Goal: Information Seeking & Learning: Learn about a topic

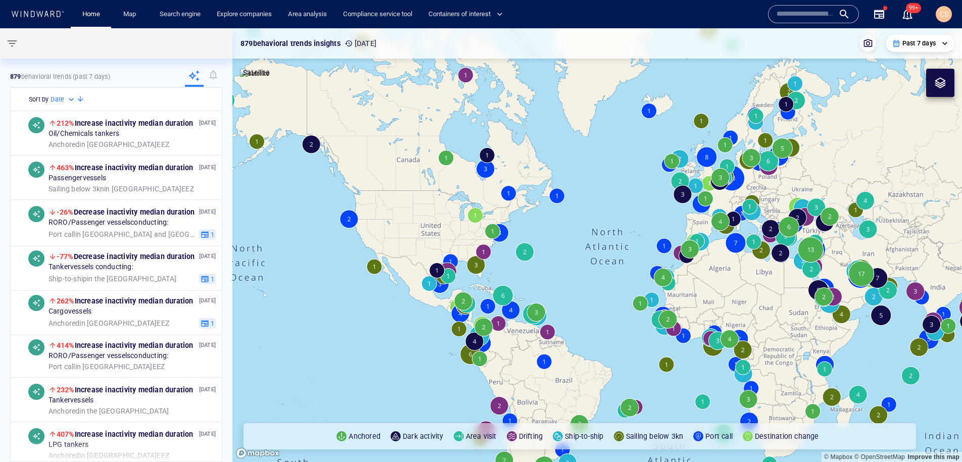
click at [806, 13] on input "text" at bounding box center [806, 14] width 58 height 15
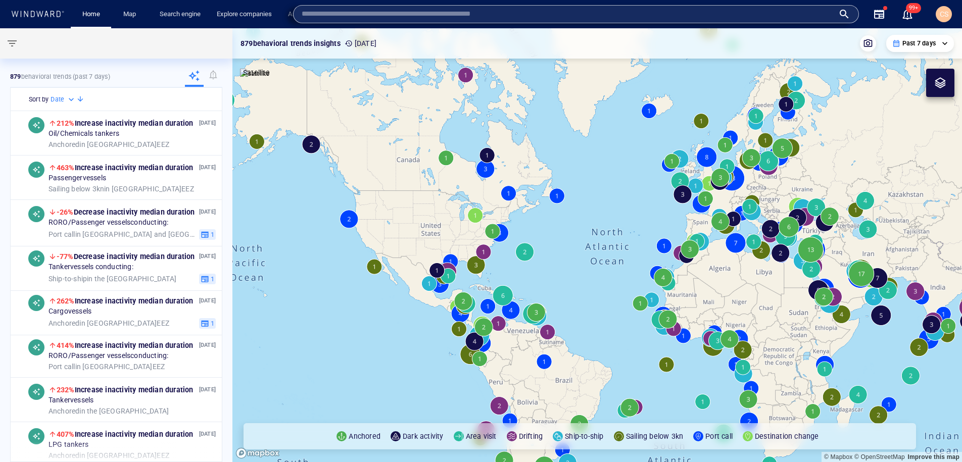
paste input "*******"
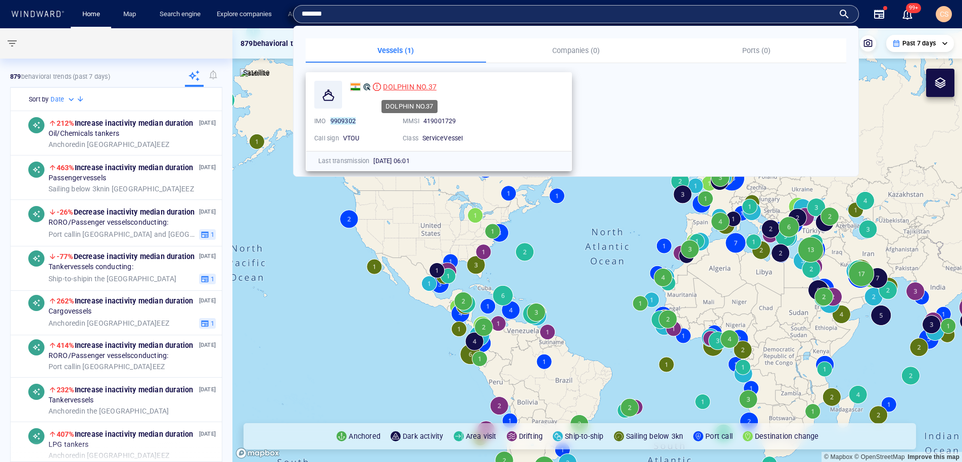
type input "*******"
click at [420, 89] on span "DOLPHIN NO.37" at bounding box center [410, 87] width 54 height 8
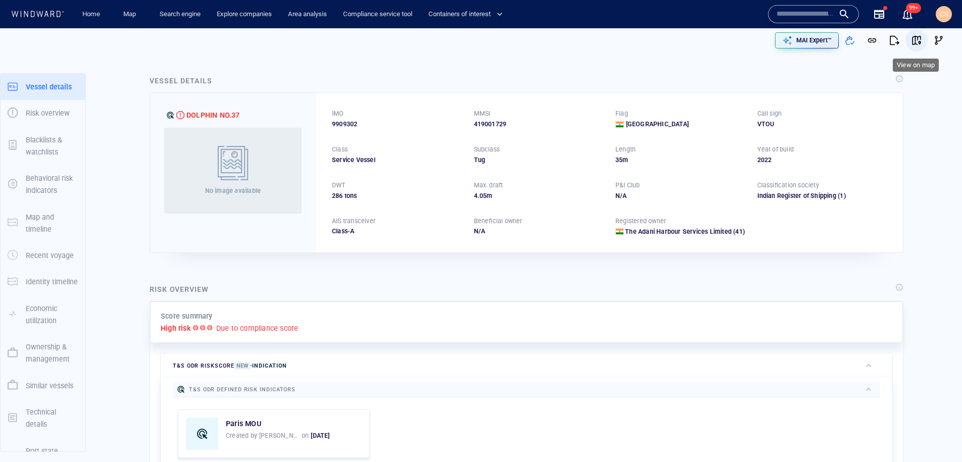
click at [920, 41] on span "button" at bounding box center [916, 40] width 10 height 10
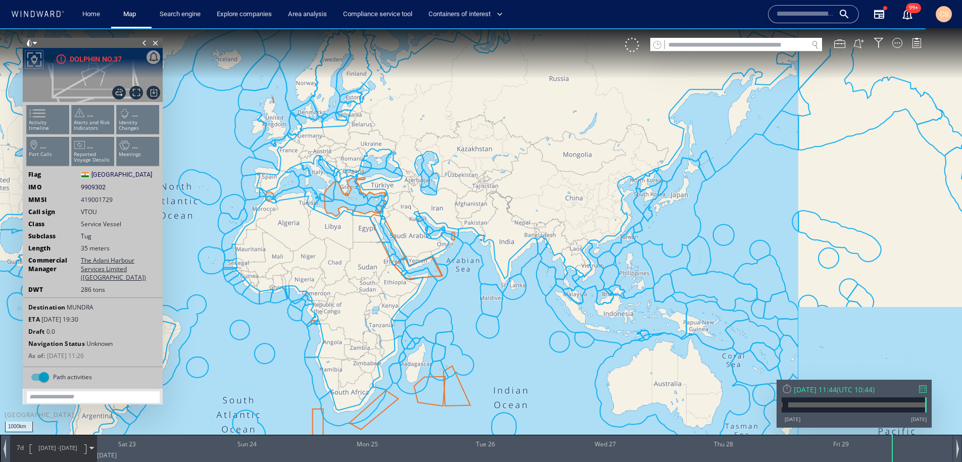
click at [50, 126] on ul "Activity timeline ... Alerts and Risk Indicators ... Identity Changes ... Port …" at bounding box center [92, 137] width 135 height 71
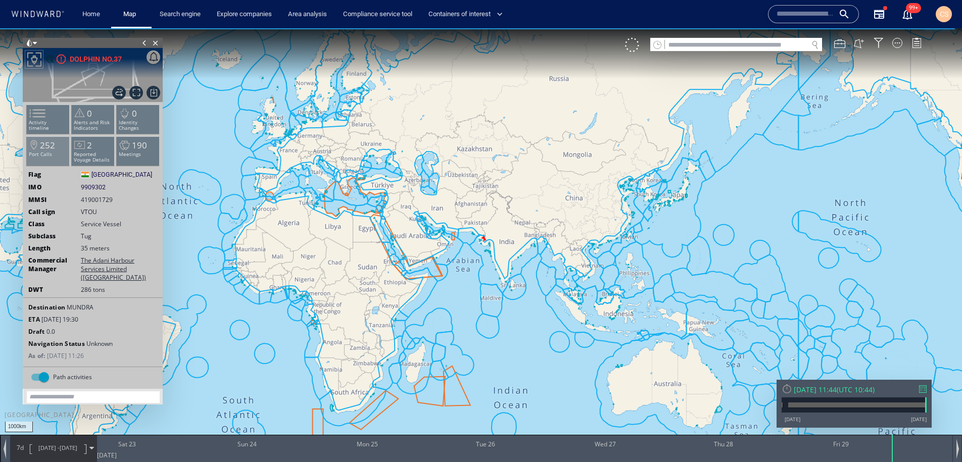
drag, startPoint x: 47, startPoint y: 120, endPoint x: 58, endPoint y: 143, distance: 25.5
click at [39, 120] on span at bounding box center [31, 113] width 15 height 15
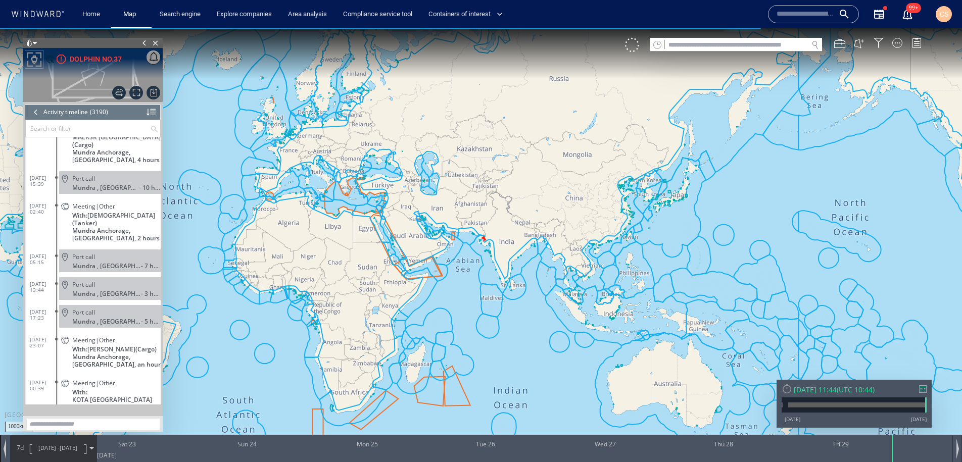
scroll to position [87204, 0]
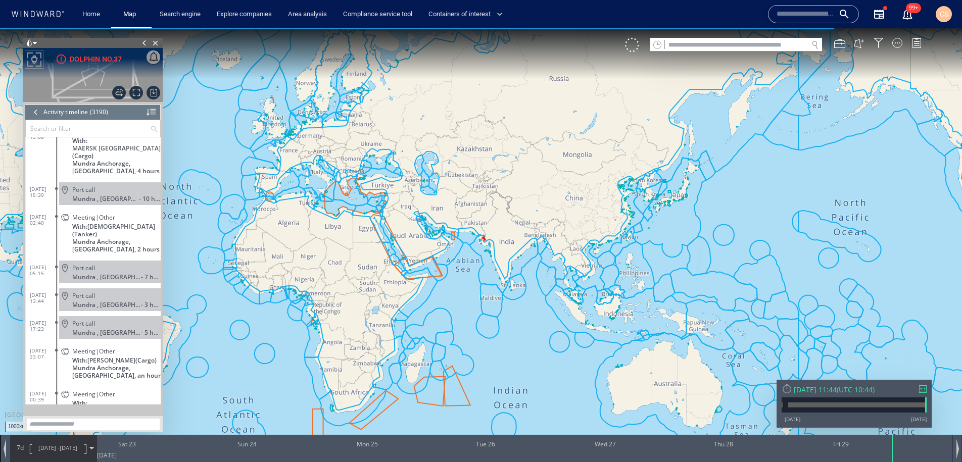
click at [94, 214] on span "Meeting|Other" at bounding box center [93, 218] width 43 height 8
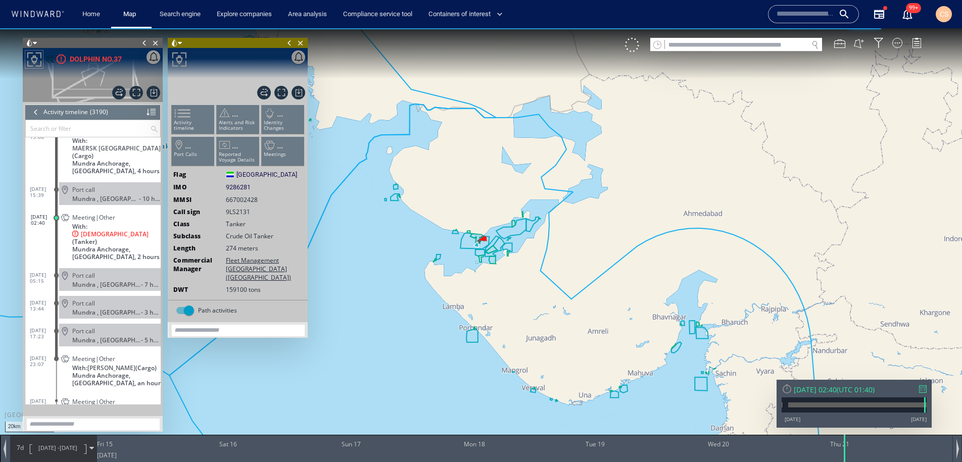
scroll to position [87228, 0]
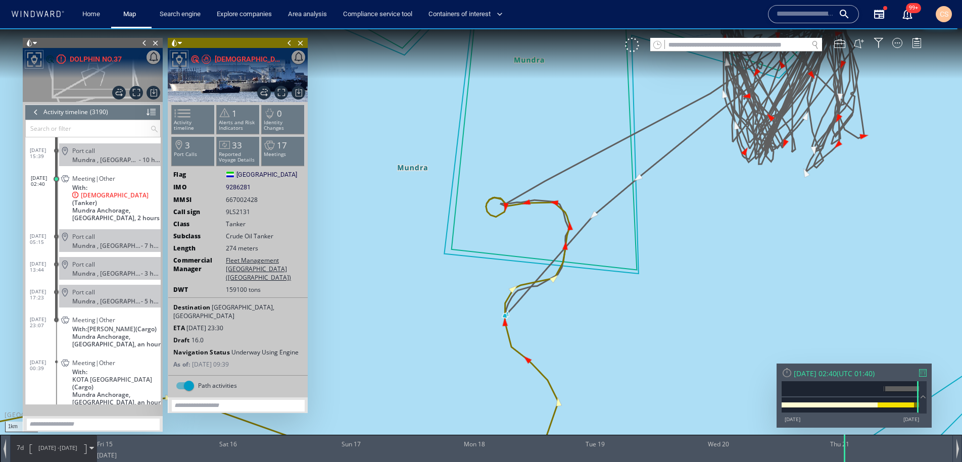
drag, startPoint x: 770, startPoint y: 312, endPoint x: 794, endPoint y: 256, distance: 60.9
click at [794, 256] on canvas "Map" at bounding box center [481, 240] width 962 height 424
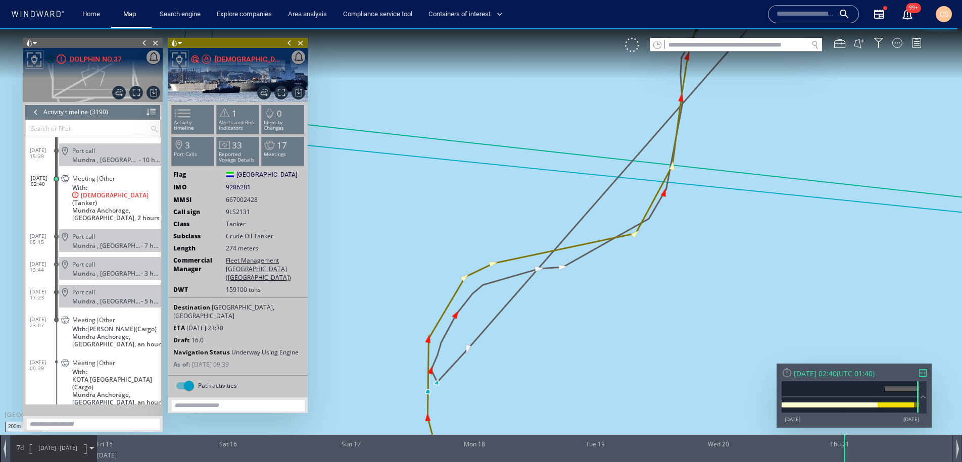
drag, startPoint x: 545, startPoint y: 369, endPoint x: 577, endPoint y: 329, distance: 51.8
click at [577, 329] on canvas "Map" at bounding box center [481, 240] width 962 height 424
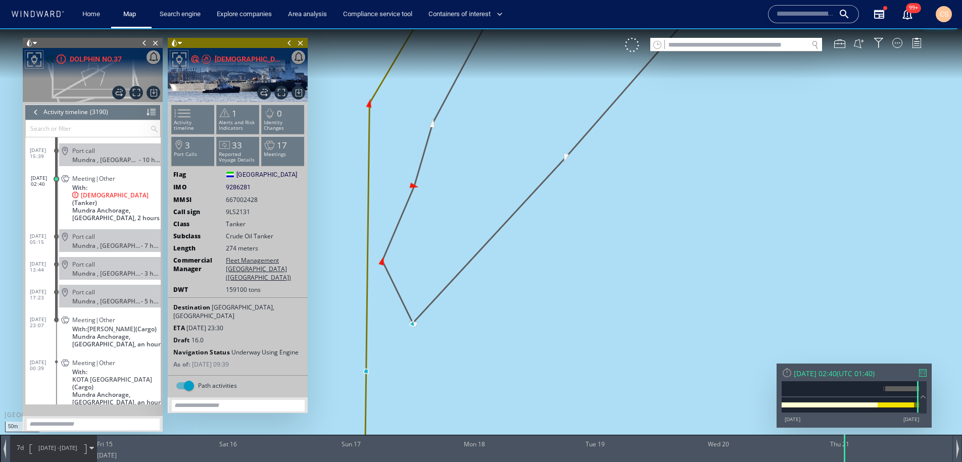
drag, startPoint x: 516, startPoint y: 352, endPoint x: 680, endPoint y: 302, distance: 171.8
click at [700, 299] on canvas "Map" at bounding box center [481, 240] width 962 height 424
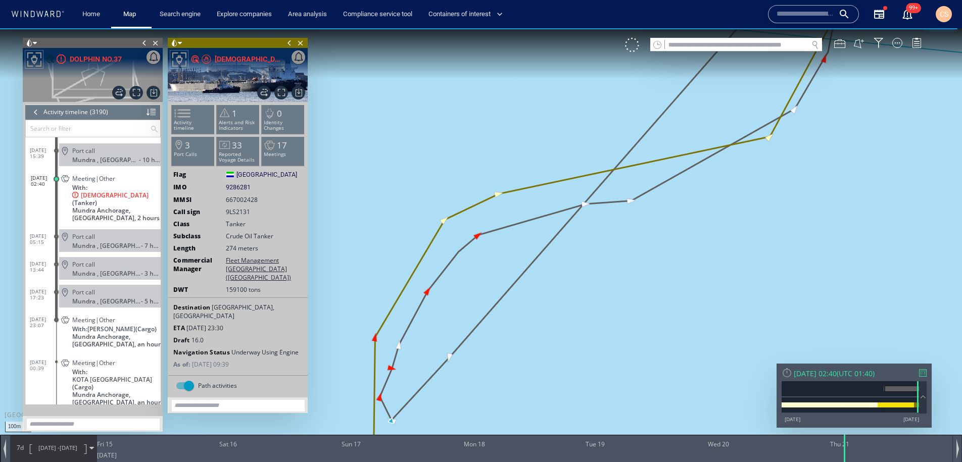
drag, startPoint x: 708, startPoint y: 277, endPoint x: 517, endPoint y: 401, distance: 227.7
click at [517, 401] on canvas "Map" at bounding box center [481, 240] width 962 height 424
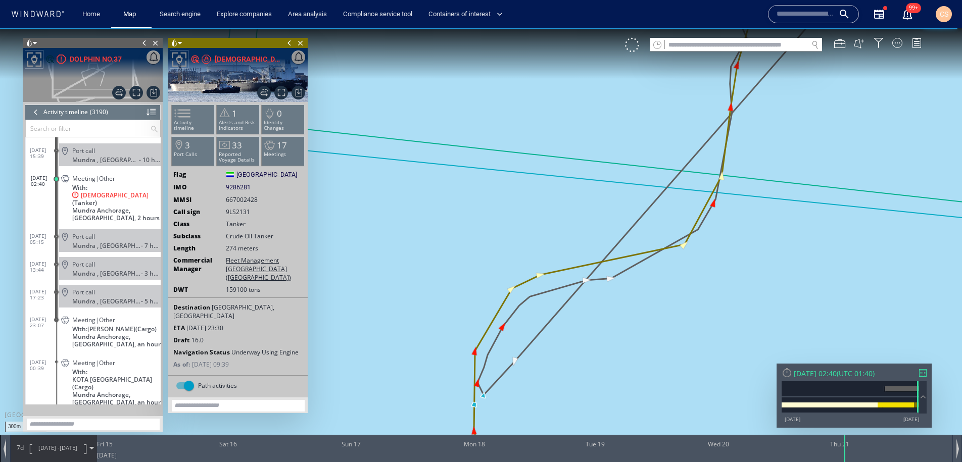
drag, startPoint x: 661, startPoint y: 363, endPoint x: 619, endPoint y: 373, distance: 43.1
click at [598, 410] on canvas "Map" at bounding box center [481, 240] width 962 height 424
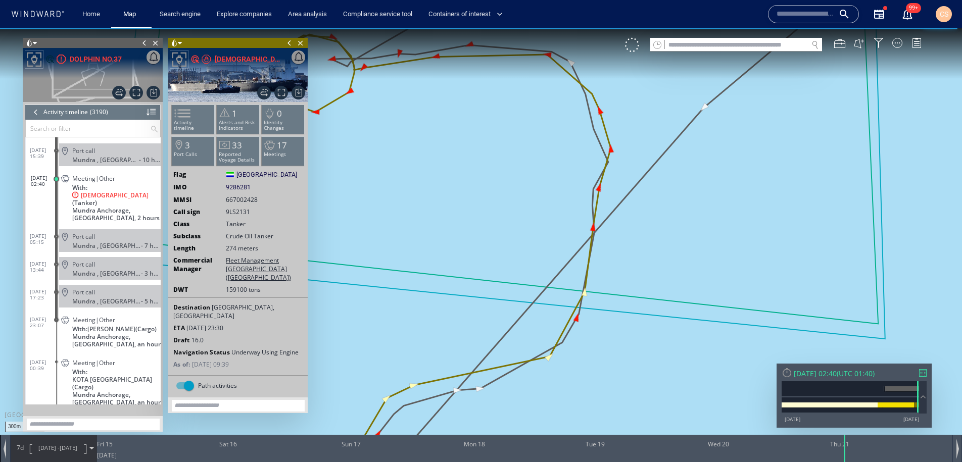
drag, startPoint x: 463, startPoint y: 230, endPoint x: 559, endPoint y: 294, distance: 114.8
click at [559, 294] on canvas "Map" at bounding box center [481, 240] width 962 height 424
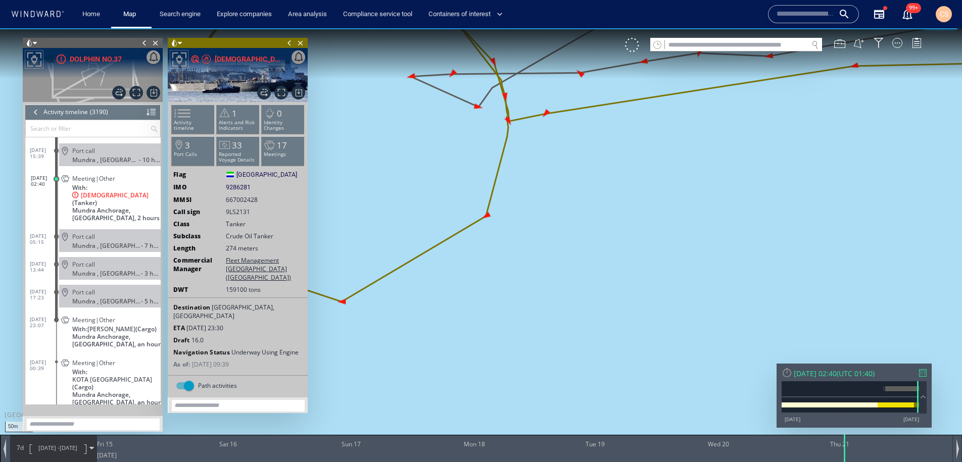
drag, startPoint x: 564, startPoint y: 318, endPoint x: 621, endPoint y: 396, distance: 96.8
click at [621, 396] on canvas "Map" at bounding box center [481, 240] width 962 height 424
drag, startPoint x: 592, startPoint y: 294, endPoint x: 598, endPoint y: 307, distance: 14.5
click at [598, 307] on canvas "Map" at bounding box center [481, 240] width 962 height 424
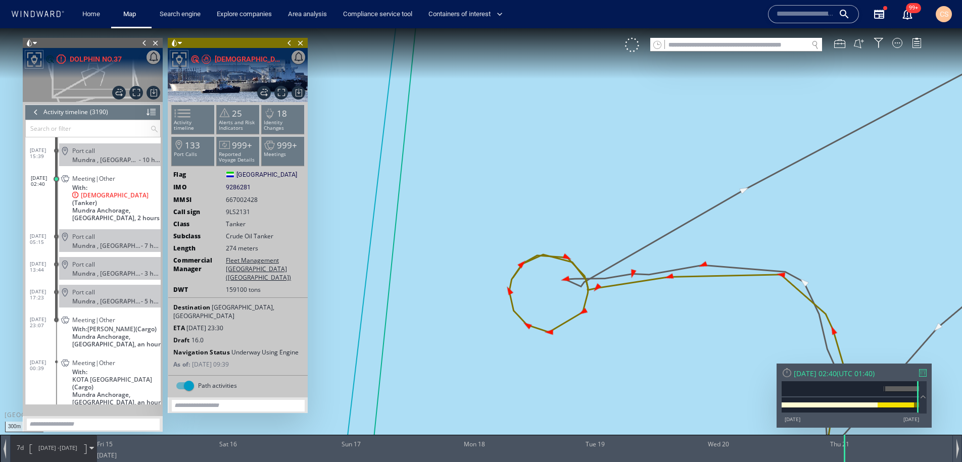
drag, startPoint x: 659, startPoint y: 321, endPoint x: 512, endPoint y: 248, distance: 164.5
click at [511, 248] on canvas "Map" at bounding box center [481, 240] width 962 height 424
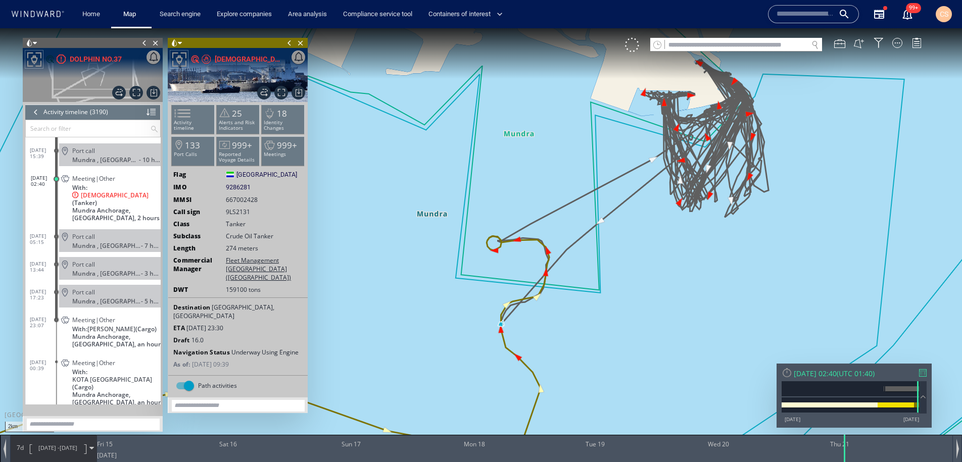
drag, startPoint x: 626, startPoint y: 324, endPoint x: 609, endPoint y: 282, distance: 44.7
click at [610, 282] on canvas "Map" at bounding box center [481, 240] width 962 height 424
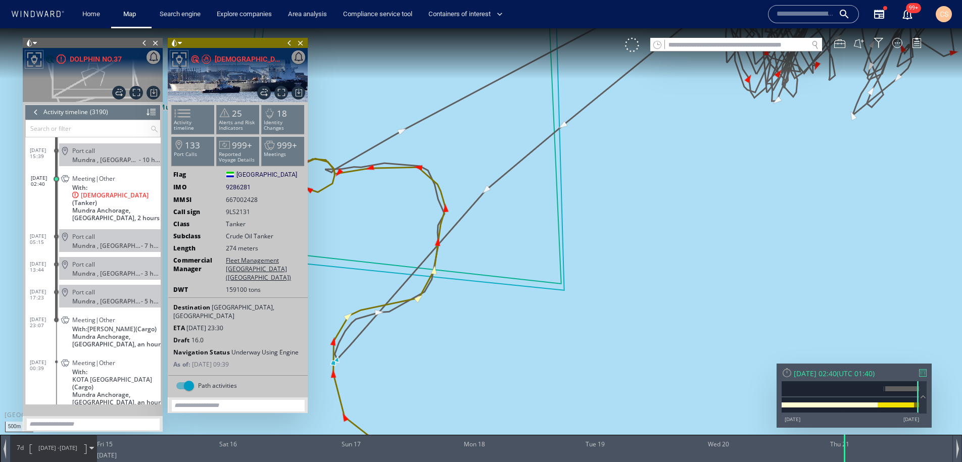
drag, startPoint x: 607, startPoint y: 318, endPoint x: 691, endPoint y: 251, distance: 107.2
click at [691, 251] on canvas "Map" at bounding box center [481, 240] width 962 height 424
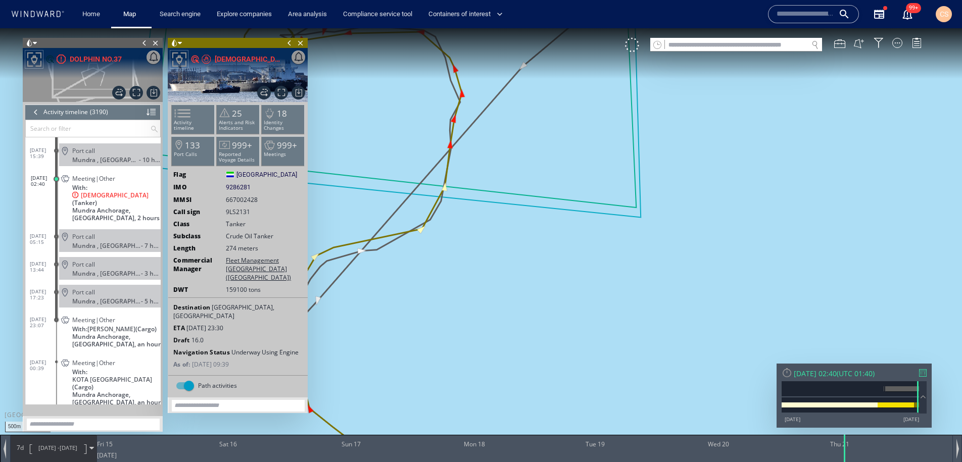
drag, startPoint x: 614, startPoint y: 287, endPoint x: 783, endPoint y: 336, distance: 175.2
click at [783, 336] on canvas "Map" at bounding box center [481, 240] width 962 height 424
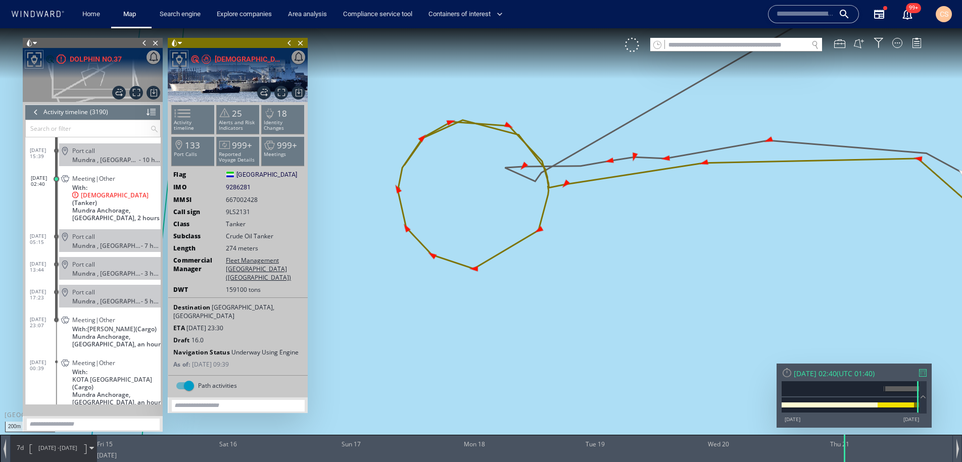
drag, startPoint x: 473, startPoint y: 177, endPoint x: 557, endPoint y: 326, distance: 171.0
click at [568, 365] on canvas "Map" at bounding box center [481, 240] width 962 height 424
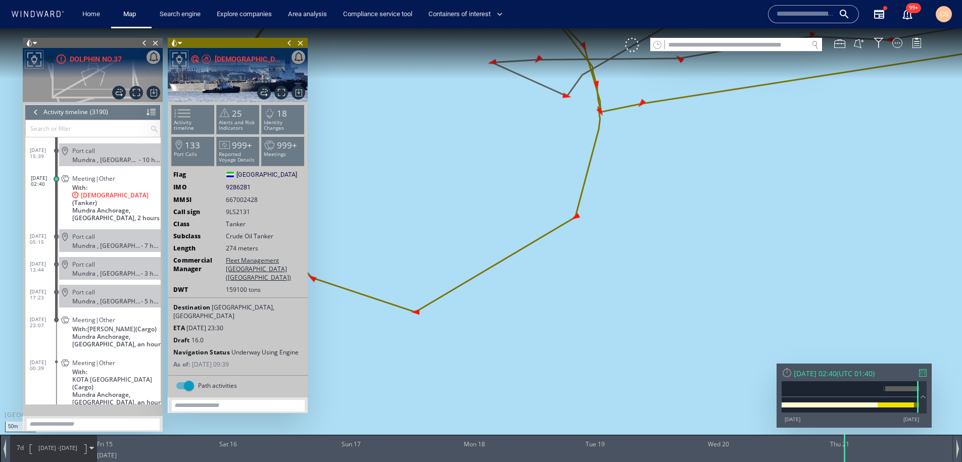
drag, startPoint x: 547, startPoint y: 300, endPoint x: 627, endPoint y: 381, distance: 114.0
click at [627, 381] on canvas "Map" at bounding box center [481, 240] width 962 height 424
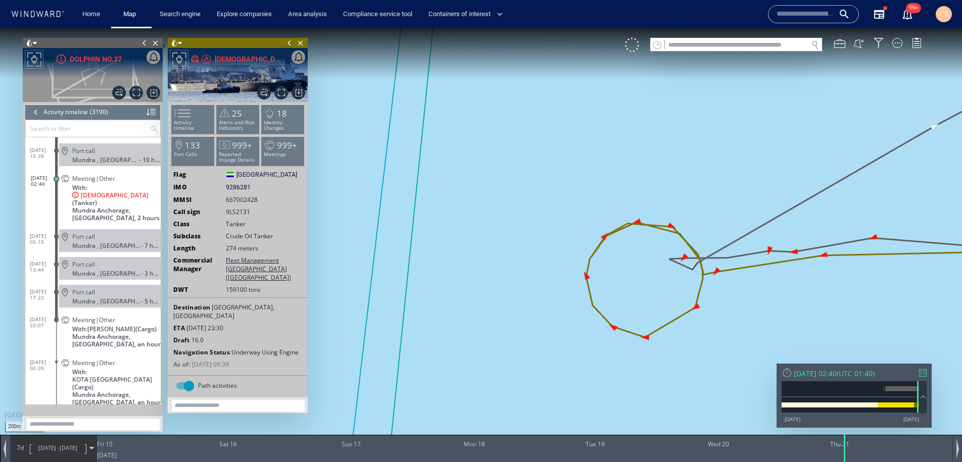
drag, startPoint x: 785, startPoint y: 326, endPoint x: 608, endPoint y: 268, distance: 185.7
click at [608, 268] on canvas "Map" at bounding box center [481, 240] width 962 height 424
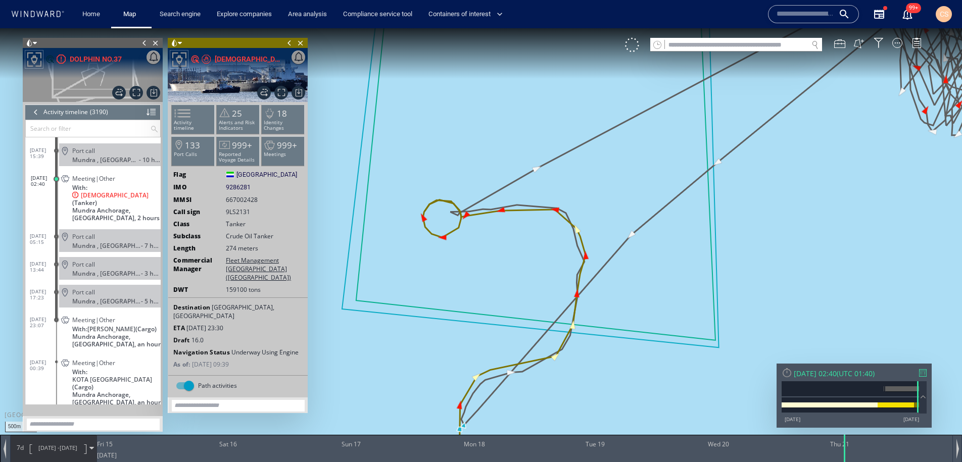
drag, startPoint x: 683, startPoint y: 279, endPoint x: 569, endPoint y: 244, distance: 119.1
click at [569, 244] on canvas "Map" at bounding box center [481, 240] width 962 height 424
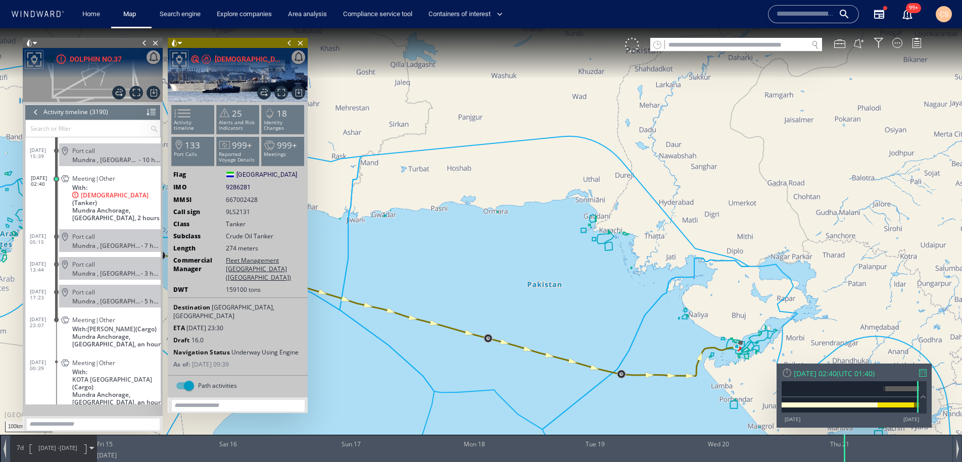
drag, startPoint x: 752, startPoint y: 353, endPoint x: 579, endPoint y: 287, distance: 185.0
click at [579, 287] on canvas "Map" at bounding box center [481, 240] width 962 height 424
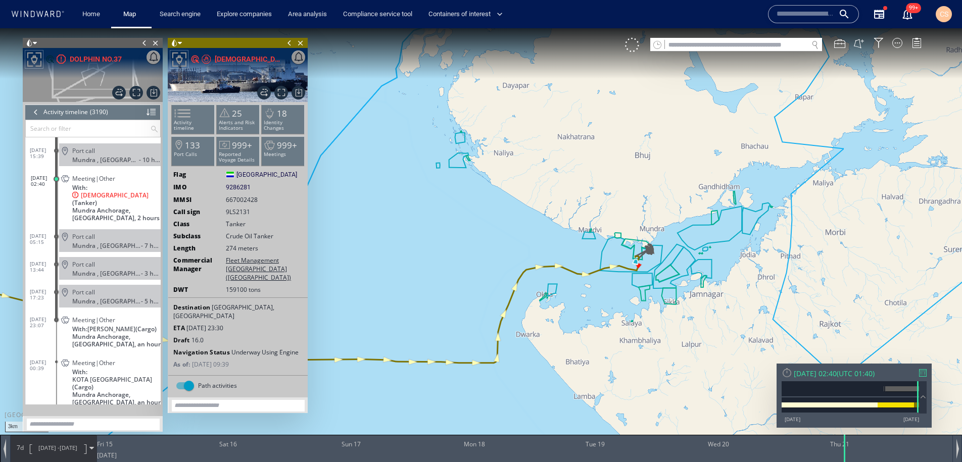
drag, startPoint x: 822, startPoint y: 217, endPoint x: 500, endPoint y: 307, distance: 333.8
click at [469, 320] on canvas "Map" at bounding box center [481, 240] width 962 height 424
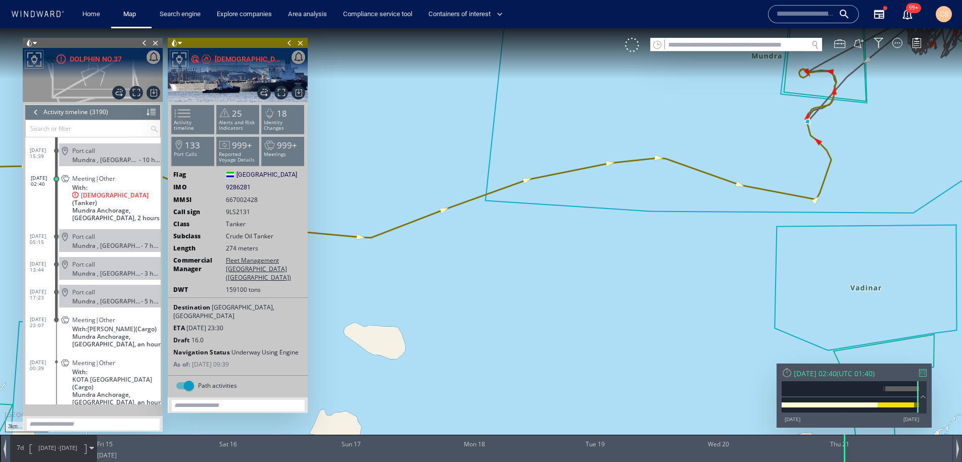
drag, startPoint x: 455, startPoint y: 379, endPoint x: 604, endPoint y: 288, distance: 174.6
click at [454, 378] on canvas "Map" at bounding box center [481, 240] width 962 height 424
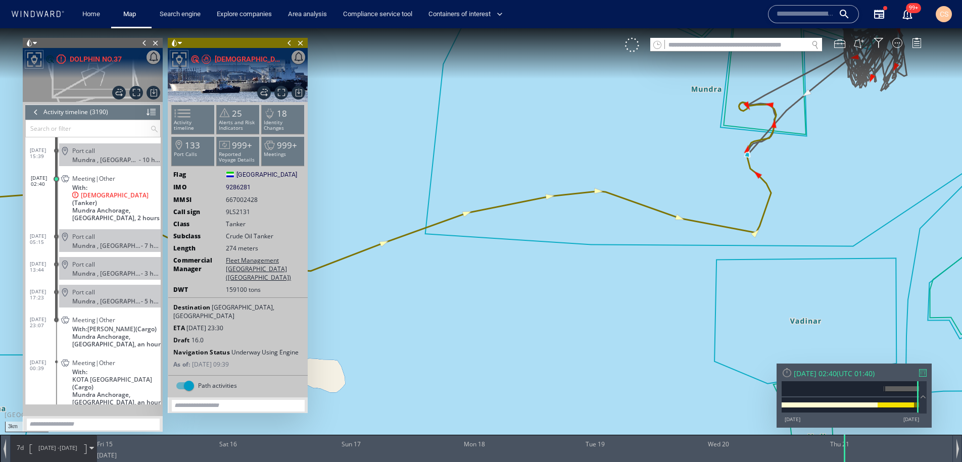
drag, startPoint x: 726, startPoint y: 219, endPoint x: 415, endPoint y: 335, distance: 332.2
click at [415, 335] on canvas "Map" at bounding box center [481, 240] width 962 height 424
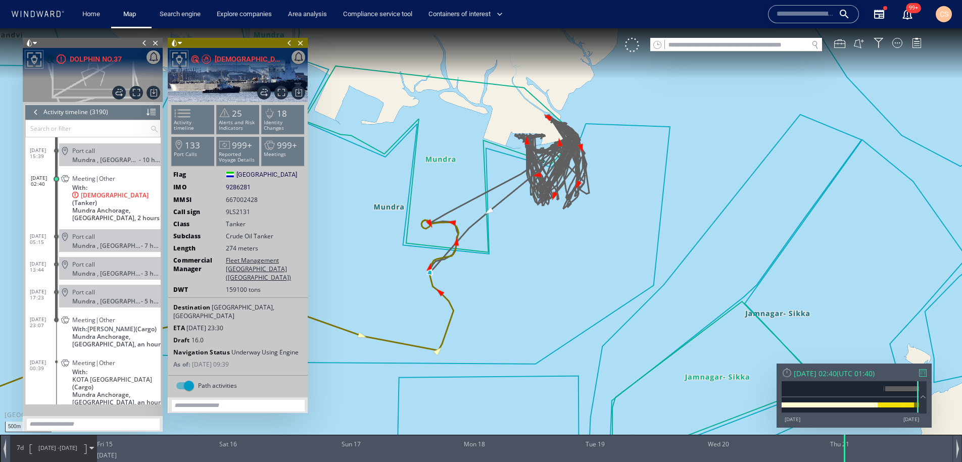
drag, startPoint x: 511, startPoint y: 221, endPoint x: 648, endPoint y: 433, distance: 252.5
click at [648, 28] on div "500m © Mapbox © OpenStreetMap Improve this map 0 0 Thu 14 August 2025 Fri 15 Sa…" at bounding box center [481, 28] width 962 height 0
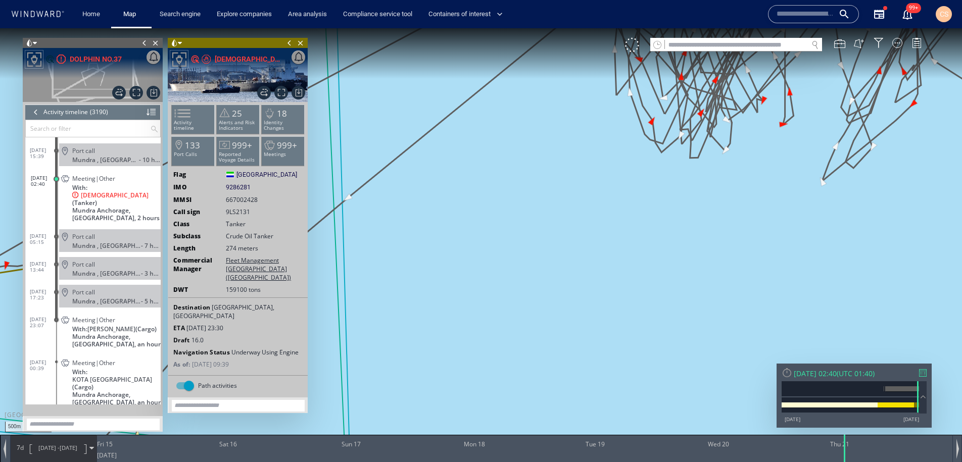
drag, startPoint x: 556, startPoint y: 194, endPoint x: 608, endPoint y: 370, distance: 183.5
click at [608, 370] on canvas "Map" at bounding box center [481, 240] width 962 height 424
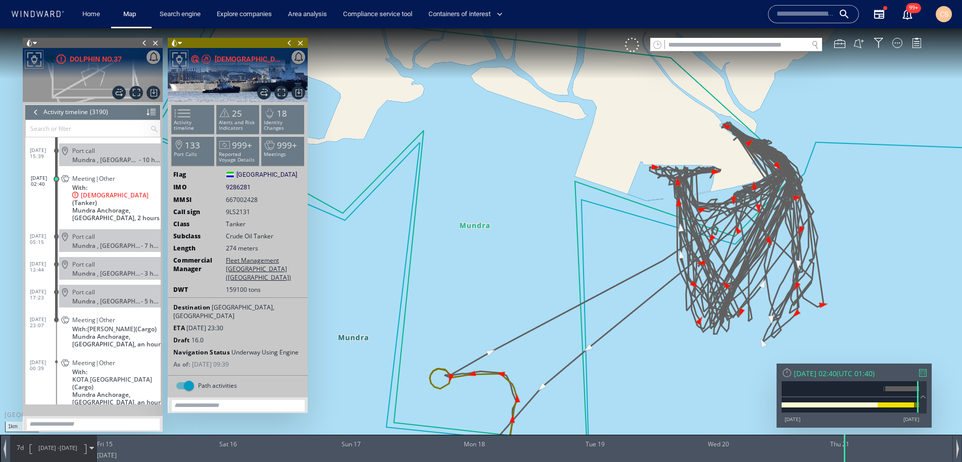
drag, startPoint x: 674, startPoint y: 332, endPoint x: 721, endPoint y: 214, distance: 127.4
click at [721, 214] on canvas "Map" at bounding box center [481, 240] width 962 height 424
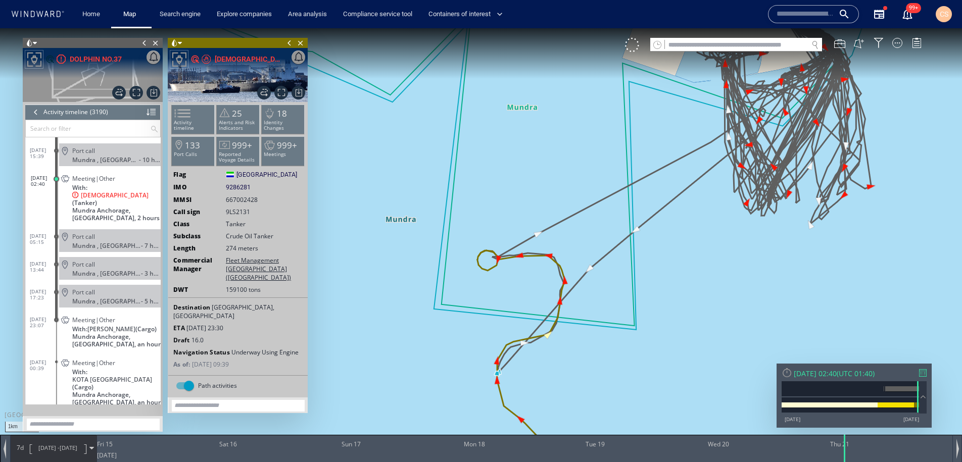
drag, startPoint x: 549, startPoint y: 389, endPoint x: 596, endPoint y: 295, distance: 104.8
click at [596, 295] on canvas "Map" at bounding box center [481, 240] width 962 height 424
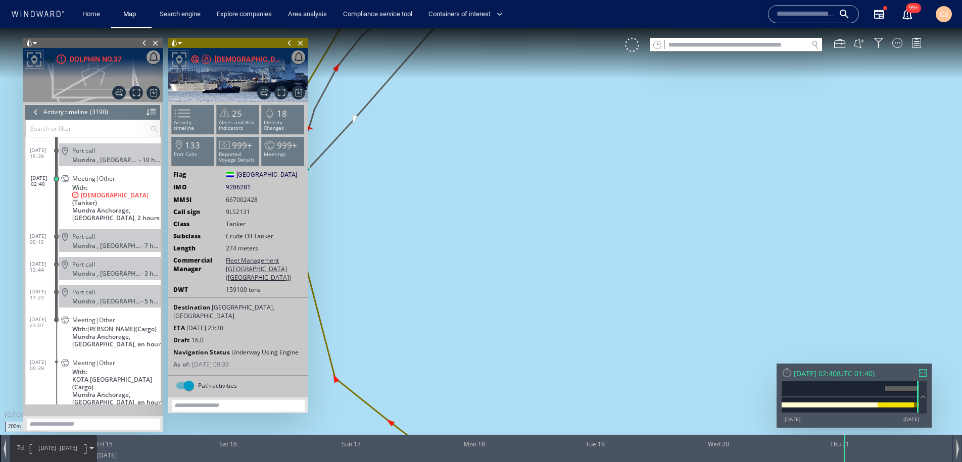
drag, startPoint x: 591, startPoint y: 308, endPoint x: 729, endPoint y: 394, distance: 162.1
click at [729, 394] on canvas "Map" at bounding box center [481, 240] width 962 height 424
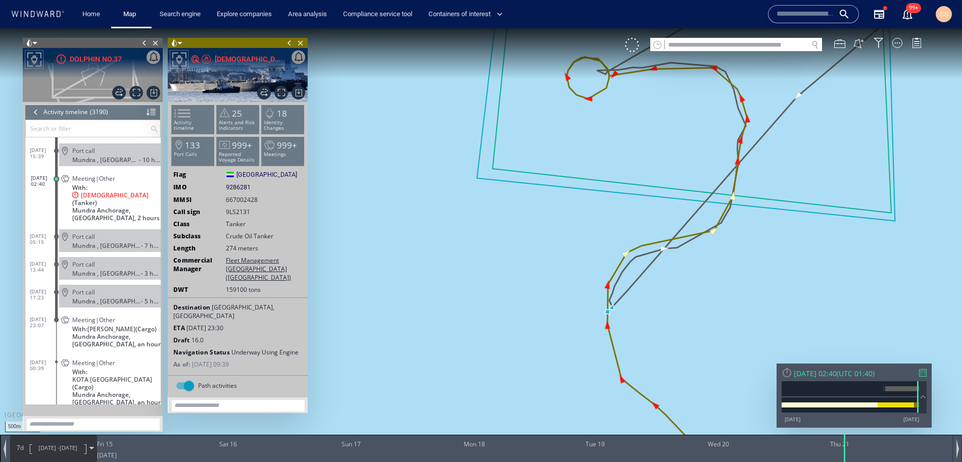
drag, startPoint x: 865, startPoint y: 253, endPoint x: 825, endPoint y: 372, distance: 125.4
click at [825, 28] on div "500m © Mapbox © OpenStreetMap Improve this map 0 0 Thu 14 August 2025 Fri 15 Sa…" at bounding box center [481, 28] width 962 height 0
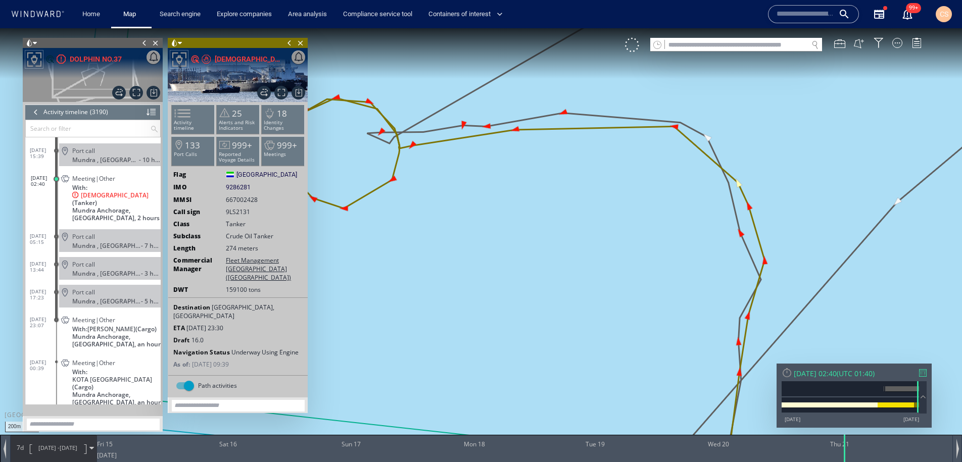
drag, startPoint x: 569, startPoint y: 239, endPoint x: 676, endPoint y: 268, distance: 110.9
click at [677, 268] on canvas "Map" at bounding box center [481, 240] width 962 height 424
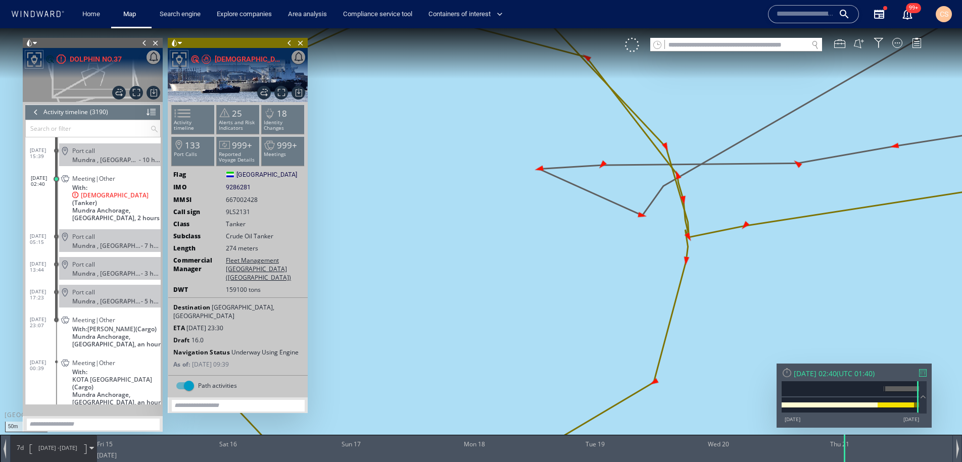
drag, startPoint x: 572, startPoint y: 196, endPoint x: 573, endPoint y: 354, distance: 158.1
click at [573, 354] on canvas "Map" at bounding box center [481, 240] width 962 height 424
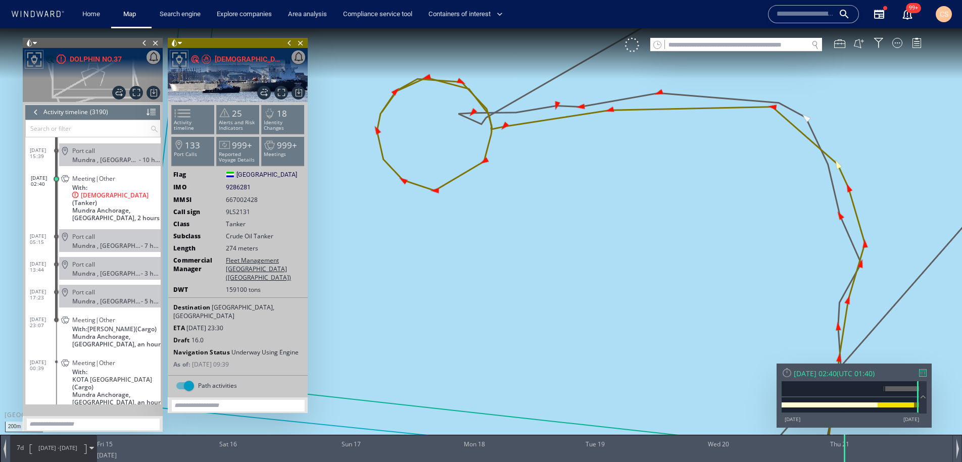
drag, startPoint x: 799, startPoint y: 270, endPoint x: 592, endPoint y: 212, distance: 214.7
click at [593, 212] on canvas "Map" at bounding box center [481, 240] width 962 height 424
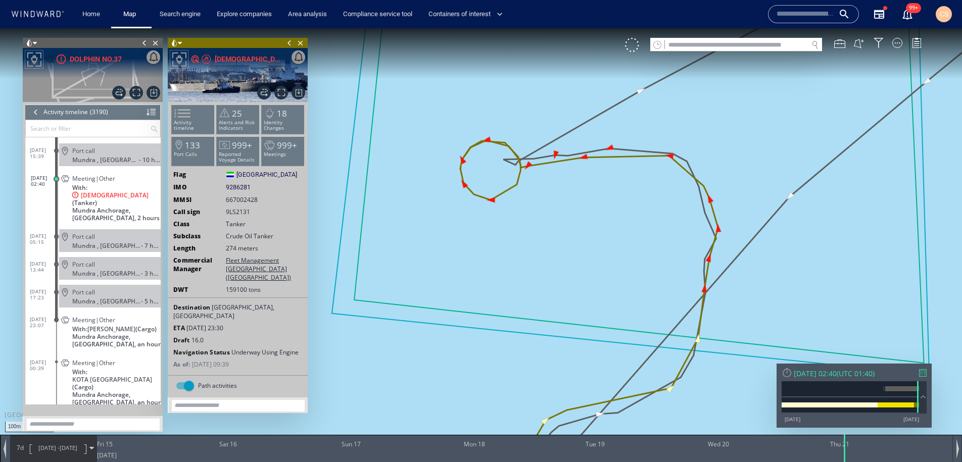
drag, startPoint x: 650, startPoint y: 232, endPoint x: 757, endPoint y: 239, distance: 107.3
click at [792, 253] on canvas "Map" at bounding box center [481, 240] width 962 height 424
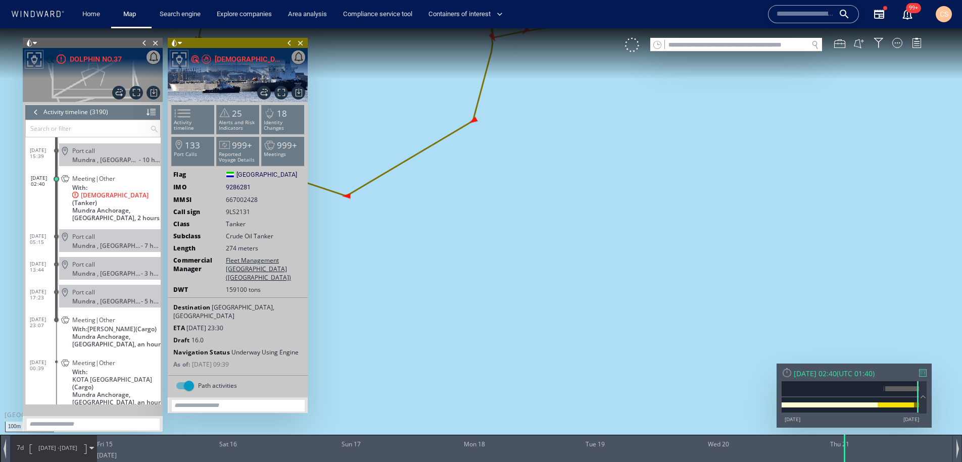
drag, startPoint x: 633, startPoint y: 210, endPoint x: 755, endPoint y: 280, distance: 140.8
click at [754, 281] on canvas "Map" at bounding box center [481, 240] width 962 height 424
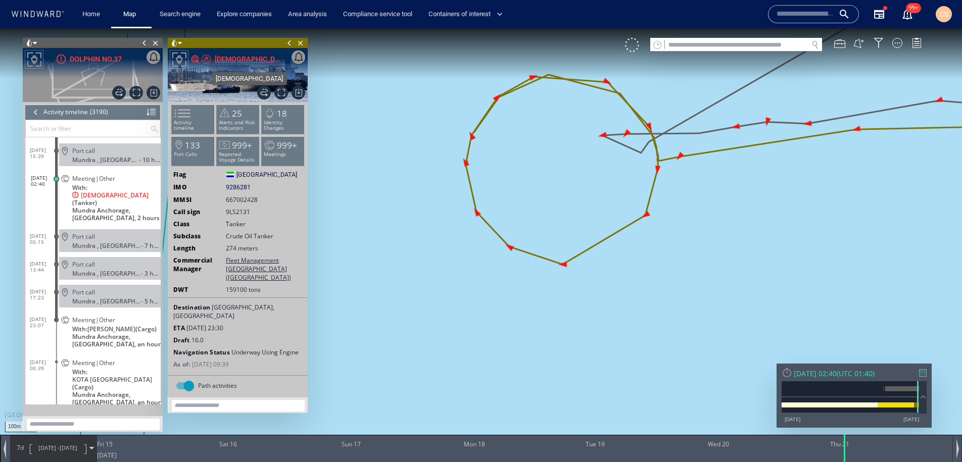
click at [228, 59] on div "SAMADHA" at bounding box center [248, 59] width 67 height 12
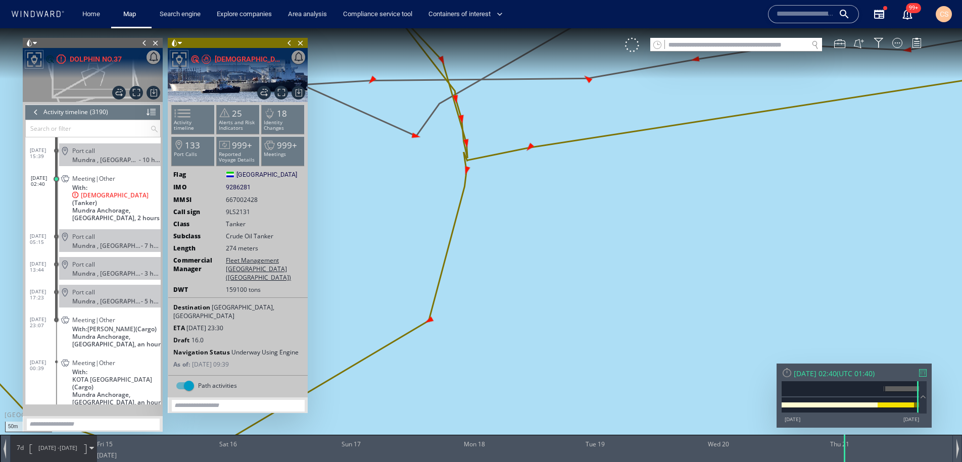
drag, startPoint x: 774, startPoint y: 198, endPoint x: 609, endPoint y: 398, distance: 259.1
click at [609, 398] on canvas "Map" at bounding box center [481, 240] width 962 height 424
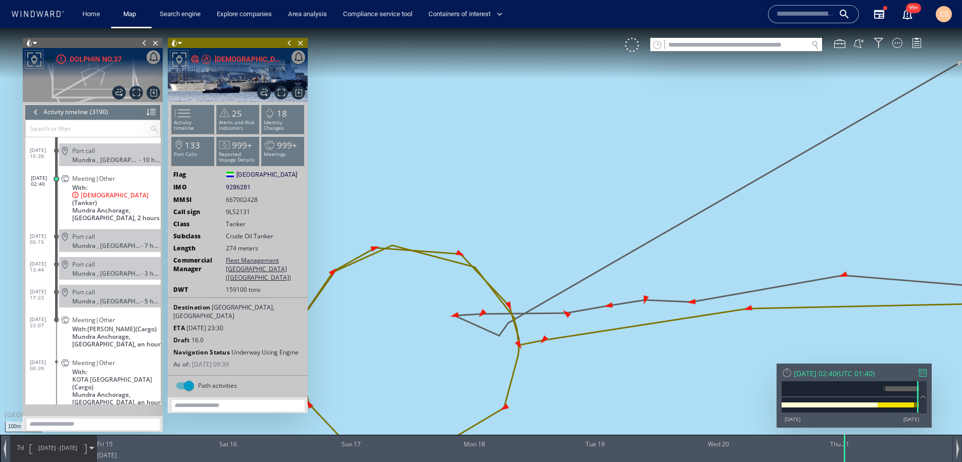
drag, startPoint x: 887, startPoint y: 318, endPoint x: 647, endPoint y: 310, distance: 240.6
click at [647, 309] on canvas "Map" at bounding box center [481, 240] width 962 height 424
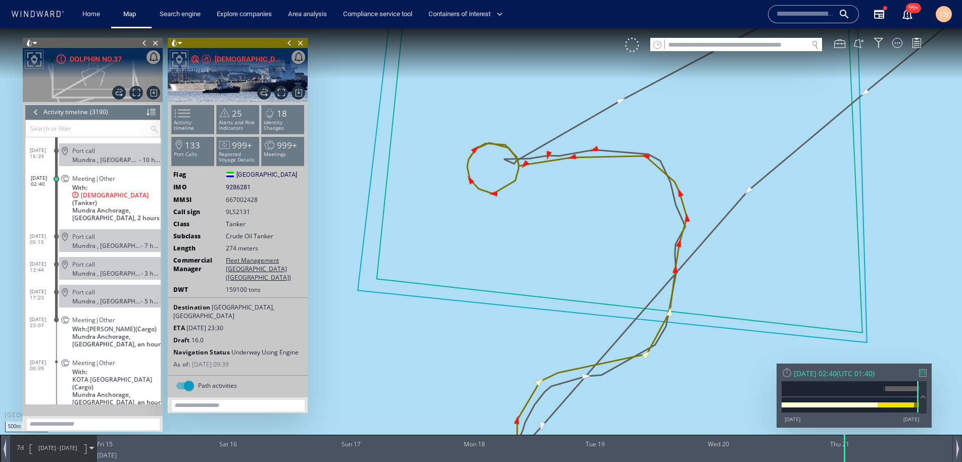
drag, startPoint x: 740, startPoint y: 319, endPoint x: 605, endPoint y: 152, distance: 214.5
click at [605, 152] on canvas "Map" at bounding box center [481, 240] width 962 height 424
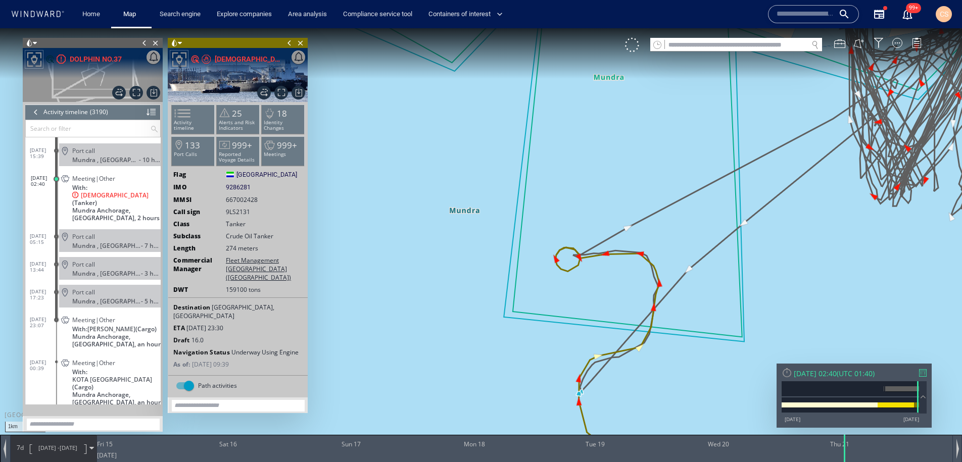
drag, startPoint x: 651, startPoint y: 313, endPoint x: 632, endPoint y: 222, distance: 92.9
click at [632, 221] on canvas "Map" at bounding box center [481, 240] width 962 height 424
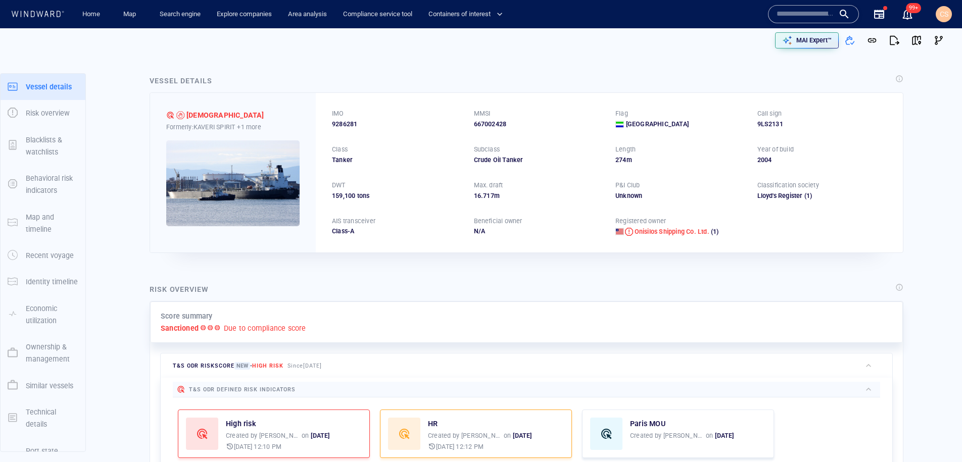
click at [804, 14] on input "text" at bounding box center [806, 14] width 58 height 15
paste input "*******"
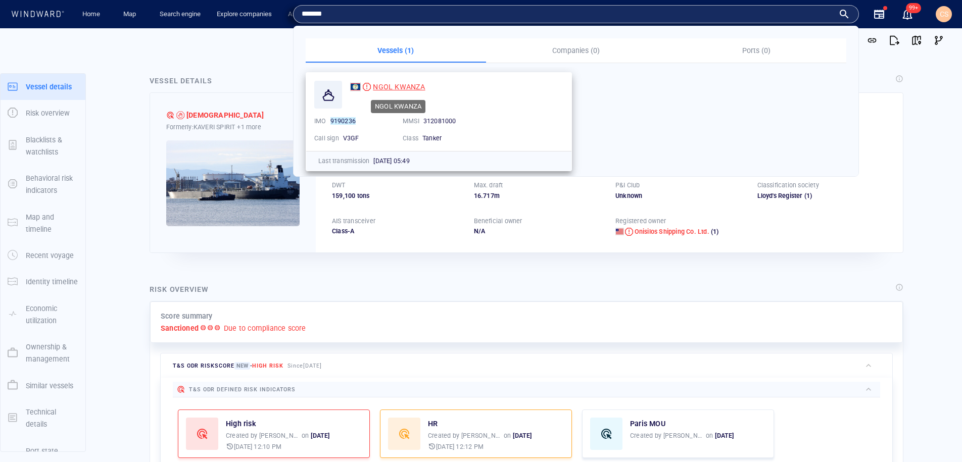
type input "*******"
click at [401, 89] on span "NGOL KWANZA" at bounding box center [399, 87] width 52 height 8
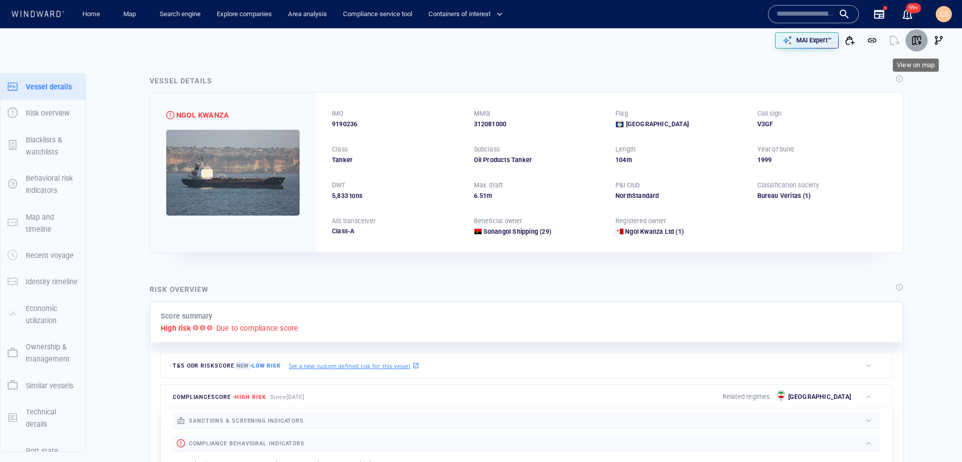
click at [921, 39] on span "button" at bounding box center [916, 40] width 10 height 10
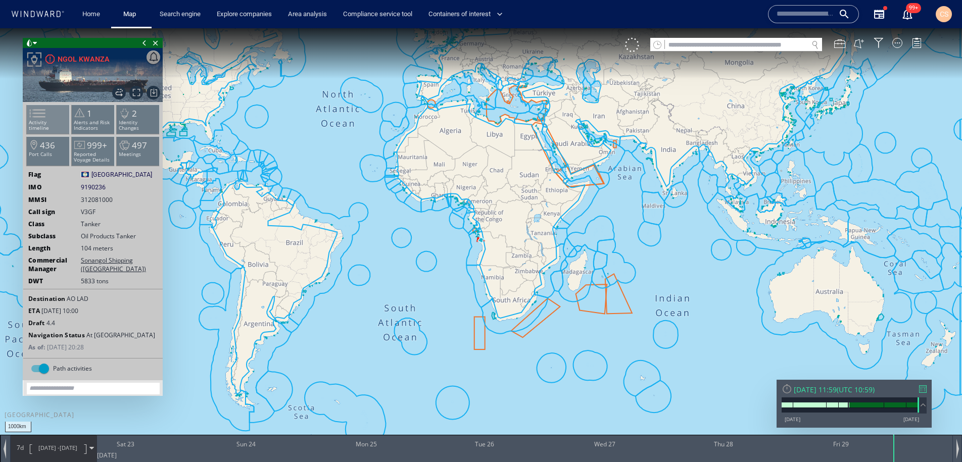
click at [39, 115] on span at bounding box center [31, 113] width 15 height 15
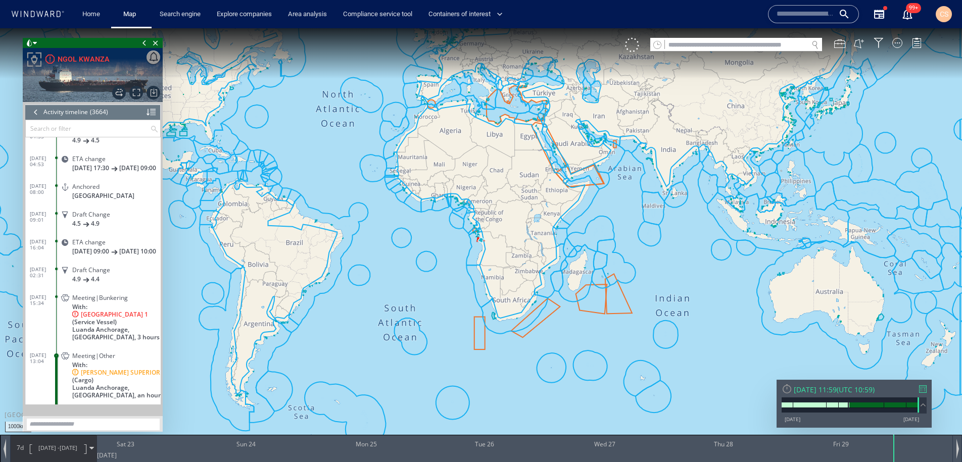
scroll to position [101643, 0]
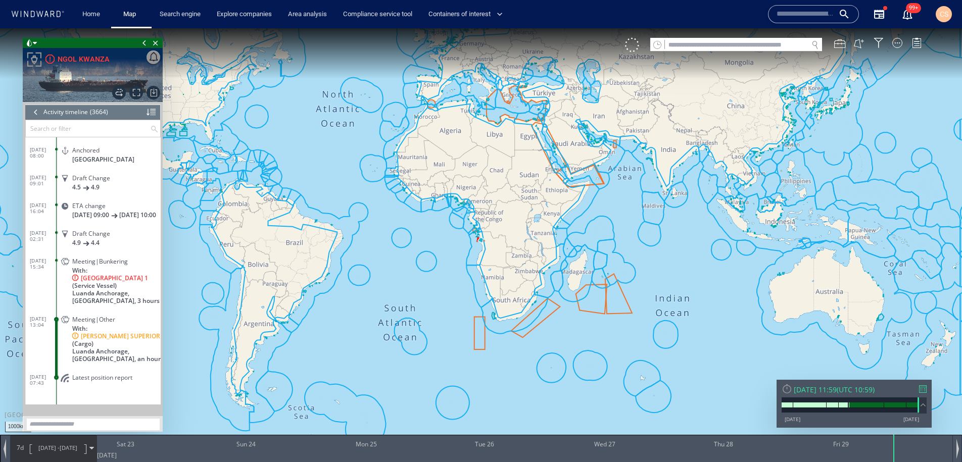
click at [103, 265] on span "Meeting|Bunkering" at bounding box center [100, 262] width 56 height 8
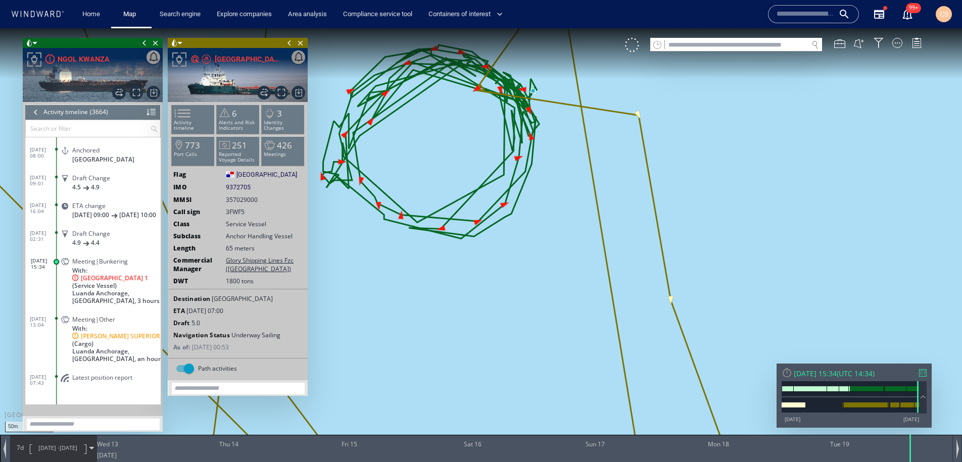
drag, startPoint x: 746, startPoint y: 353, endPoint x: 572, endPoint y: 236, distance: 209.8
click at [572, 236] on canvas "Map" at bounding box center [481, 240] width 962 height 424
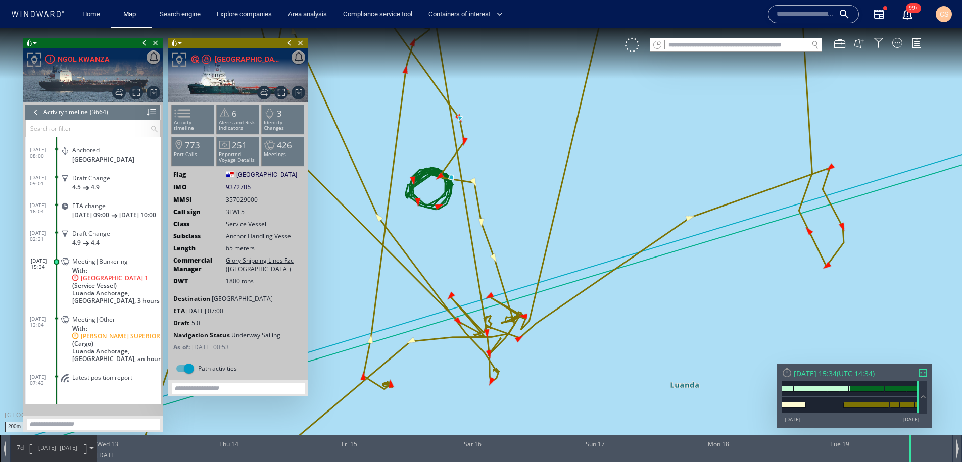
drag, startPoint x: 438, startPoint y: 183, endPoint x: 515, endPoint y: 241, distance: 96.8
click at [514, 237] on canvas "Map" at bounding box center [481, 240] width 962 height 424
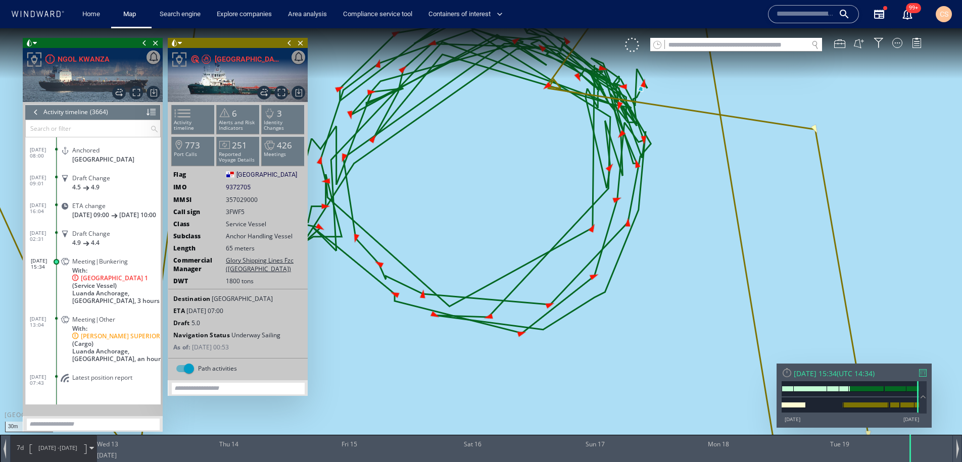
drag, startPoint x: 590, startPoint y: 178, endPoint x: 549, endPoint y: 223, distance: 60.8
click at [556, 222] on canvas "Map" at bounding box center [481, 240] width 962 height 424
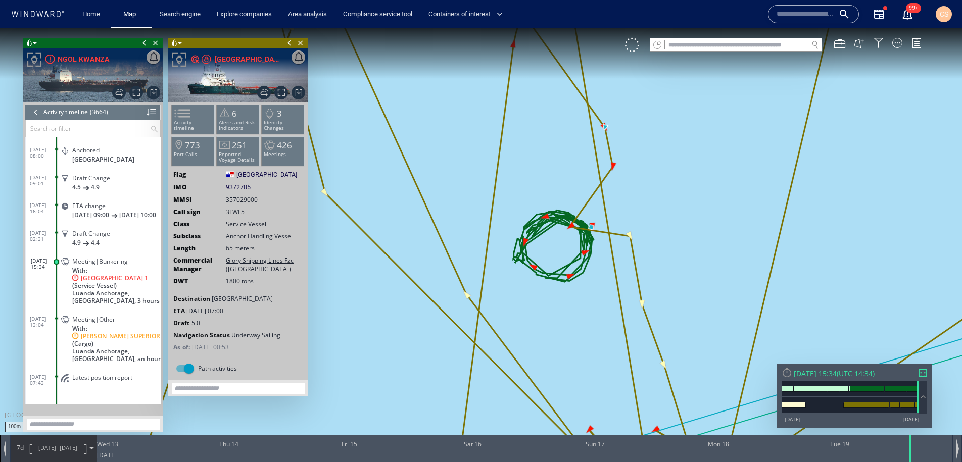
drag, startPoint x: 574, startPoint y: 300, endPoint x: 481, endPoint y: 266, distance: 99.4
click at [481, 266] on canvas "Map" at bounding box center [481, 240] width 962 height 424
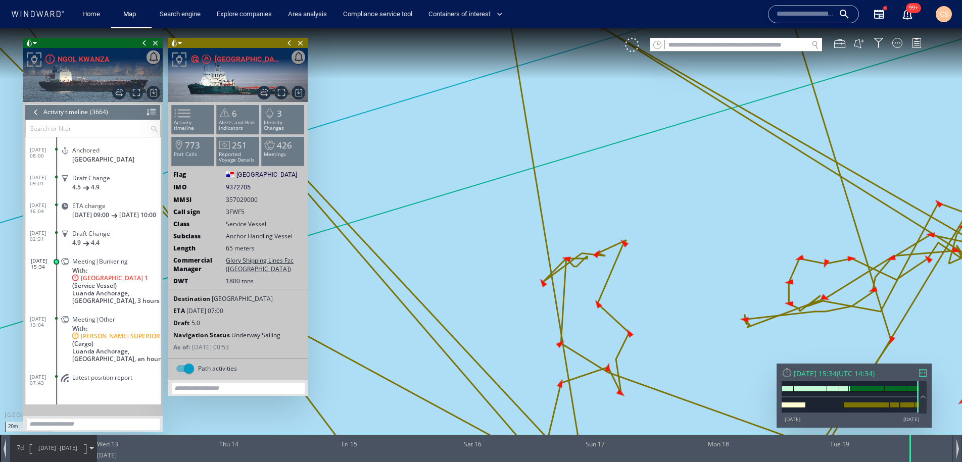
drag, startPoint x: 596, startPoint y: 373, endPoint x: 540, endPoint y: 157, distance: 223.4
click at [540, 157] on canvas "Map" at bounding box center [481, 240] width 962 height 424
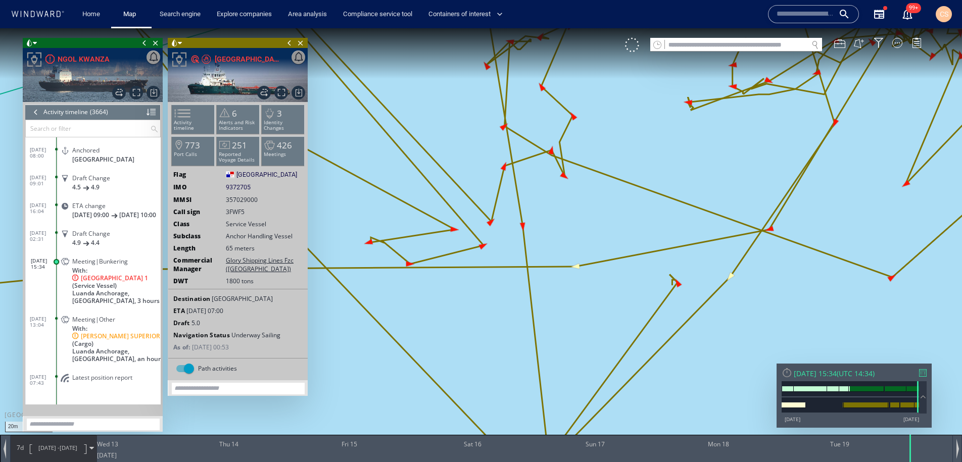
drag, startPoint x: 638, startPoint y: 214, endPoint x: 543, endPoint y: 291, distance: 121.8
click at [544, 291] on canvas "Map" at bounding box center [481, 240] width 962 height 424
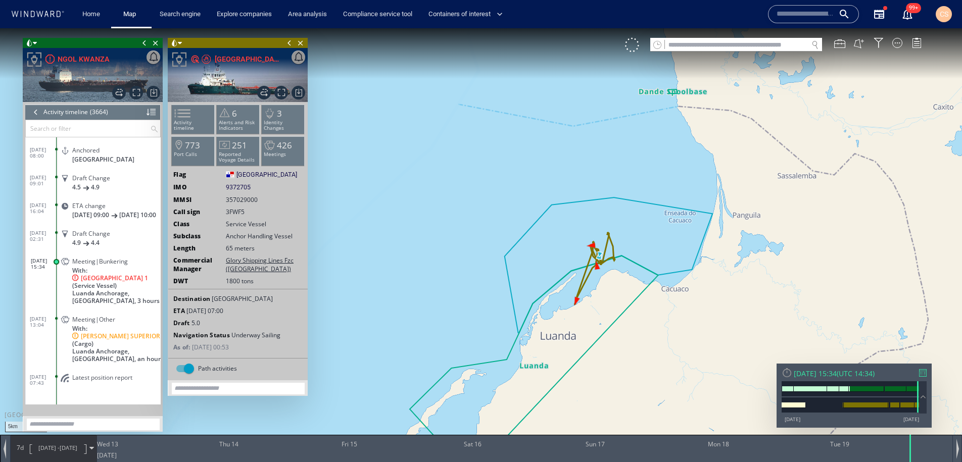
click at [807, 8] on input "text" at bounding box center [806, 14] width 58 height 15
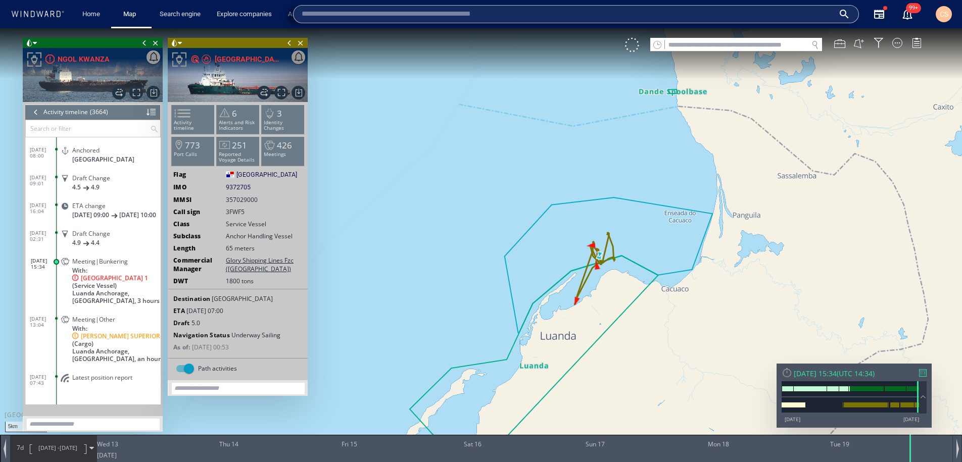
paste input "*******"
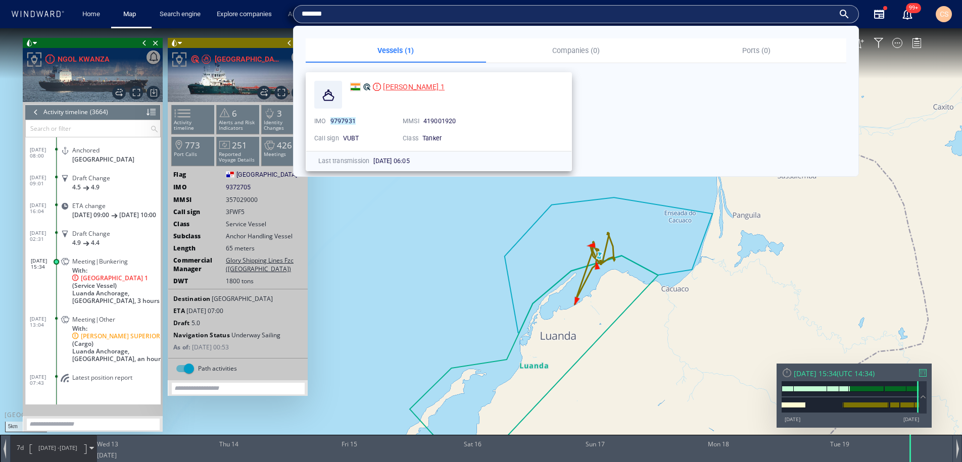
type input "*******"
click at [408, 88] on span "SHAUN 1" at bounding box center [414, 87] width 62 height 8
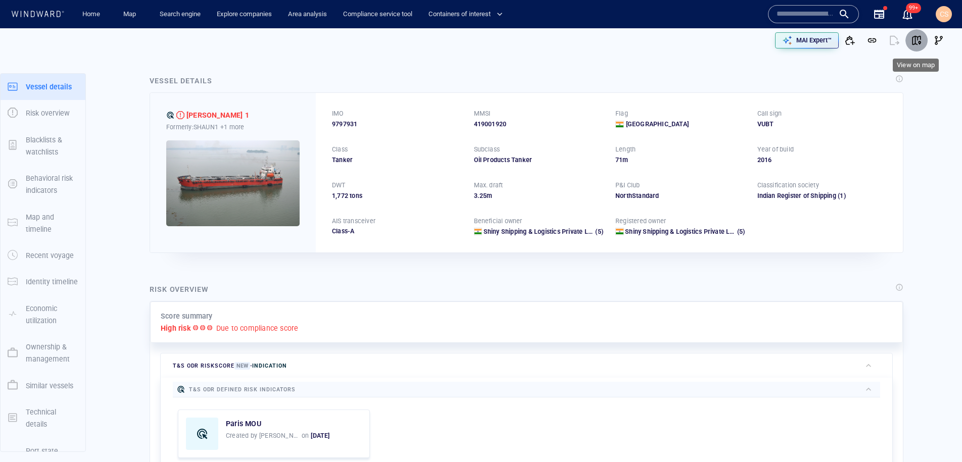
click at [918, 41] on span "button" at bounding box center [916, 40] width 10 height 10
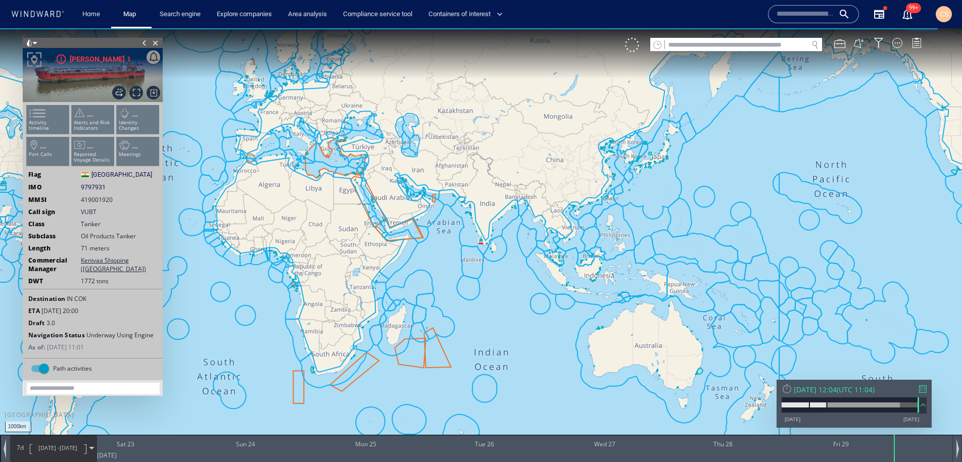
click at [47, 124] on ul "Activity timeline ... Alerts and Risk Indicators ... Identity Changes ... Port …" at bounding box center [92, 137] width 135 height 71
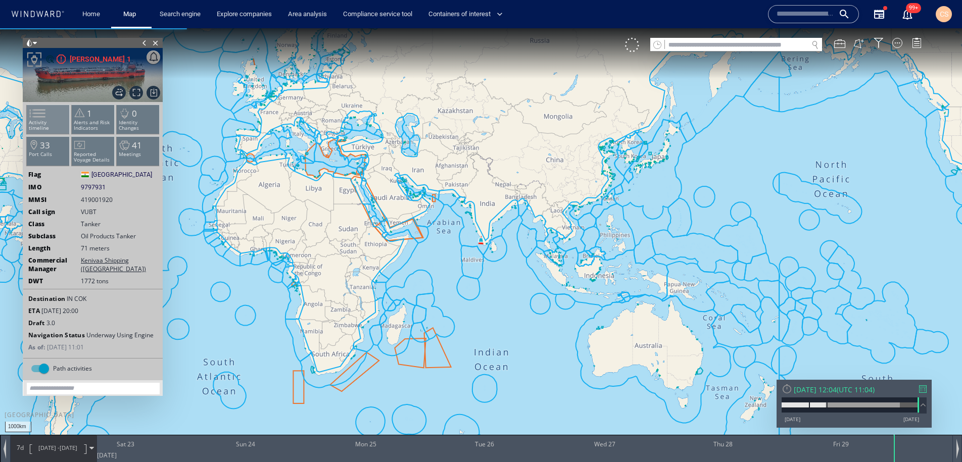
click at [39, 120] on span at bounding box center [31, 113] width 15 height 15
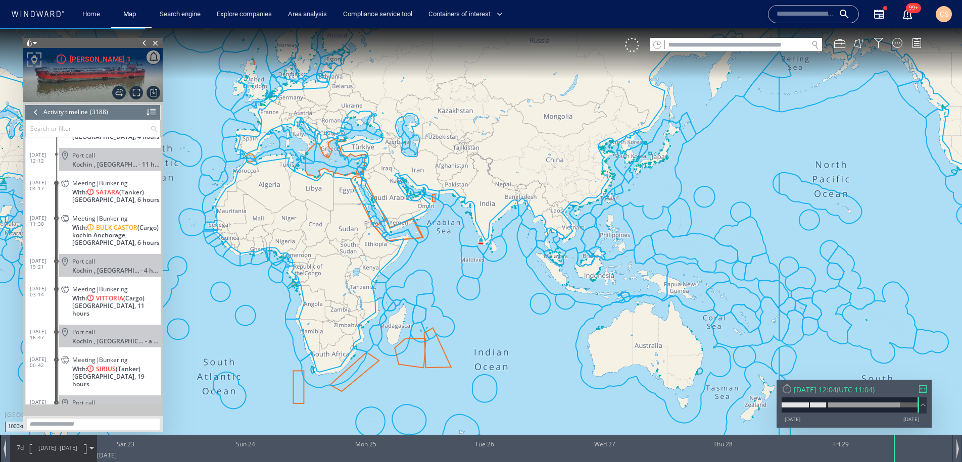
scroll to position [88322, 0]
click at [107, 180] on span "Meeting|Bunkering" at bounding box center [100, 184] width 56 height 8
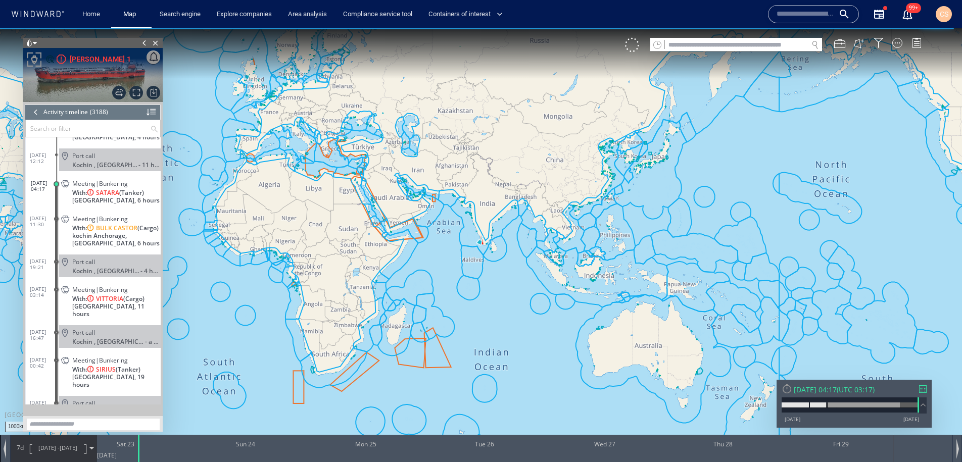
click at [97, 180] on span "Meeting|Bunkering" at bounding box center [100, 184] width 56 height 8
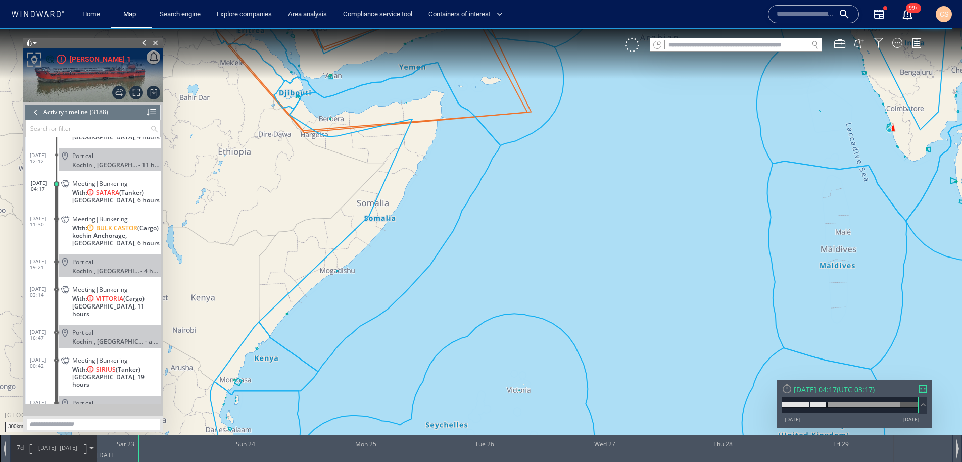
drag, startPoint x: 314, startPoint y: 205, endPoint x: 489, endPoint y: 376, distance: 244.7
click at [493, 28] on div "300km © Mapbox © OpenStreetMap Improve this map 0 0 Fri 22 August 2025 Sat 23 S…" at bounding box center [481, 28] width 962 height 0
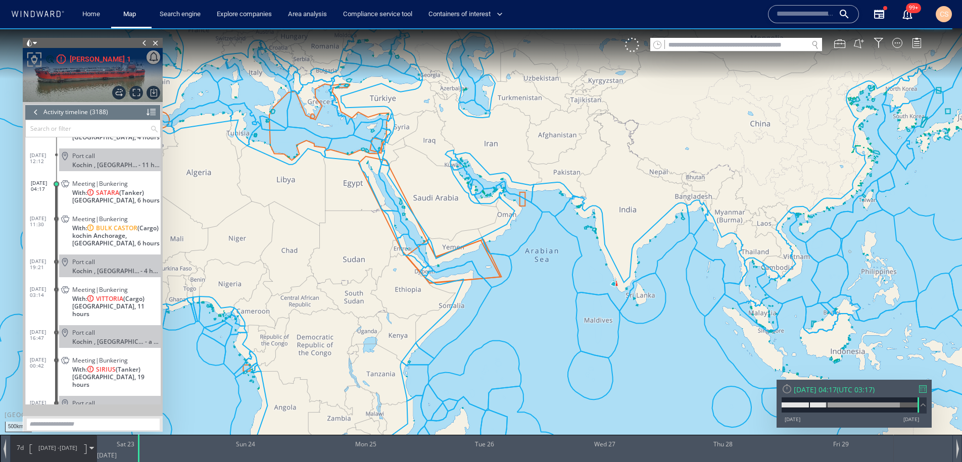
click at [594, 286] on canvas "Map" at bounding box center [481, 240] width 962 height 424
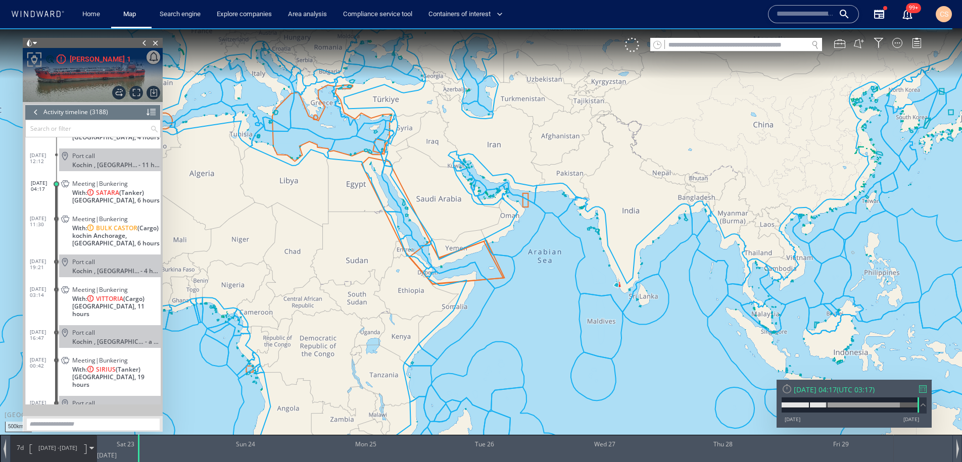
click at [104, 180] on span "Meeting|Bunkering" at bounding box center [100, 184] width 56 height 8
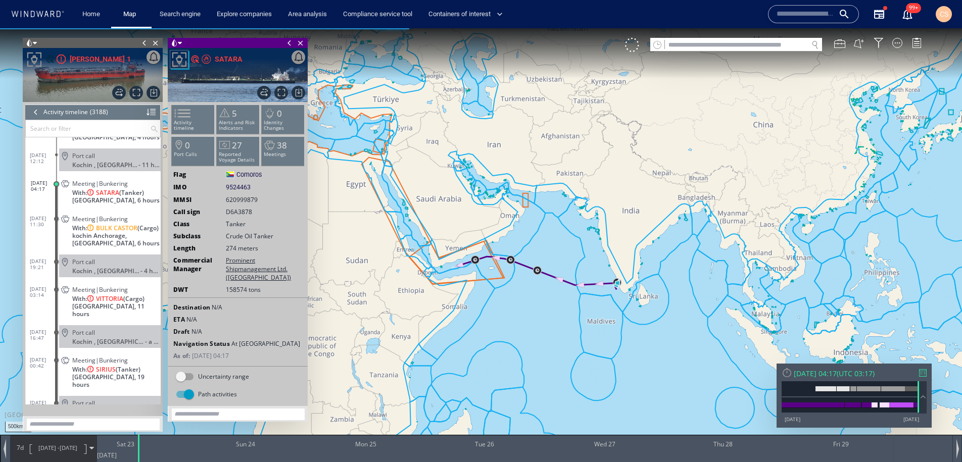
drag, startPoint x: 612, startPoint y: 346, endPoint x: 548, endPoint y: 321, distance: 68.5
click at [548, 321] on canvas "Map" at bounding box center [481, 240] width 962 height 424
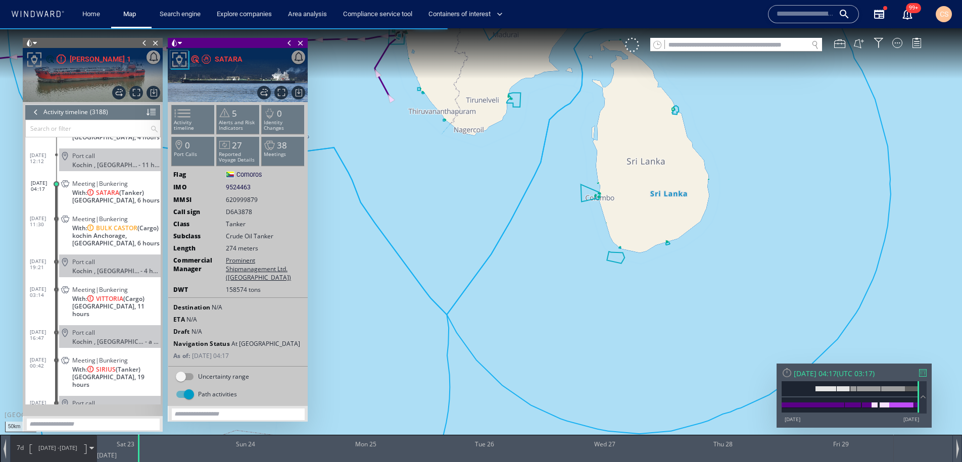
drag, startPoint x: 537, startPoint y: 292, endPoint x: 586, endPoint y: 398, distance: 116.2
click at [586, 397] on canvas "Map" at bounding box center [481, 240] width 962 height 424
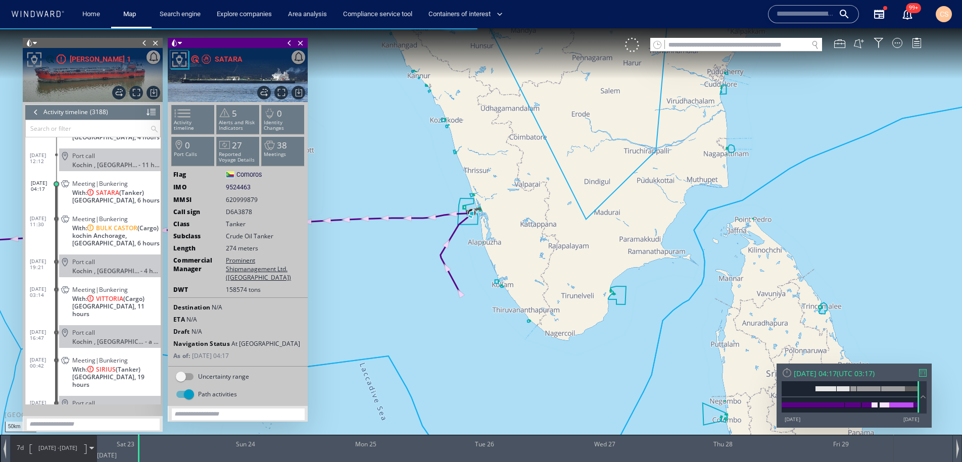
drag, startPoint x: 481, startPoint y: 250, endPoint x: 485, endPoint y: 267, distance: 17.2
click at [491, 301] on canvas "Map" at bounding box center [481, 240] width 962 height 424
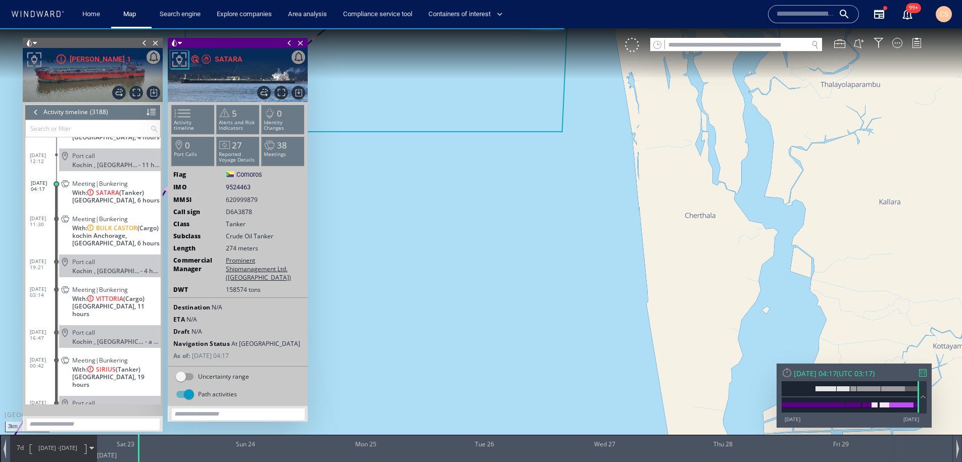
drag, startPoint x: 508, startPoint y: 323, endPoint x: 549, endPoint y: 436, distance: 120.5
click at [554, 462] on html "3km © Mapbox © OpenStreetMap Improve this map 0 0 Fri 22 August 2025 Sat 23 Sun…" at bounding box center [481, 245] width 962 height 434
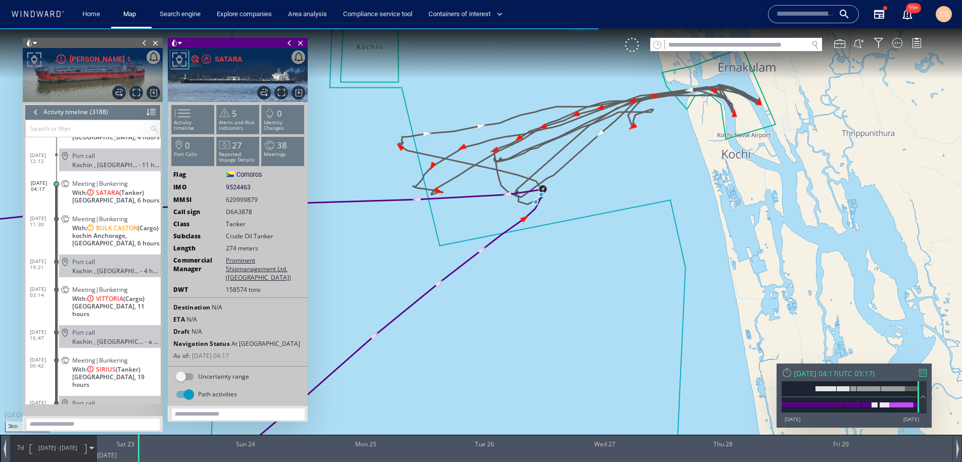
drag, startPoint x: 546, startPoint y: 269, endPoint x: 546, endPoint y: 284, distance: 14.7
click at [546, 284] on canvas "Map" at bounding box center [481, 240] width 962 height 424
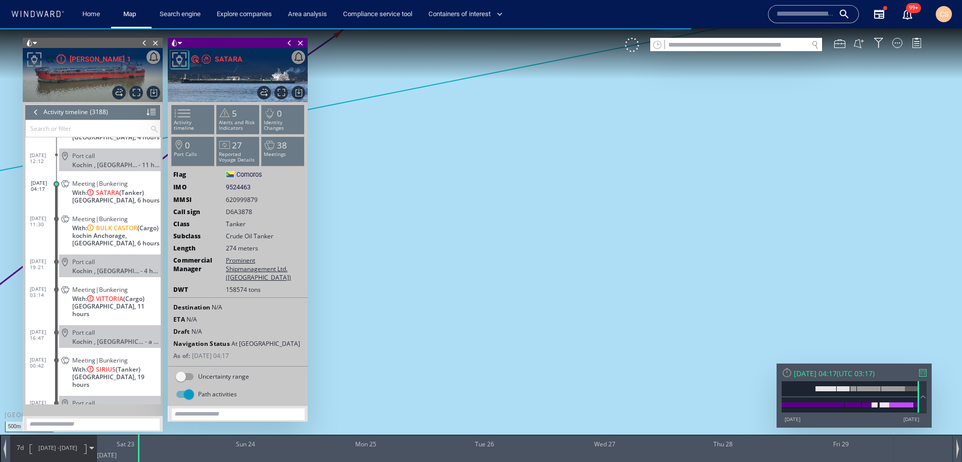
drag, startPoint x: 564, startPoint y: 290, endPoint x: 618, endPoint y: 489, distance: 205.7
click at [618, 462] on html "500m © Mapbox © OpenStreetMap Improve this map 0 0 Fri 22 August 2025 Sat 23 Su…" at bounding box center [481, 245] width 962 height 434
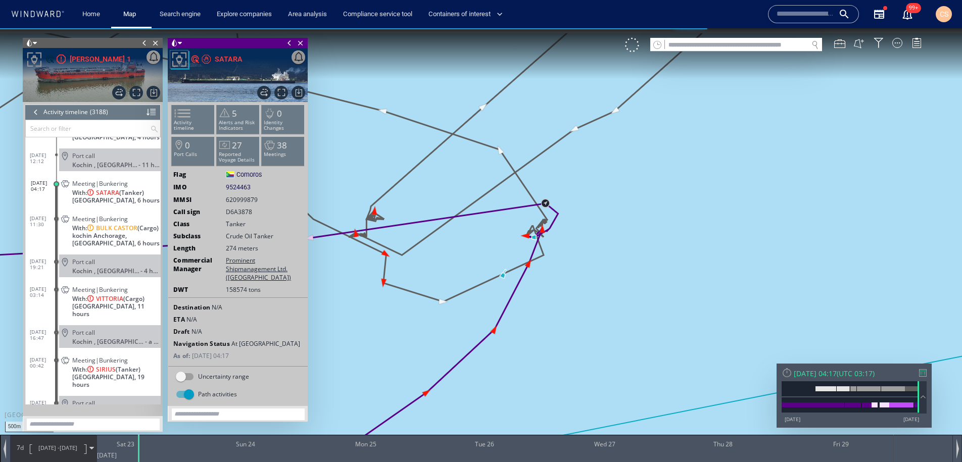
drag, startPoint x: 551, startPoint y: 182, endPoint x: 576, endPoint y: 291, distance: 111.9
click at [576, 291] on canvas "Map" at bounding box center [481, 240] width 962 height 424
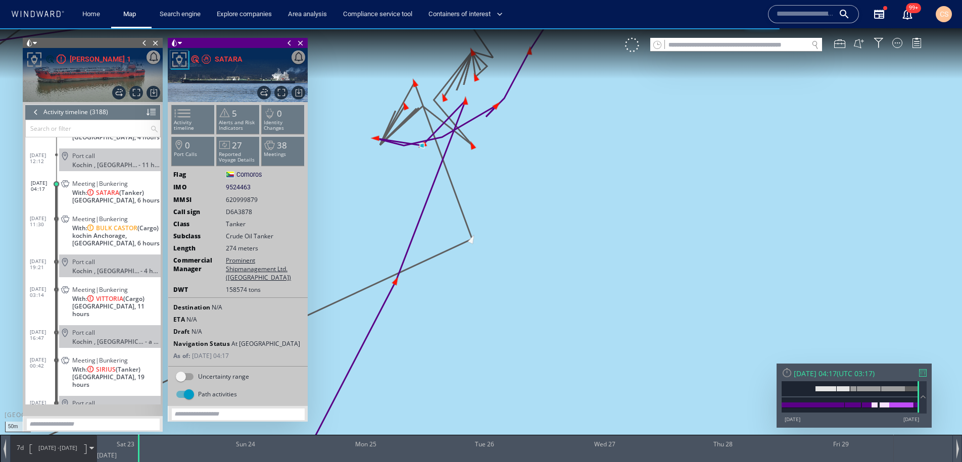
drag, startPoint x: 549, startPoint y: 246, endPoint x: 600, endPoint y: 370, distance: 134.2
click at [600, 370] on canvas "Map" at bounding box center [481, 240] width 962 height 424
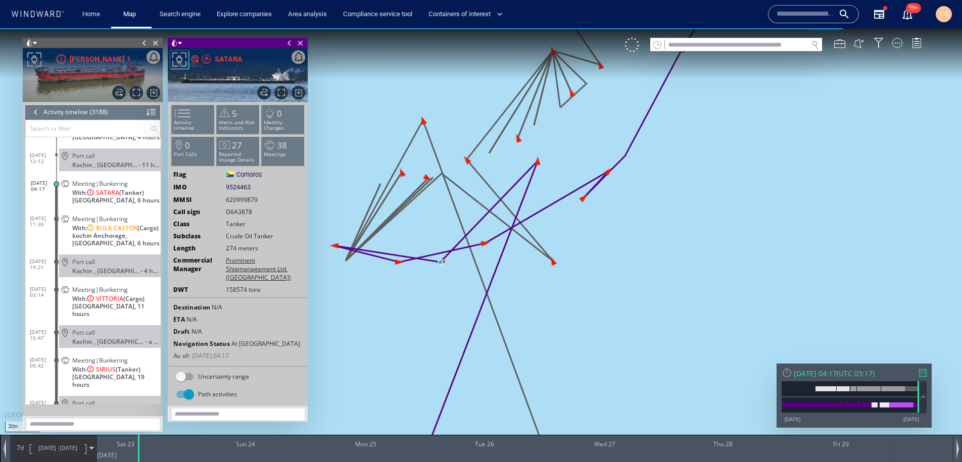
drag, startPoint x: 581, startPoint y: 299, endPoint x: 682, endPoint y: 371, distance: 124.2
click at [682, 371] on canvas "Map" at bounding box center [481, 240] width 962 height 424
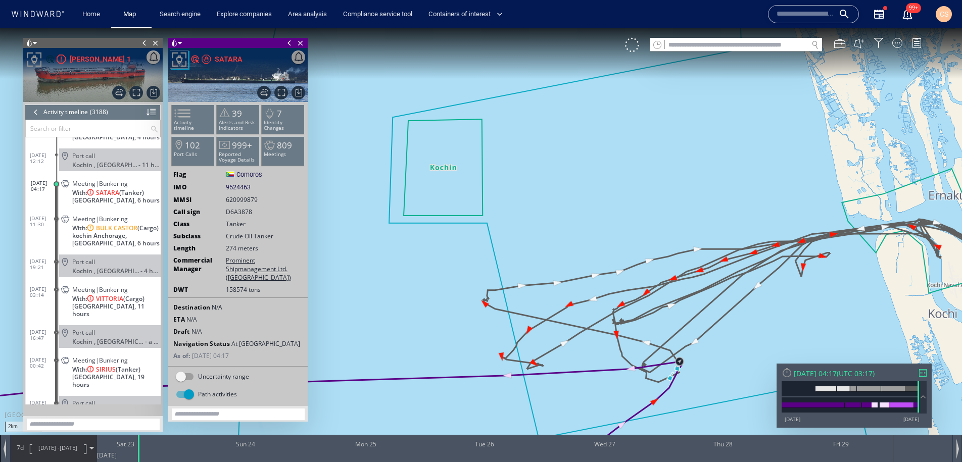
drag, startPoint x: 686, startPoint y: 369, endPoint x: 553, endPoint y: 212, distance: 205.7
click at [553, 212] on canvas "Map" at bounding box center [481, 240] width 962 height 424
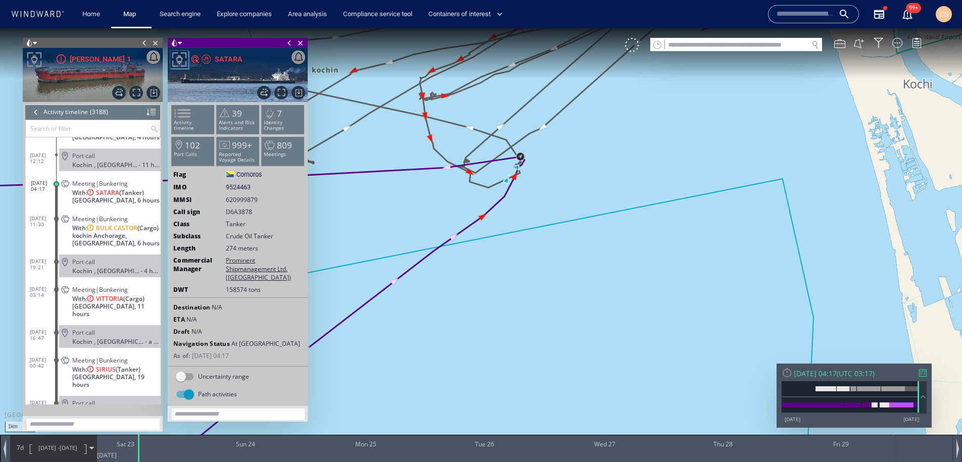
click at [554, 269] on canvas "Map" at bounding box center [481, 240] width 962 height 424
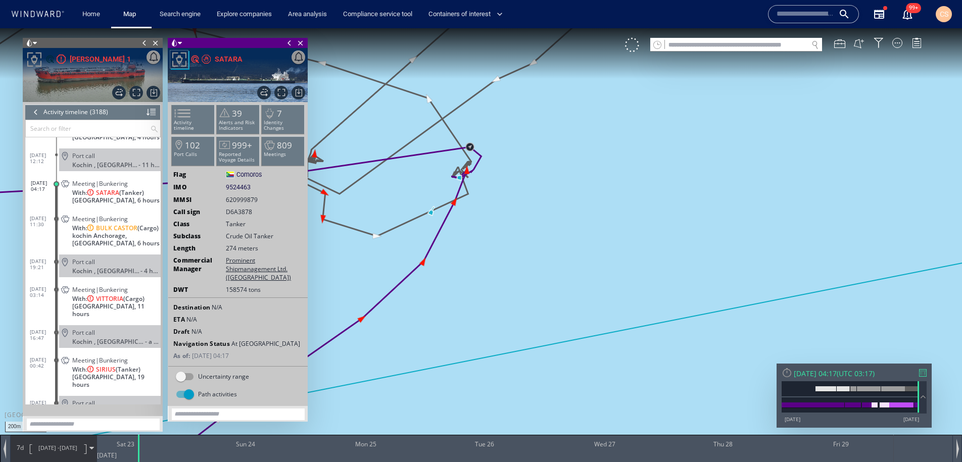
drag, startPoint x: 507, startPoint y: 227, endPoint x: 576, endPoint y: 356, distance: 146.0
click at [576, 356] on canvas "Map" at bounding box center [481, 240] width 962 height 424
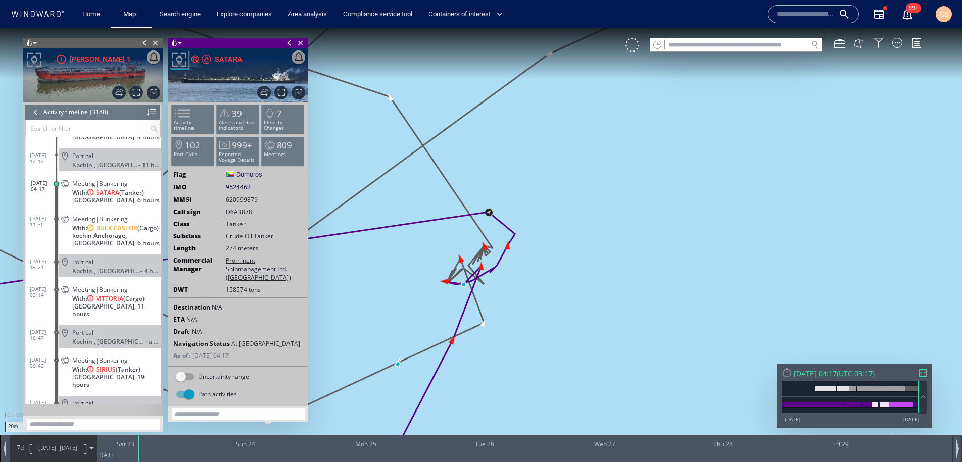
drag, startPoint x: 597, startPoint y: 298, endPoint x: 501, endPoint y: 252, distance: 106.0
click at [805, 342] on canvas "Map" at bounding box center [481, 240] width 962 height 424
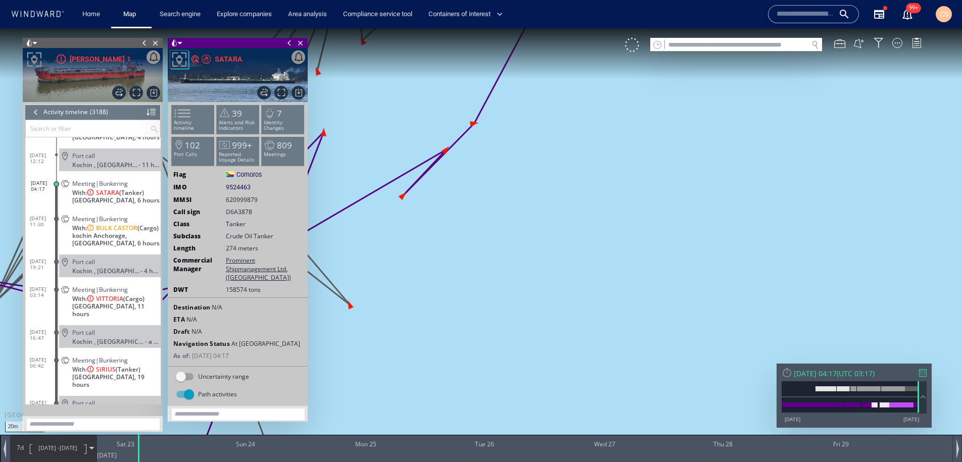
drag, startPoint x: 563, startPoint y: 259, endPoint x: 733, endPoint y: 279, distance: 170.5
click at [738, 270] on canvas "Map" at bounding box center [481, 240] width 962 height 424
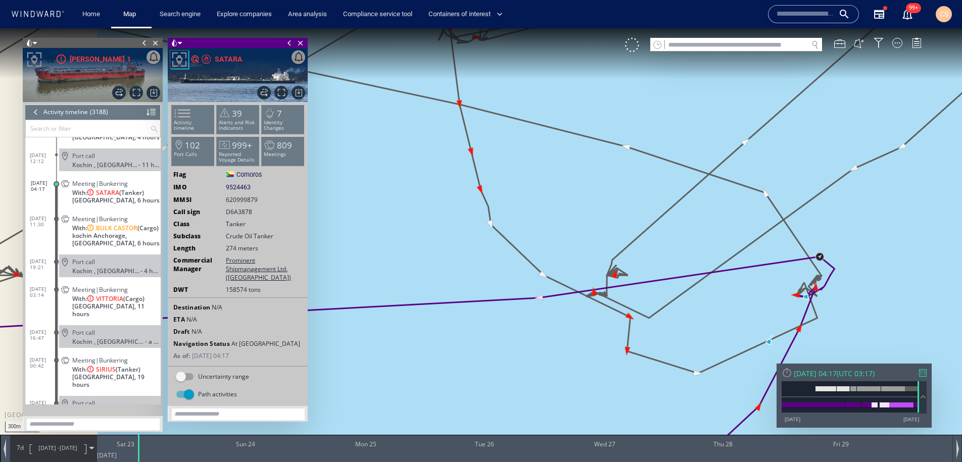
drag, startPoint x: 571, startPoint y: 335, endPoint x: 713, endPoint y: 279, distance: 152.9
click at [713, 279] on canvas "Map" at bounding box center [481, 240] width 962 height 424
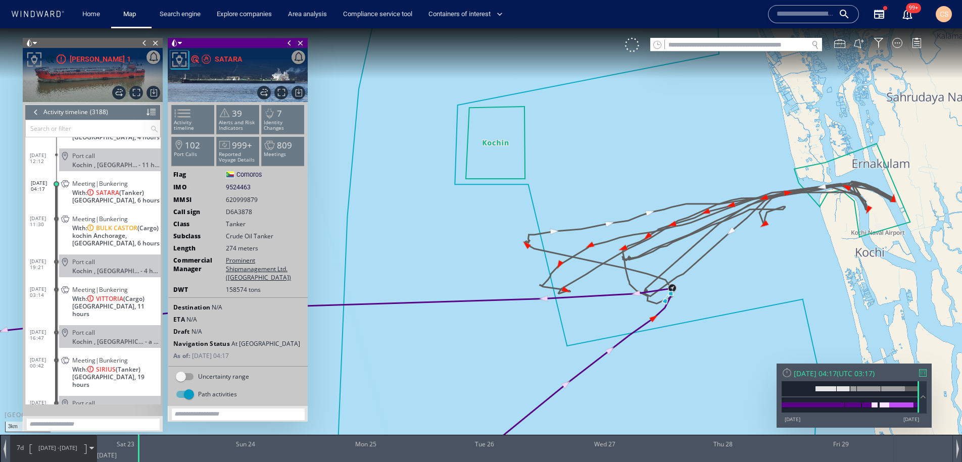
drag, startPoint x: 691, startPoint y: 325, endPoint x: 588, endPoint y: 285, distance: 110.1
click at [588, 285] on canvas "Map" at bounding box center [481, 240] width 962 height 424
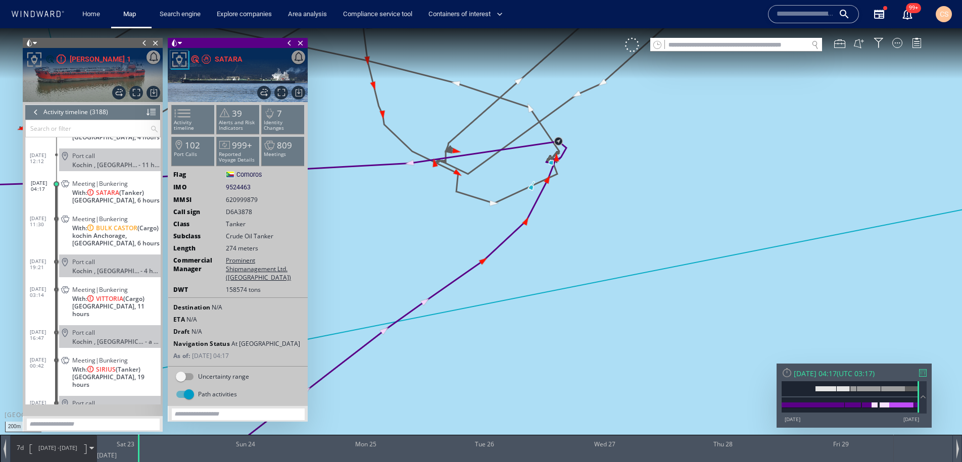
drag, startPoint x: 549, startPoint y: 224, endPoint x: 656, endPoint y: 453, distance: 252.7
click at [656, 28] on div "200m © Mapbox © OpenStreetMap Improve this map 0 0 Fri 22 August 2025 Sat 23 Su…" at bounding box center [481, 28] width 962 height 0
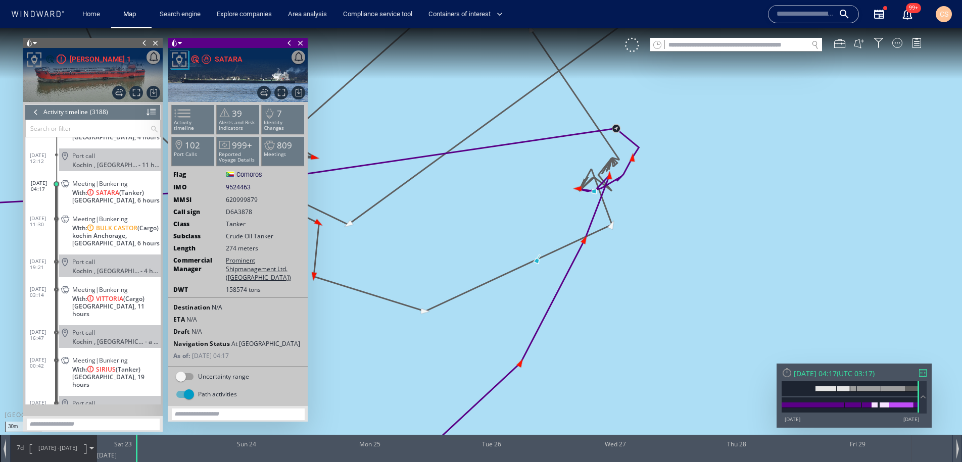
drag, startPoint x: 569, startPoint y: 294, endPoint x: 658, endPoint y: 267, distance: 92.7
click at [656, 462] on html "30m © Mapbox © OpenStreetMap Improve this map 0 0 Fri 22 August 2025 Sat 23 Sun…" at bounding box center [481, 245] width 962 height 434
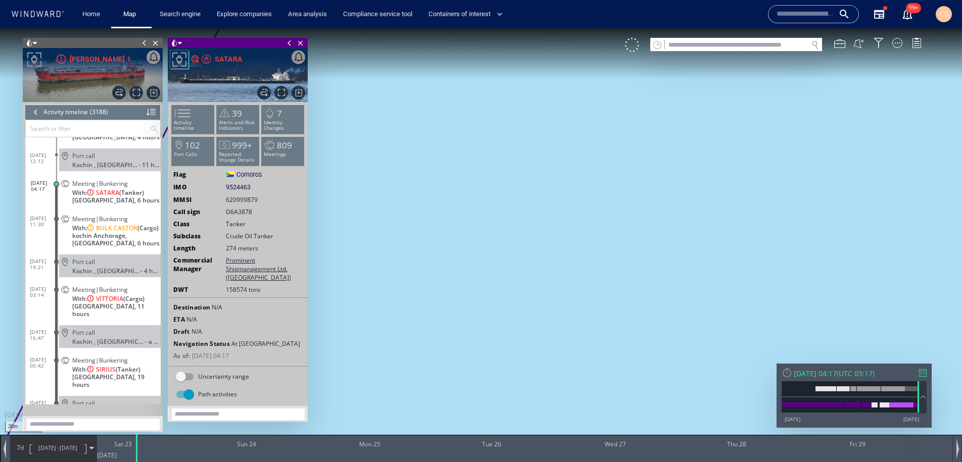
drag, startPoint x: 600, startPoint y: 154, endPoint x: 693, endPoint y: 363, distance: 229.2
click at [693, 363] on canvas "Map" at bounding box center [481, 240] width 962 height 424
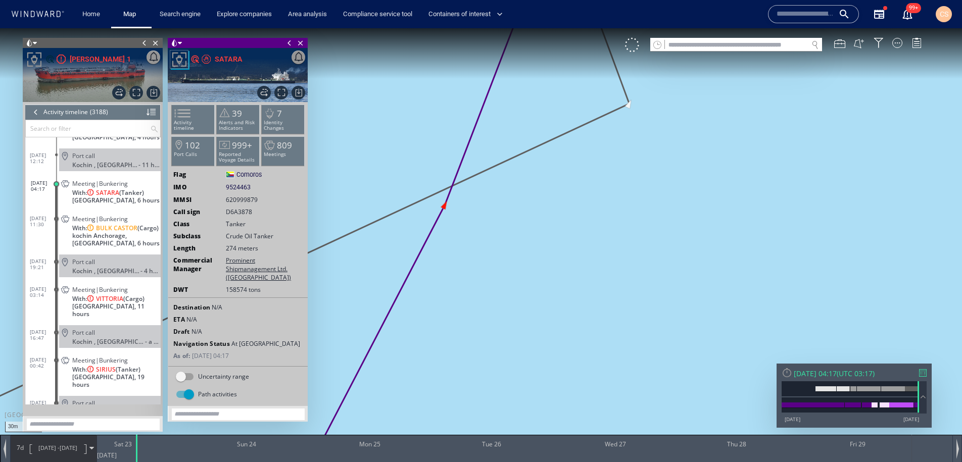
drag, startPoint x: 648, startPoint y: 313, endPoint x: 672, endPoint y: 356, distance: 49.3
click at [672, 356] on canvas "Map" at bounding box center [481, 240] width 962 height 424
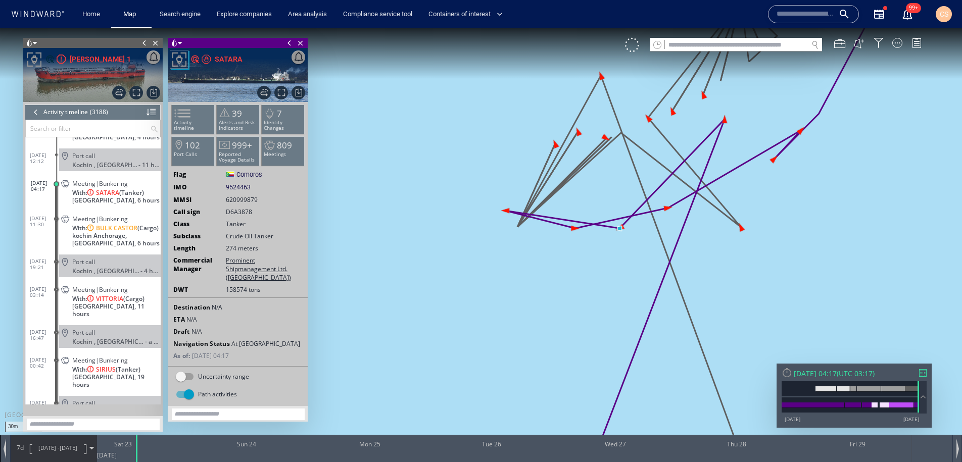
drag, startPoint x: 622, startPoint y: 254, endPoint x: 632, endPoint y: 318, distance: 64.8
click at [632, 318] on canvas "Map" at bounding box center [481, 240] width 962 height 424
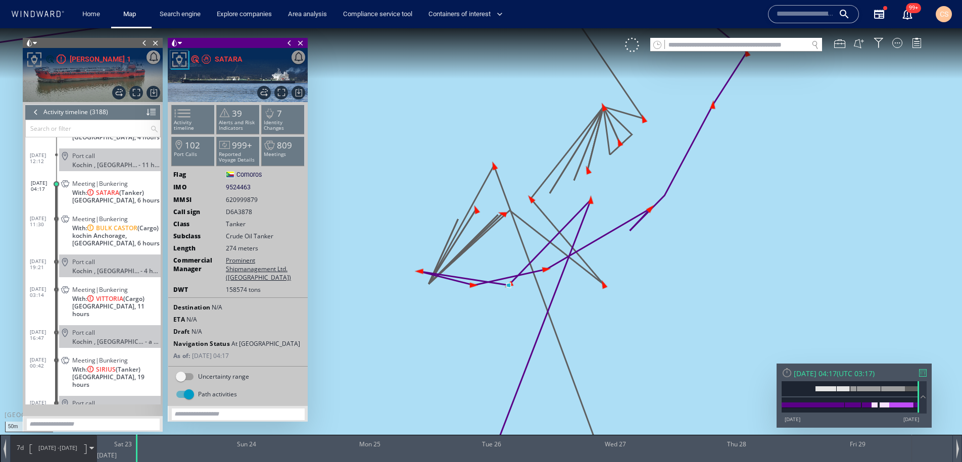
drag, startPoint x: 633, startPoint y: 255, endPoint x: 464, endPoint y: 339, distance: 188.4
click at [464, 339] on canvas "Map" at bounding box center [481, 240] width 962 height 424
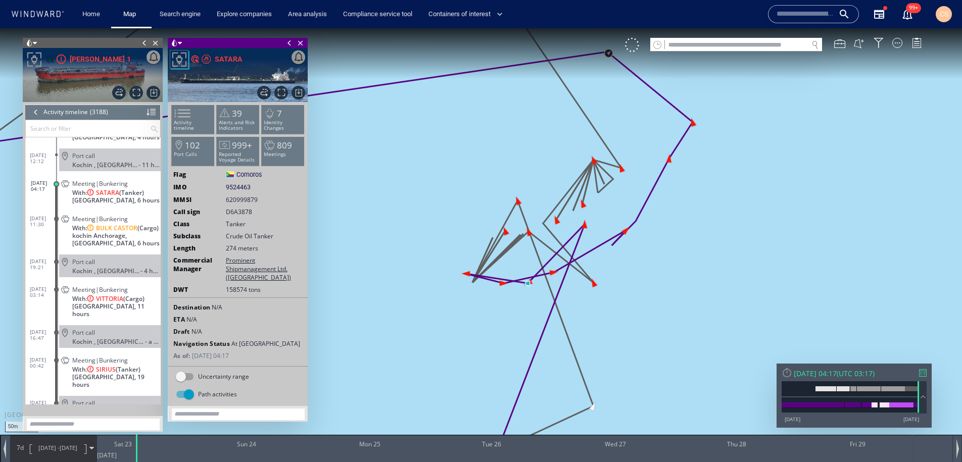
click at [813, 16] on input "text" at bounding box center [806, 14] width 58 height 15
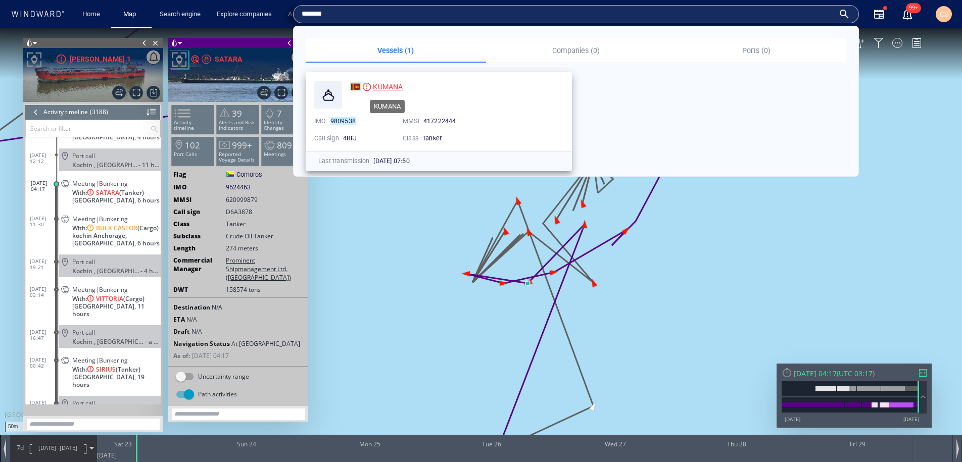
type input "*******"
click at [388, 88] on span "KUMANA" at bounding box center [388, 87] width 30 height 8
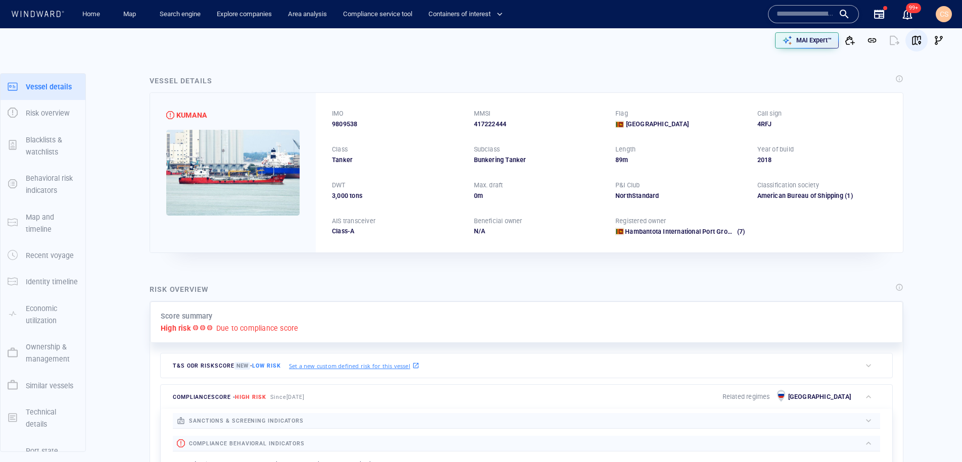
click at [919, 41] on span "button" at bounding box center [916, 40] width 10 height 10
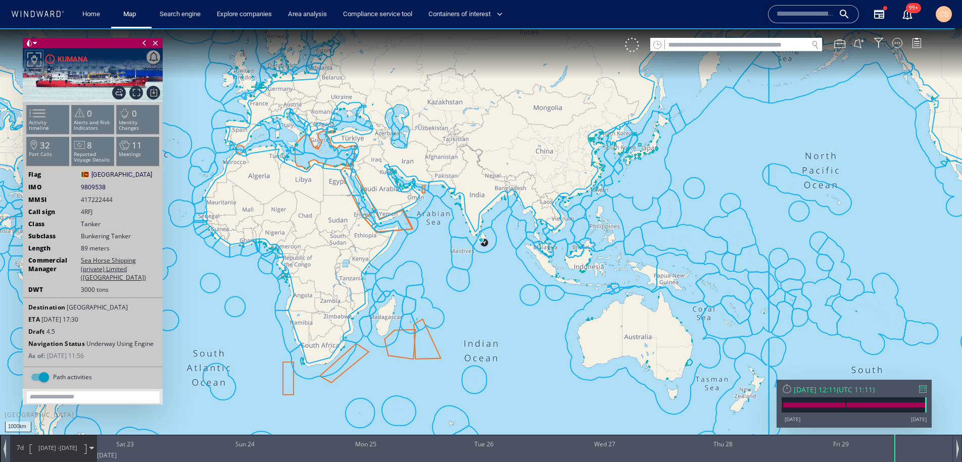
drag, startPoint x: 45, startPoint y: 129, endPoint x: 132, endPoint y: 62, distance: 110.3
click at [45, 128] on li "Activity timeline" at bounding box center [48, 119] width 43 height 29
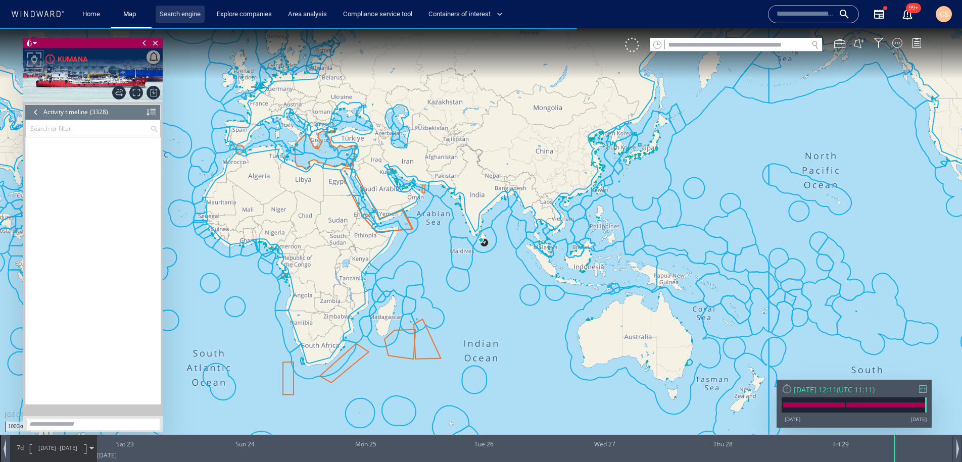
scroll to position [92212, 0]
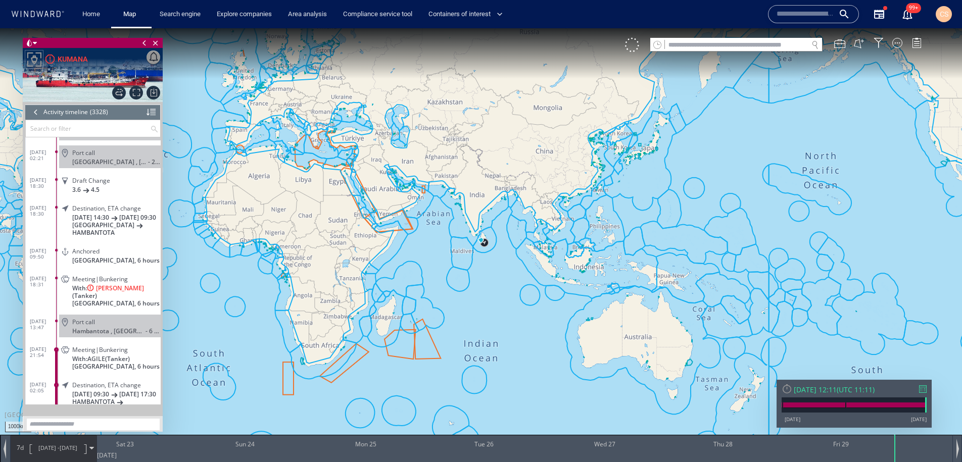
drag, startPoint x: 117, startPoint y: 280, endPoint x: 323, endPoint y: 287, distance: 206.3
click at [117, 279] on span "Meeting|Bunkering" at bounding box center [100, 279] width 56 height 8
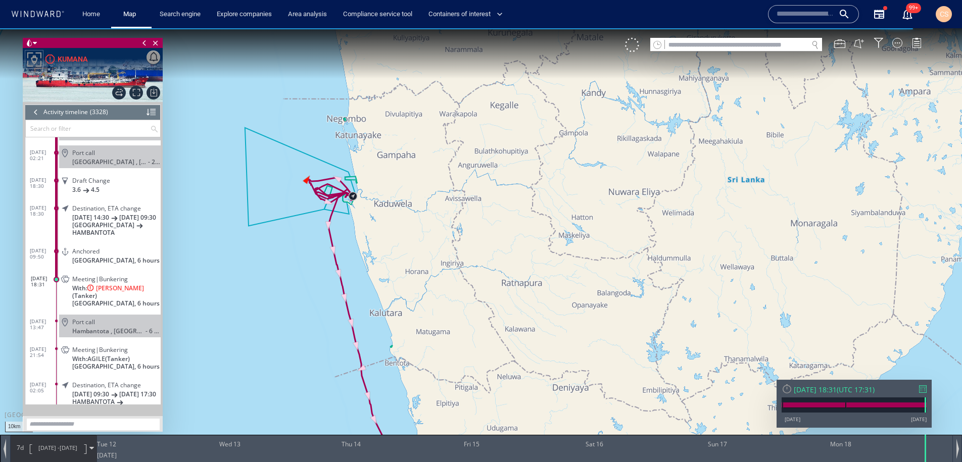
drag, startPoint x: 366, startPoint y: 268, endPoint x: 379, endPoint y: 288, distance: 23.4
click at [379, 288] on canvas "Map" at bounding box center [481, 240] width 962 height 424
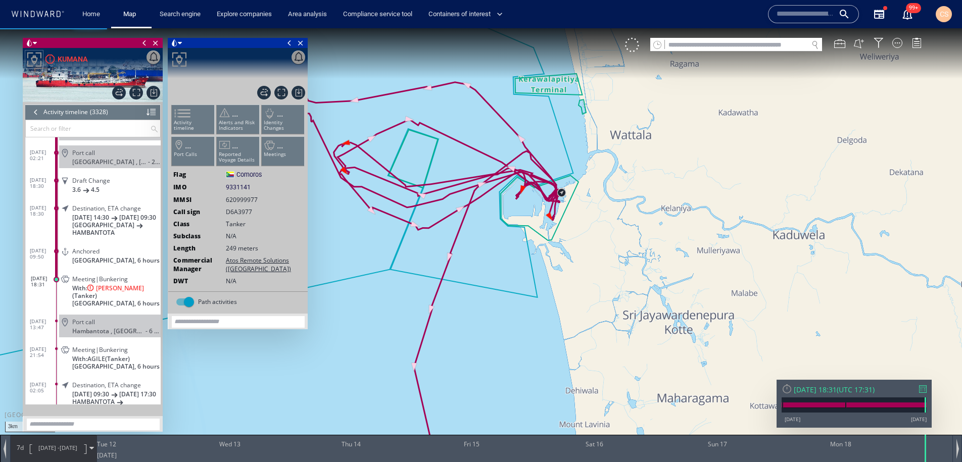
scroll to position [92291, 0]
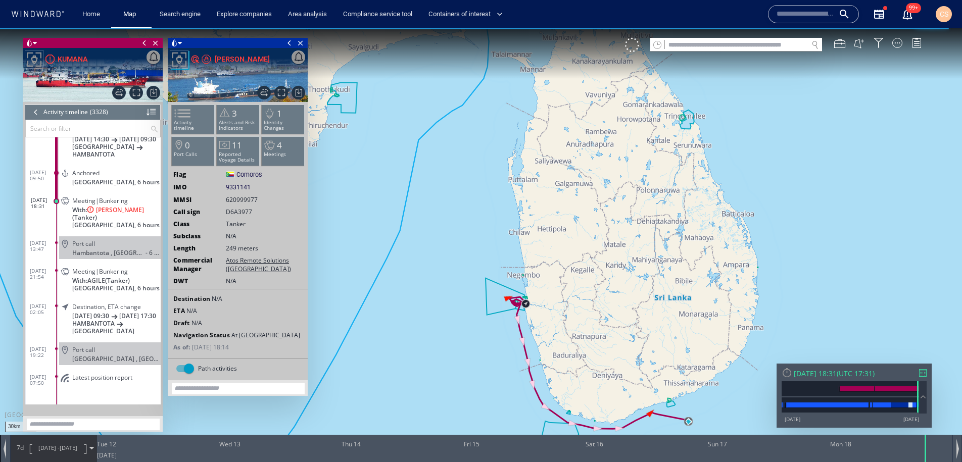
drag, startPoint x: 639, startPoint y: 298, endPoint x: 592, endPoint y: 200, distance: 108.0
click at [592, 200] on canvas "Map" at bounding box center [481, 240] width 962 height 424
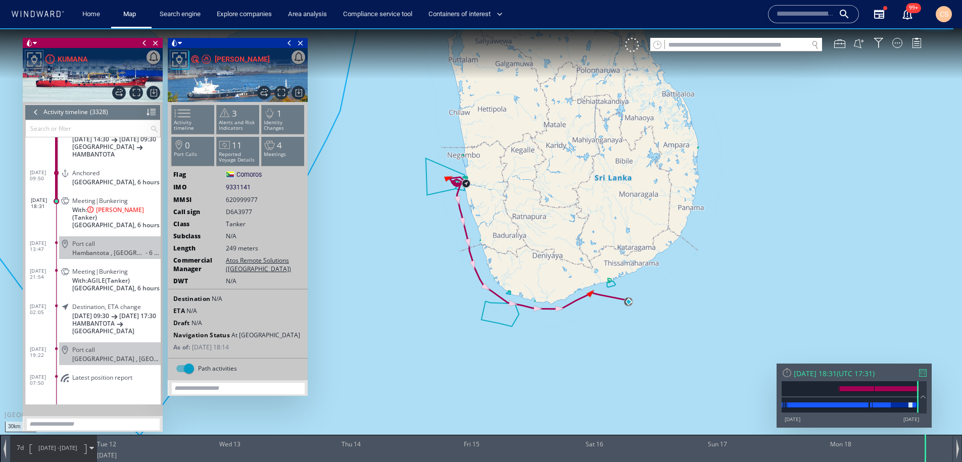
drag, startPoint x: 653, startPoint y: 330, endPoint x: 548, endPoint y: 306, distance: 107.7
click at [550, 306] on canvas "Map" at bounding box center [481, 240] width 962 height 424
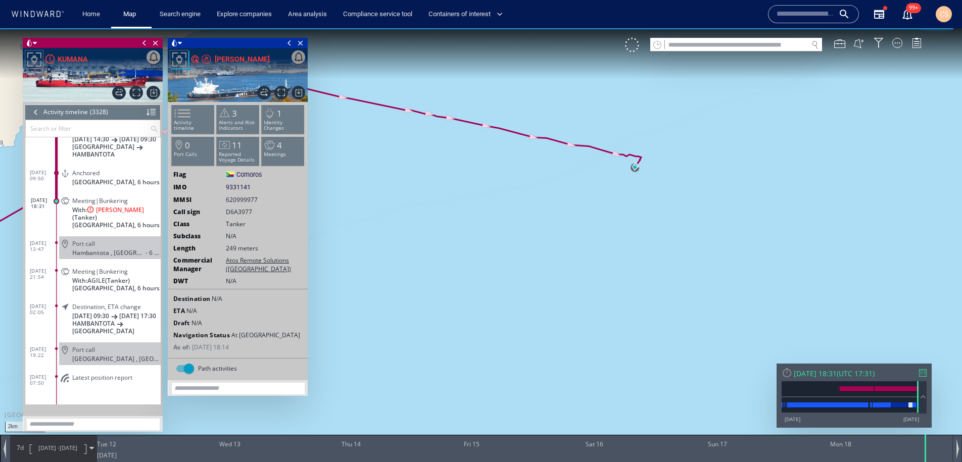
drag, startPoint x: 692, startPoint y: 183, endPoint x: 581, endPoint y: 357, distance: 206.3
click at [582, 357] on canvas "Map" at bounding box center [481, 240] width 962 height 424
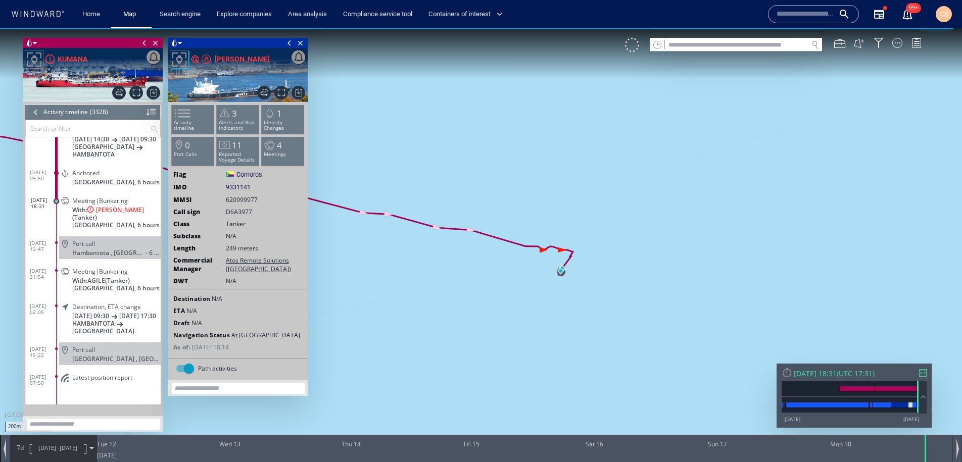
drag, startPoint x: 508, startPoint y: 199, endPoint x: 698, endPoint y: 489, distance: 346.7
click at [698, 462] on html "200m © Mapbox © OpenStreetMap Improve this map 0 0 Mon 11 August 2025 Tue 12 We…" at bounding box center [481, 245] width 962 height 434
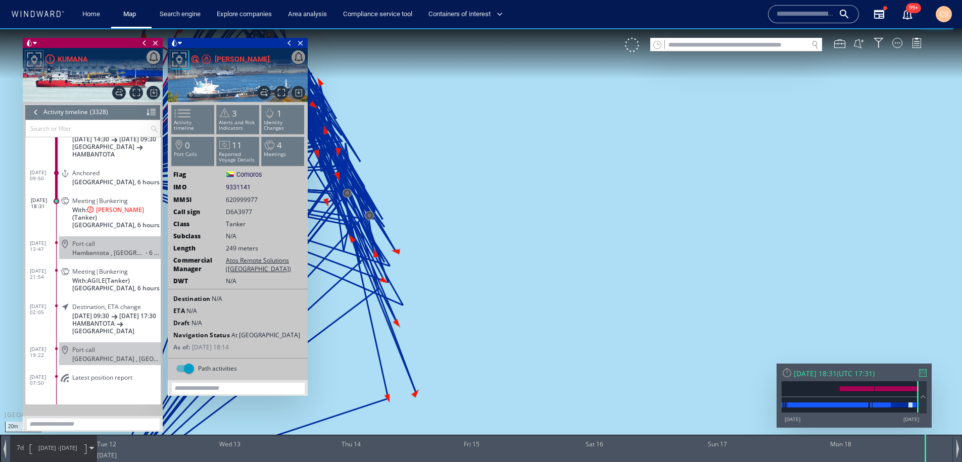
drag, startPoint x: 548, startPoint y: 289, endPoint x: 964, endPoint y: 329, distance: 417.7
click at [961, 329] on html "20m © Mapbox © OpenStreetMap Improve this map 0 0 Mon 11 August 2025 Tue 12 Wed…" at bounding box center [481, 245] width 962 height 434
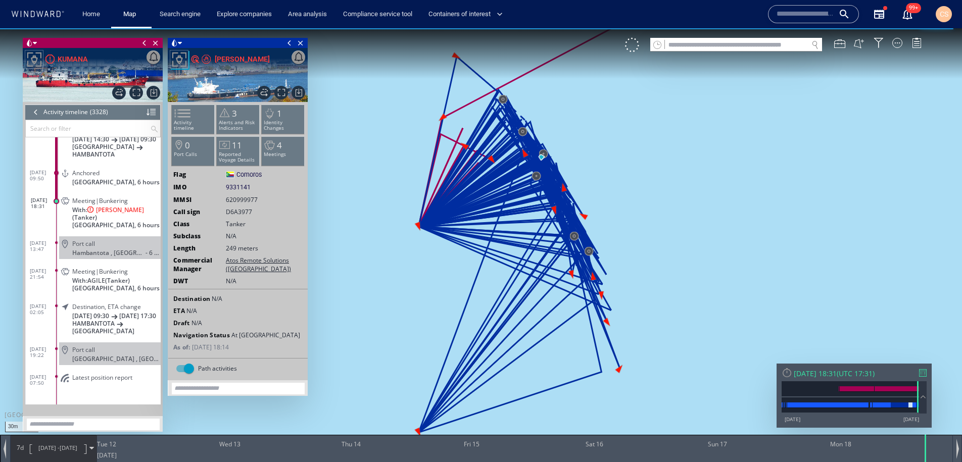
drag, startPoint x: 926, startPoint y: 293, endPoint x: 721, endPoint y: 265, distance: 206.9
click at [721, 265] on canvas "Map" at bounding box center [481, 240] width 962 height 424
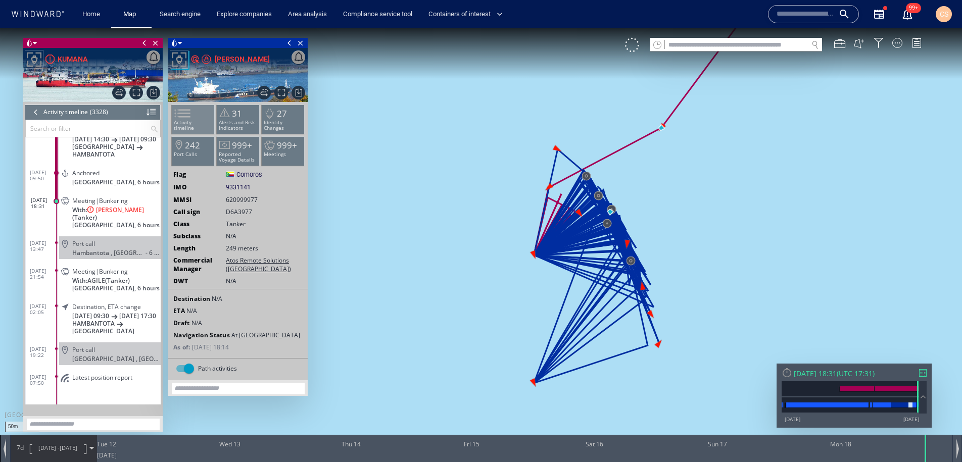
click at [184, 117] on span at bounding box center [176, 113] width 15 height 15
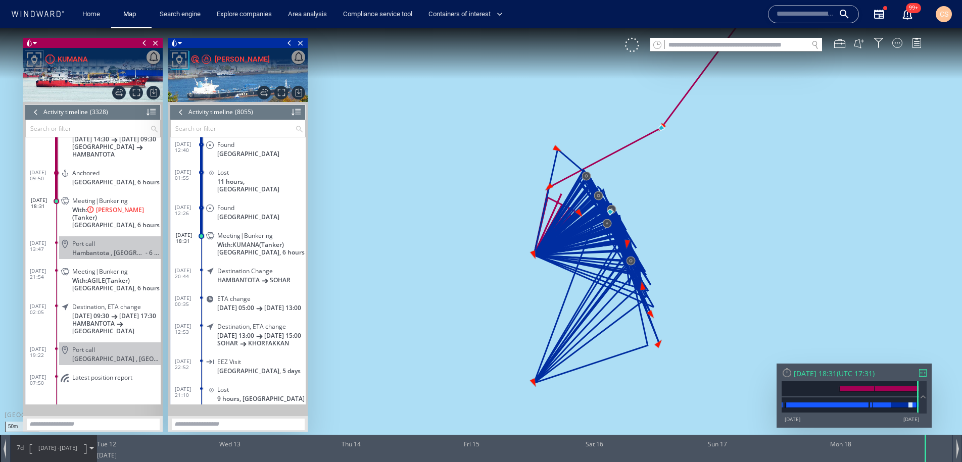
scroll to position [223170, 0]
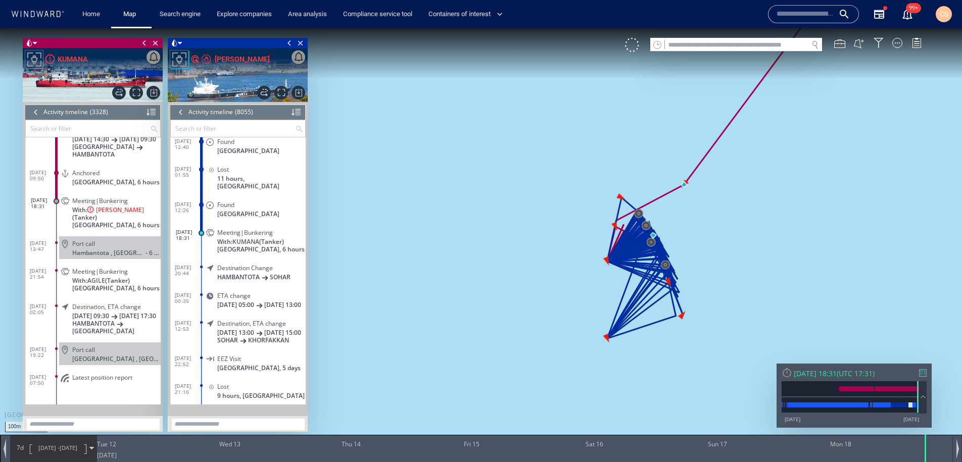
drag, startPoint x: 699, startPoint y: 253, endPoint x: 532, endPoint y: 282, distance: 170.2
click at [532, 282] on canvas "Map" at bounding box center [481, 240] width 962 height 424
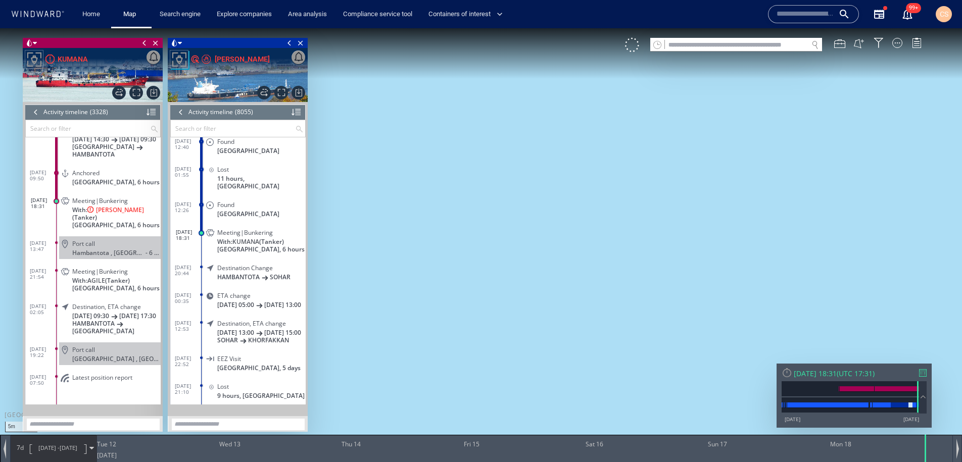
drag, startPoint x: 477, startPoint y: 290, endPoint x: 802, endPoint y: 256, distance: 326.6
click at [879, 260] on canvas "Map" at bounding box center [481, 240] width 962 height 424
drag, startPoint x: 631, startPoint y: 258, endPoint x: 934, endPoint y: 200, distance: 308.6
click at [934, 200] on canvas "Map" at bounding box center [481, 240] width 962 height 424
drag, startPoint x: 535, startPoint y: 251, endPoint x: 855, endPoint y: 176, distance: 329.3
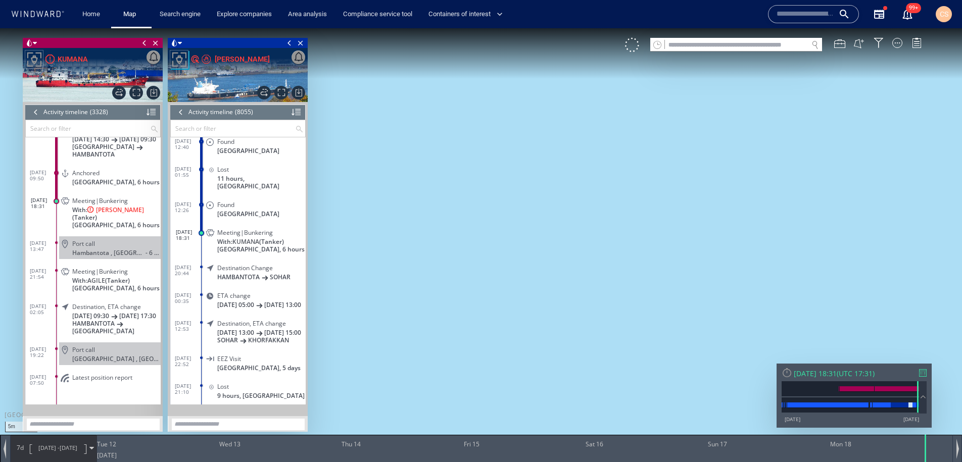
click at [855, 176] on canvas "Map" at bounding box center [481, 240] width 962 height 424
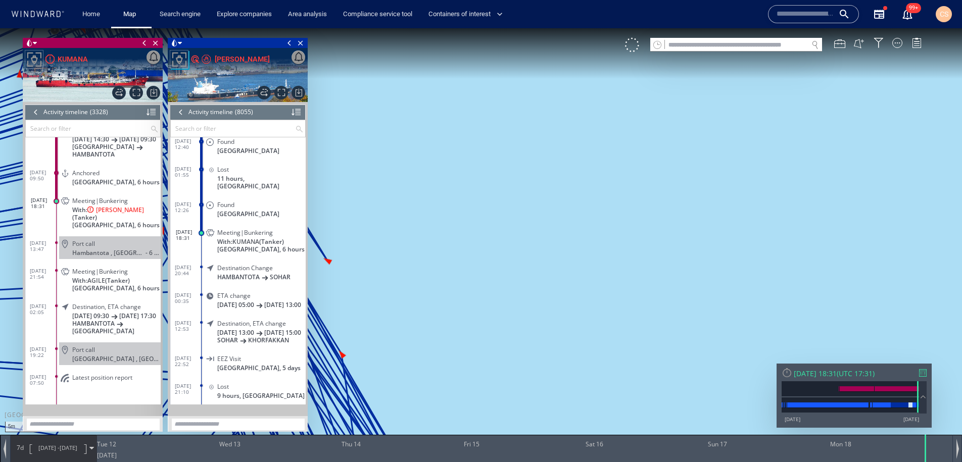
drag, startPoint x: 508, startPoint y: 258, endPoint x: 842, endPoint y: 244, distance: 334.2
click at [898, 243] on canvas "Map" at bounding box center [481, 240] width 962 height 424
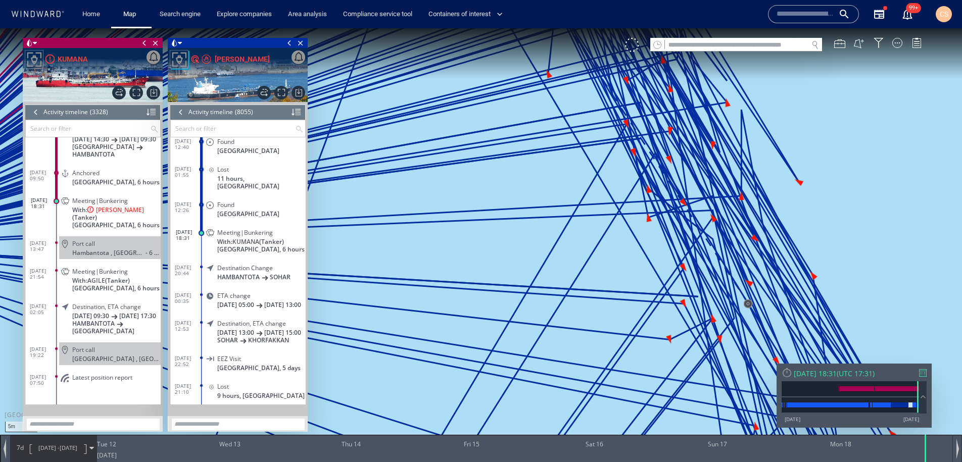
drag, startPoint x: 519, startPoint y: 279, endPoint x: 964, endPoint y: 200, distance: 451.5
click at [961, 200] on html "5m © Mapbox © OpenStreetMap Improve this map 0 0 Mon 11 August 2025 Tue 12 Wed …" at bounding box center [481, 245] width 962 height 434
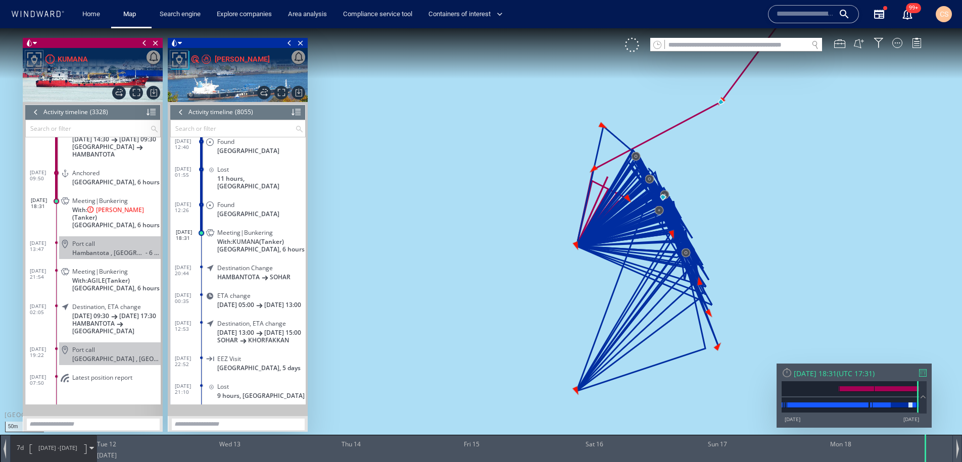
click at [793, 15] on input "text" at bounding box center [806, 14] width 58 height 15
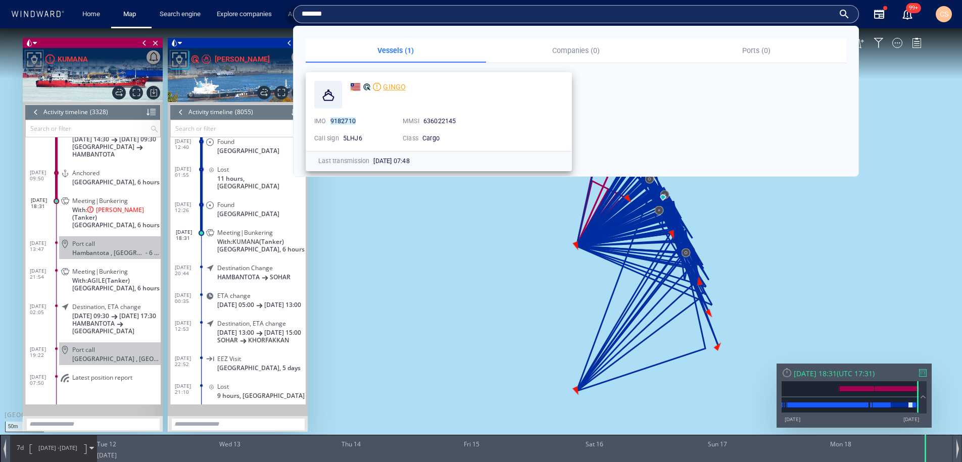
type input "*******"
click at [391, 86] on span "GINGO" at bounding box center [394, 87] width 23 height 8
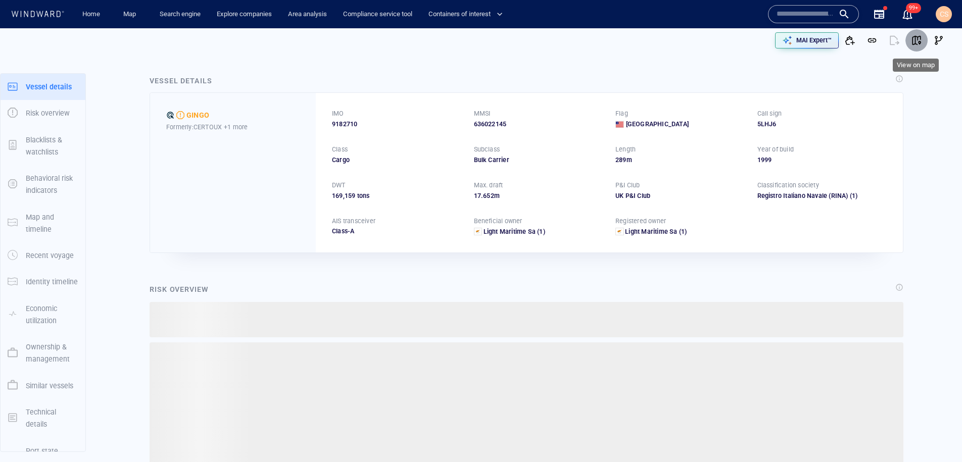
click at [914, 40] on span "button" at bounding box center [916, 40] width 10 height 10
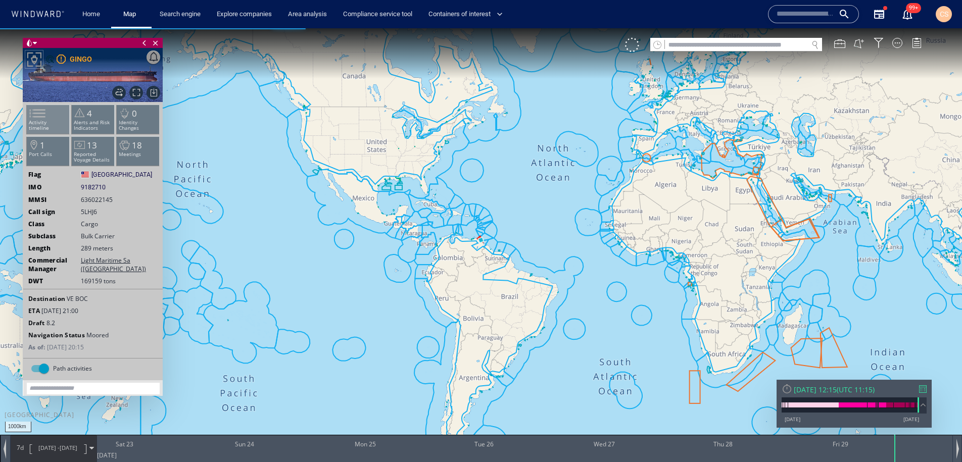
click at [39, 120] on span at bounding box center [31, 113] width 15 height 15
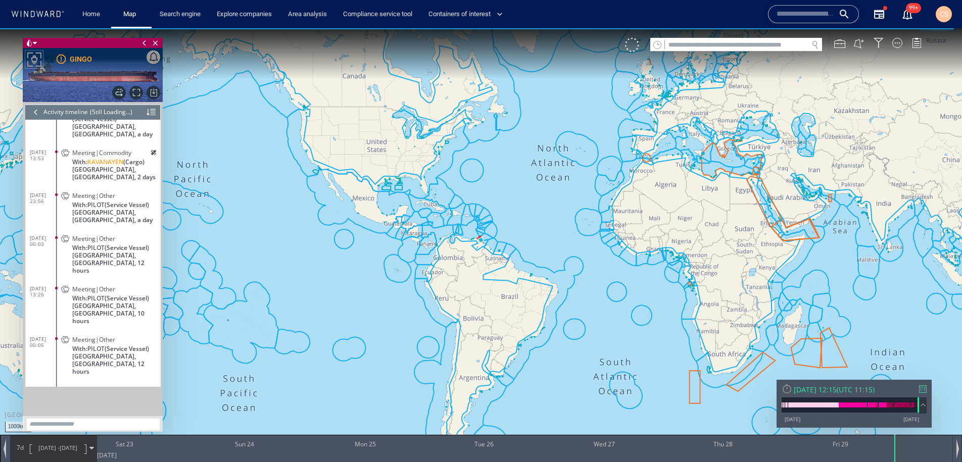
scroll to position [2151, 0]
click at [101, 149] on span "Meeting|Commodity" at bounding box center [101, 153] width 59 height 8
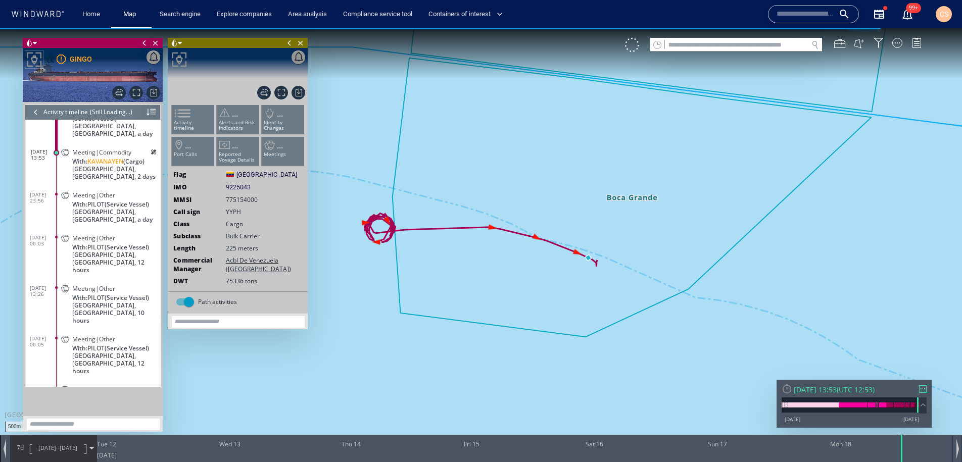
scroll to position [2112, 0]
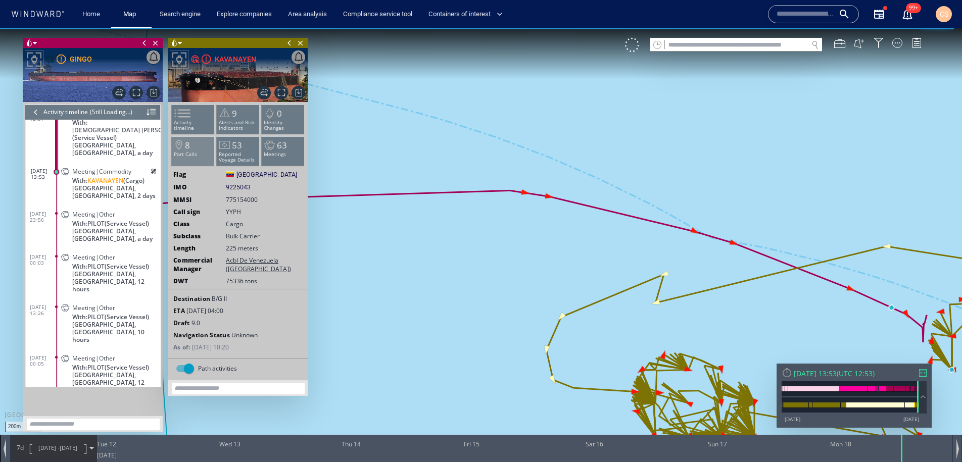
scroll to position [2151, 0]
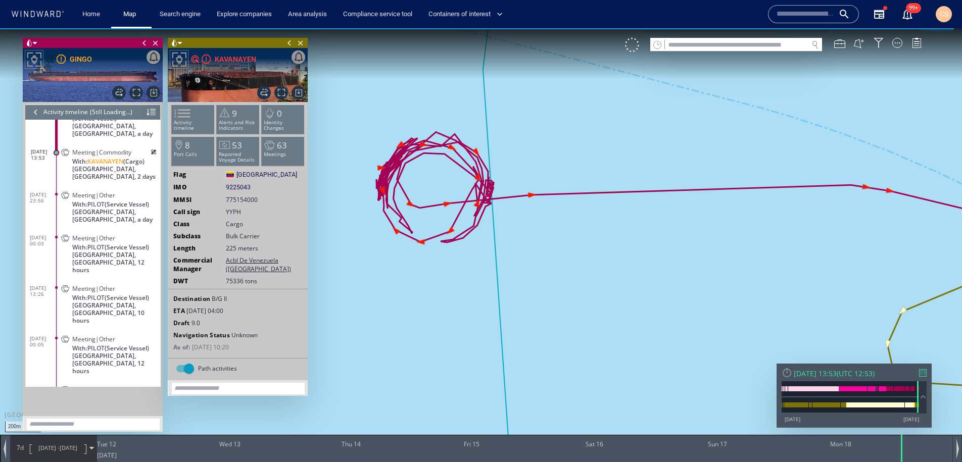
drag, startPoint x: 503, startPoint y: 283, endPoint x: 818, endPoint y: 272, distance: 315.0
click at [818, 272] on canvas "Map" at bounding box center [481, 240] width 962 height 424
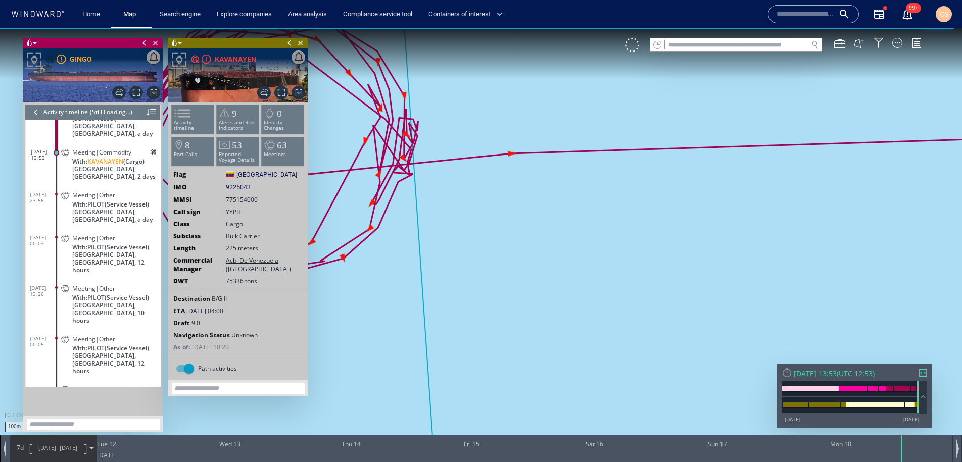
drag, startPoint x: 508, startPoint y: 232, endPoint x: 538, endPoint y: 204, distance: 41.4
click at [664, 269] on canvas "Map" at bounding box center [481, 240] width 962 height 424
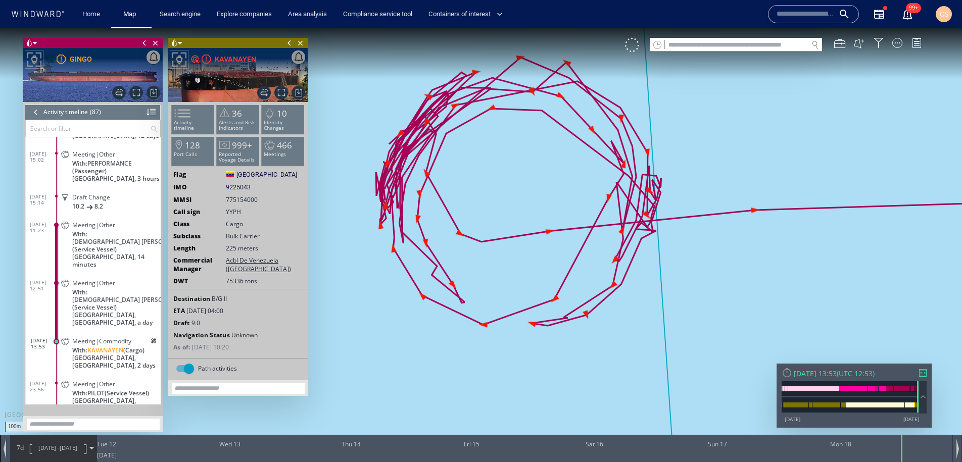
scroll to position [2006, 0]
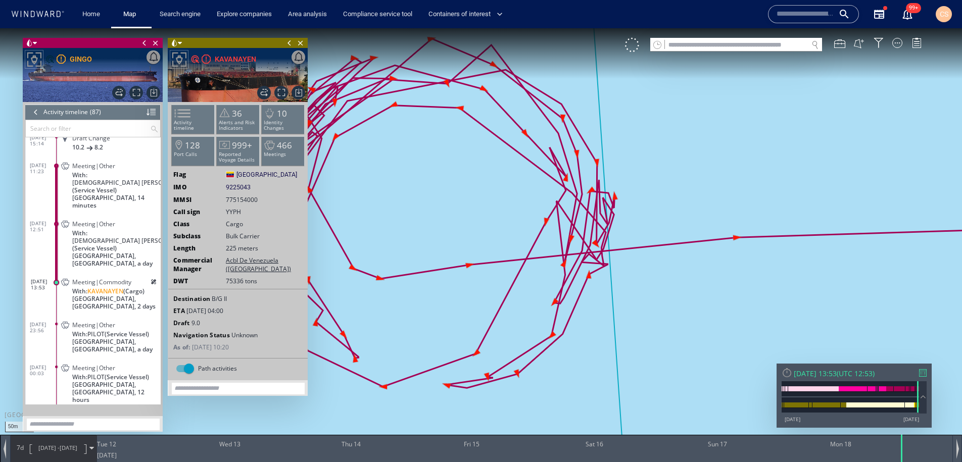
scroll to position [2062, 0]
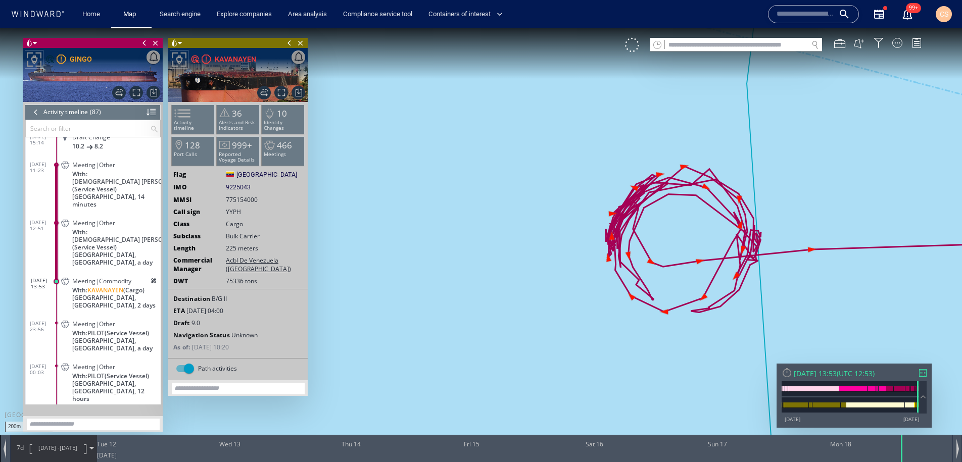
drag, startPoint x: 885, startPoint y: 290, endPoint x: 612, endPoint y: 223, distance: 280.7
click at [612, 223] on canvas "Map" at bounding box center [481, 240] width 962 height 424
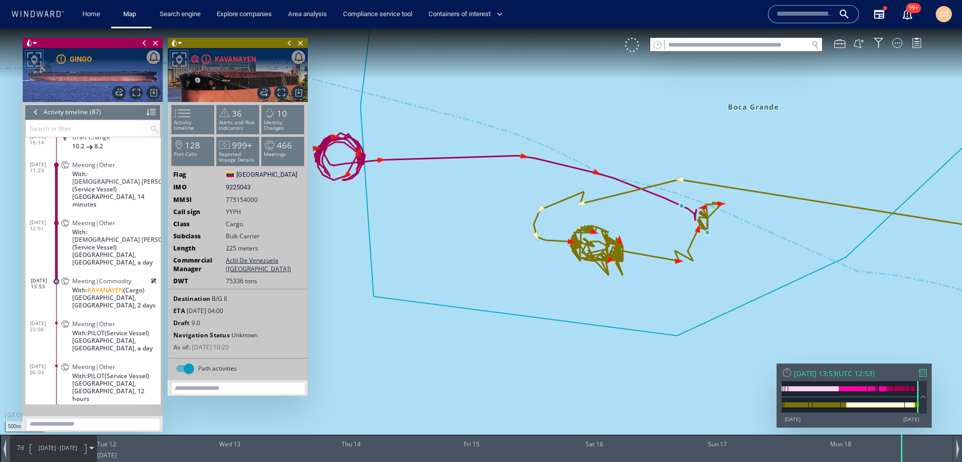
drag, startPoint x: 705, startPoint y: 225, endPoint x: 496, endPoint y: 182, distance: 213.0
click at [496, 182] on canvas "Map" at bounding box center [481, 240] width 962 height 424
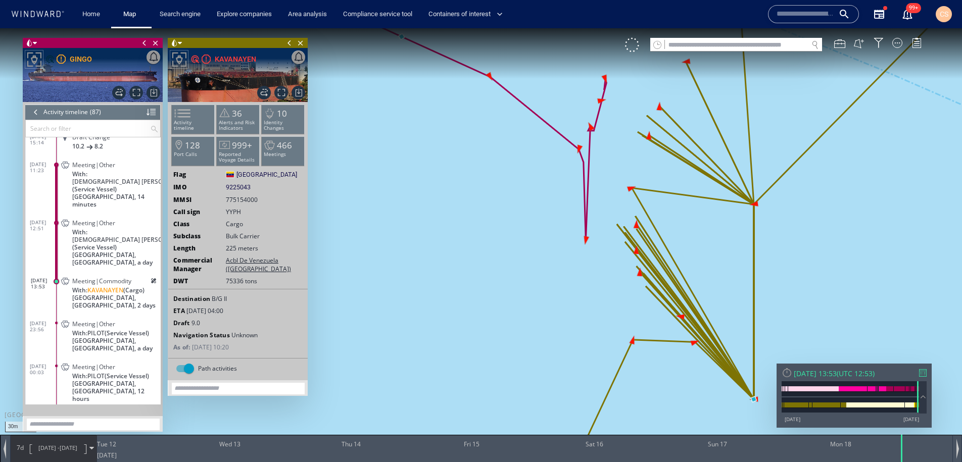
drag, startPoint x: 657, startPoint y: 212, endPoint x: 460, endPoint y: 158, distance: 204.3
click at [460, 158] on canvas "Map" at bounding box center [481, 240] width 962 height 424
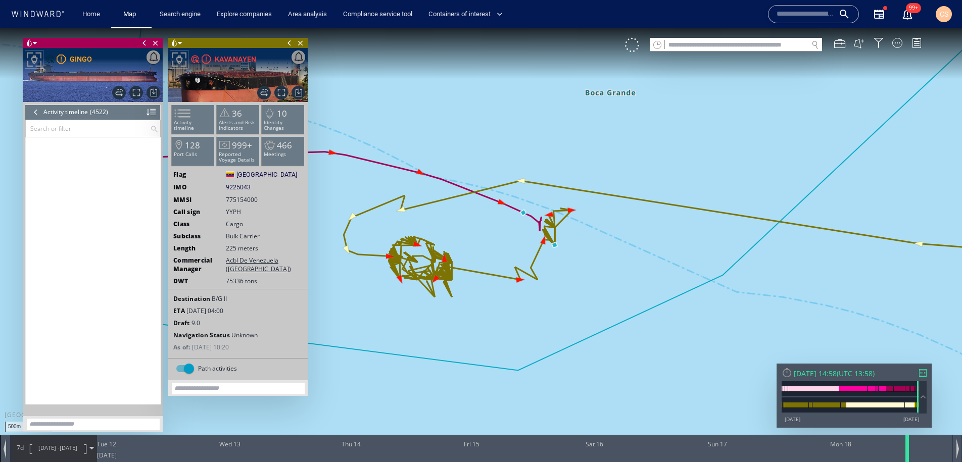
scroll to position [125353, 0]
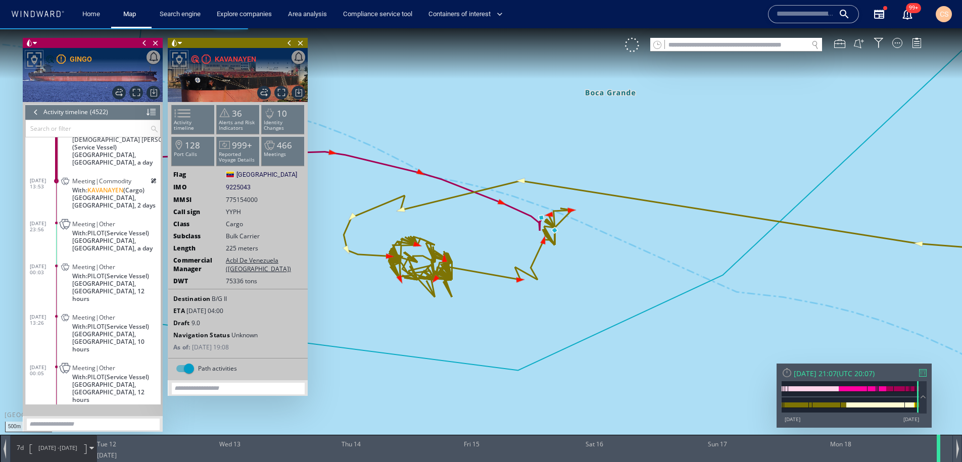
drag, startPoint x: 903, startPoint y: 456, endPoint x: 940, endPoint y: 456, distance: 36.9
click at [940, 456] on div at bounding box center [940, 448] width 10 height 27
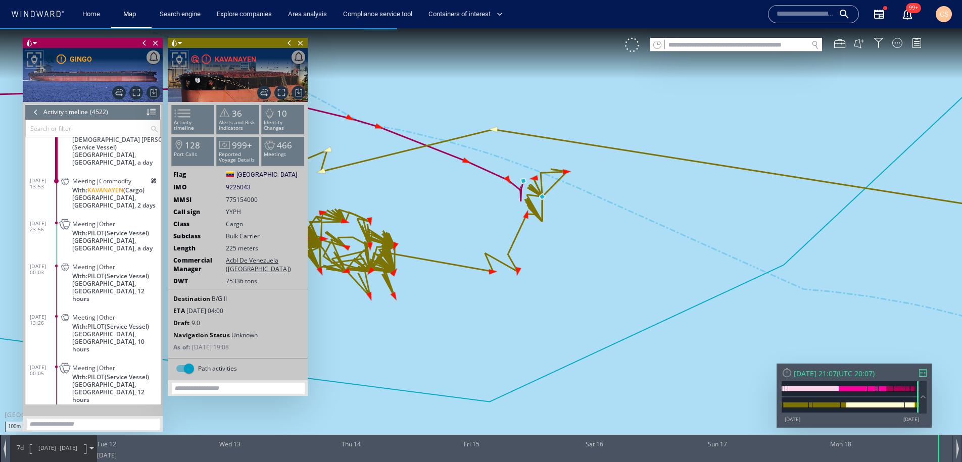
drag, startPoint x: 583, startPoint y: 310, endPoint x: 590, endPoint y: 386, distance: 76.1
click at [590, 386] on canvas "Map" at bounding box center [481, 240] width 962 height 424
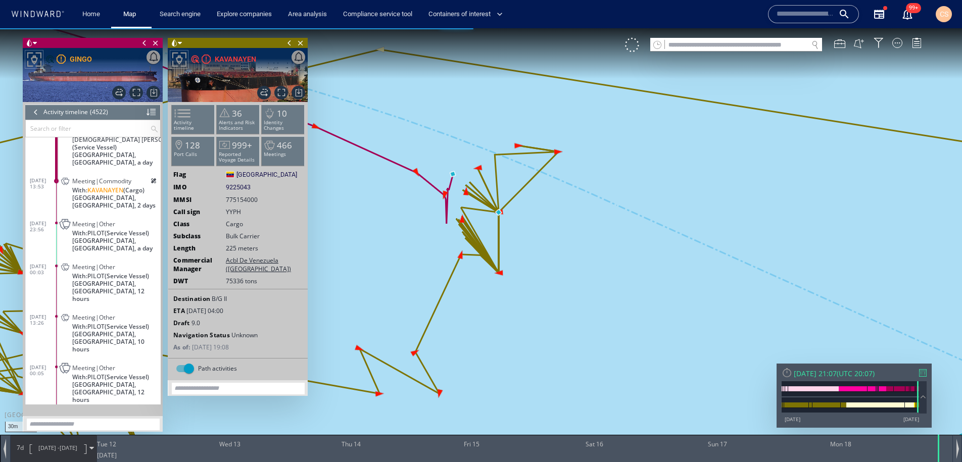
drag, startPoint x: 516, startPoint y: 276, endPoint x: 748, endPoint y: 331, distance: 238.2
click at [824, 462] on html "30m © Mapbox © OpenStreetMap Improve this map 0 0 Mon 11 August 2025 Tue 12 Wed…" at bounding box center [481, 245] width 962 height 434
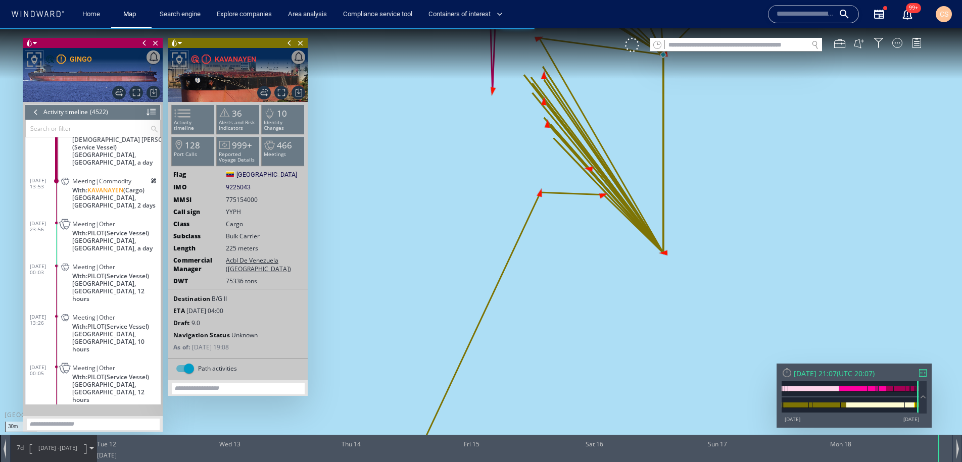
drag, startPoint x: 631, startPoint y: 323, endPoint x: 551, endPoint y: 411, distance: 119.1
click at [551, 411] on canvas "Map" at bounding box center [481, 240] width 962 height 424
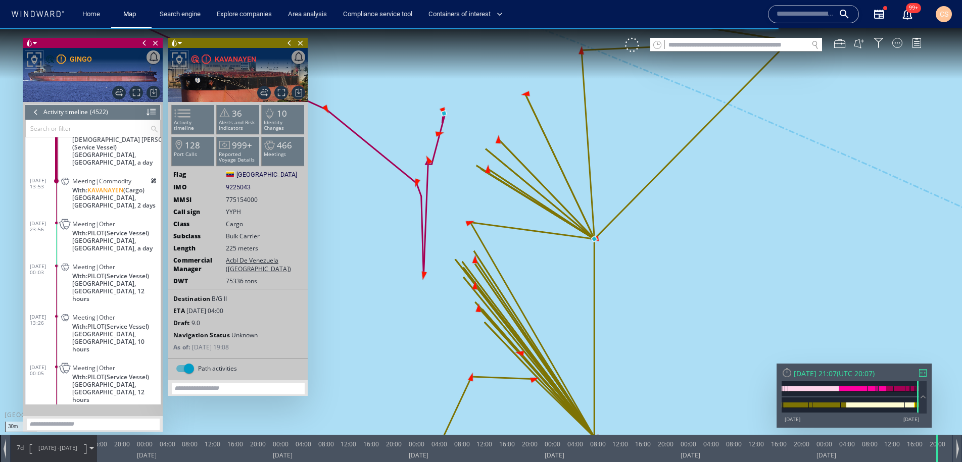
drag, startPoint x: 859, startPoint y: 452, endPoint x: 807, endPoint y: 458, distance: 52.5
click at [956, 452] on div at bounding box center [957, 449] width 3 height 20
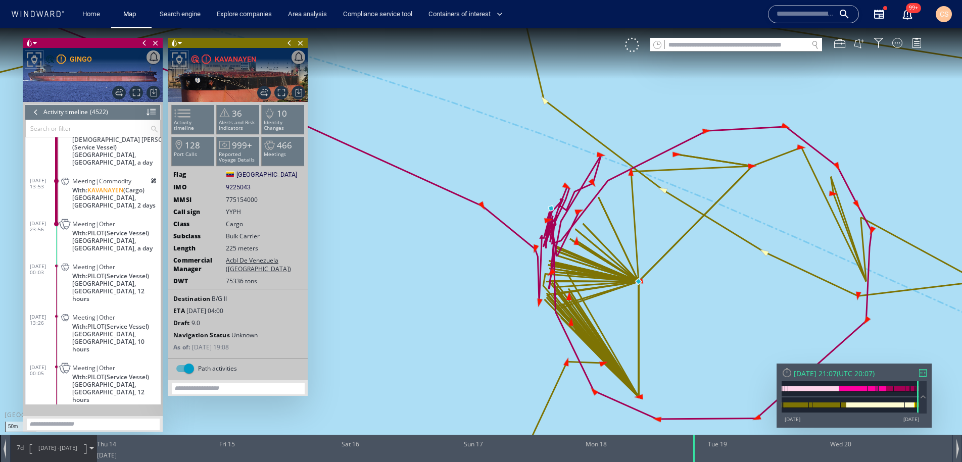
drag, startPoint x: 722, startPoint y: 358, endPoint x: 648, endPoint y: 317, distance: 84.8
click at [648, 317] on canvas "Map" at bounding box center [481, 240] width 962 height 424
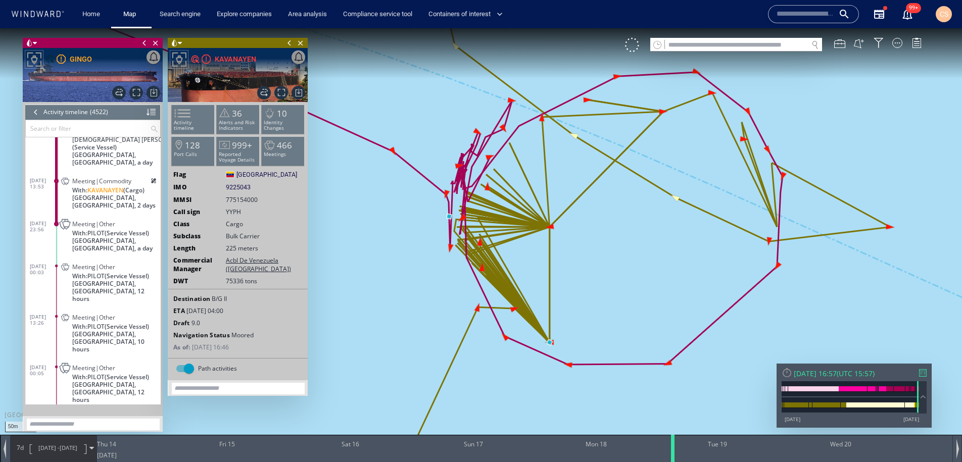
click at [675, 450] on div at bounding box center [674, 448] width 10 height 27
drag, startPoint x: 675, startPoint y: 451, endPoint x: 720, endPoint y: 448, distance: 45.0
click at [717, 452] on div at bounding box center [719, 448] width 10 height 27
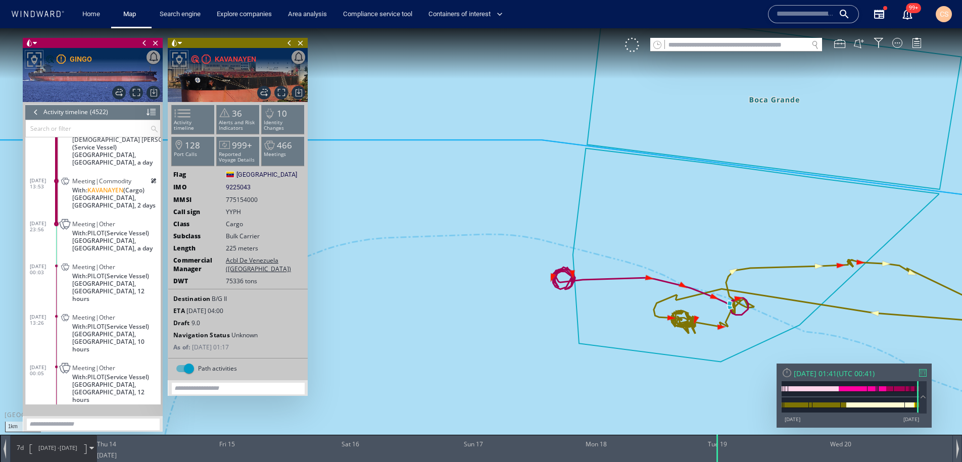
drag, startPoint x: 809, startPoint y: 287, endPoint x: 657, endPoint y: 237, distance: 160.4
click at [657, 237] on canvas "Map" at bounding box center [481, 240] width 962 height 424
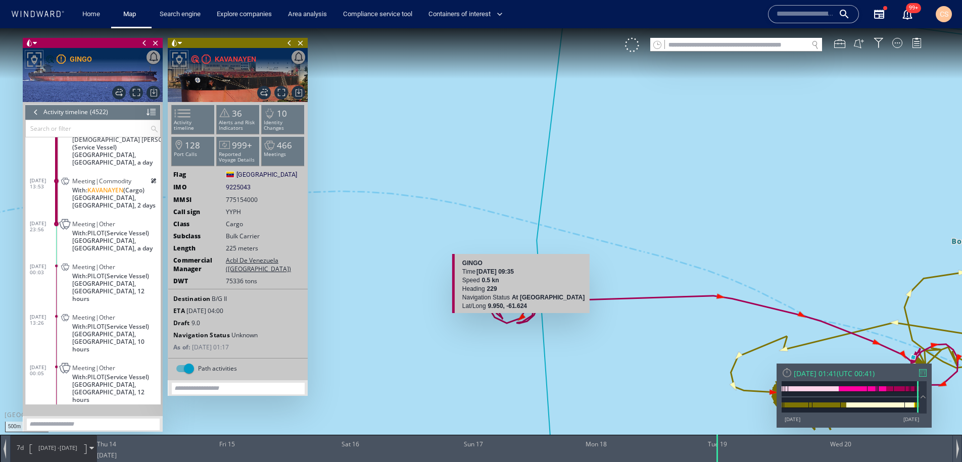
drag, startPoint x: 400, startPoint y: 313, endPoint x: 525, endPoint y: 320, distance: 125.5
click at [531, 319] on canvas "Map" at bounding box center [481, 240] width 962 height 424
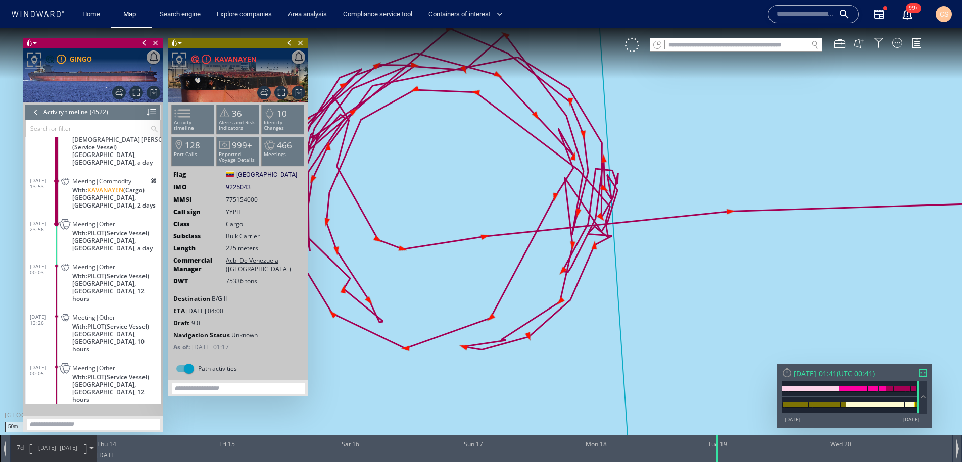
drag, startPoint x: 761, startPoint y: 297, endPoint x: 505, endPoint y: 295, distance: 256.2
click at [505, 295] on canvas "Map" at bounding box center [481, 240] width 962 height 424
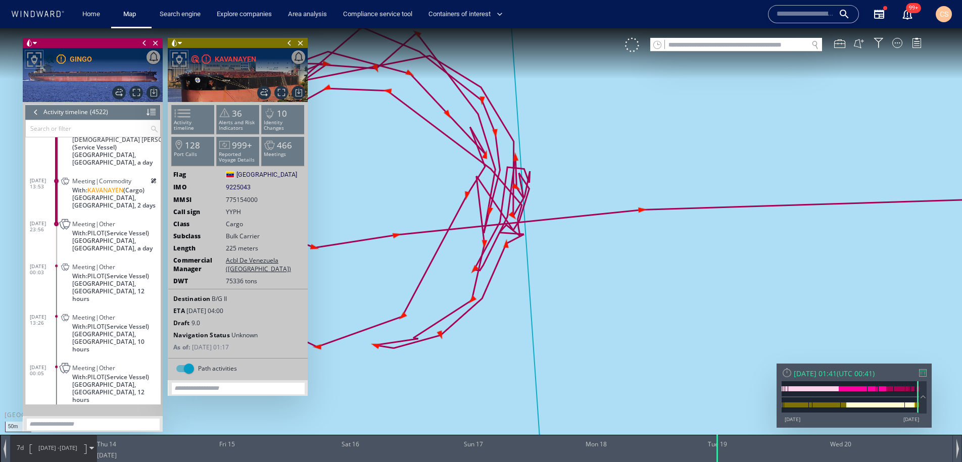
drag, startPoint x: 752, startPoint y: 314, endPoint x: 612, endPoint y: 290, distance: 142.0
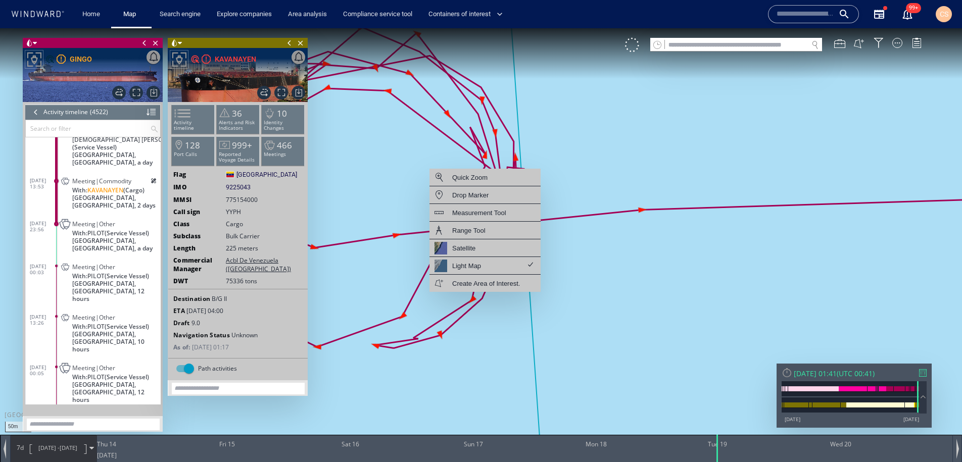
drag, startPoint x: 657, startPoint y: 339, endPoint x: 390, endPoint y: 322, distance: 267.8
click at [387, 322] on canvas "Map" at bounding box center [481, 240] width 962 height 424
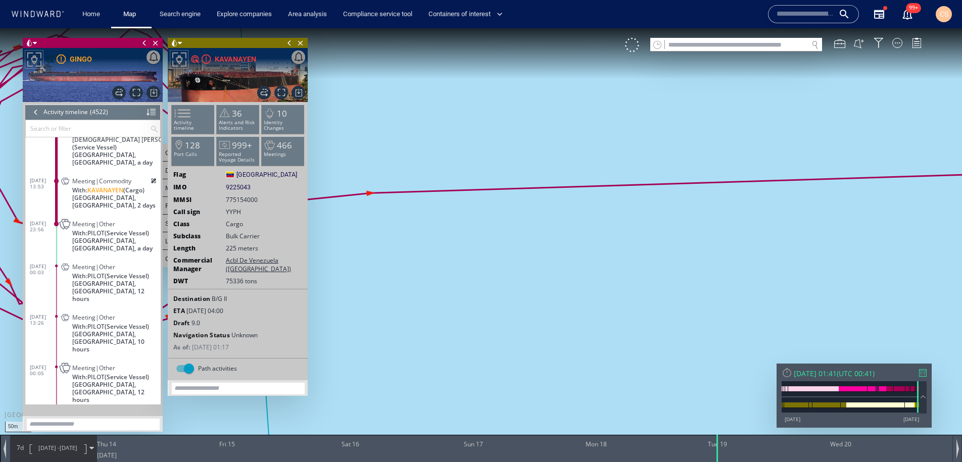
drag, startPoint x: 732, startPoint y: 337, endPoint x: 449, endPoint y: 312, distance: 284.1
click at [449, 312] on canvas "Map" at bounding box center [481, 240] width 962 height 424
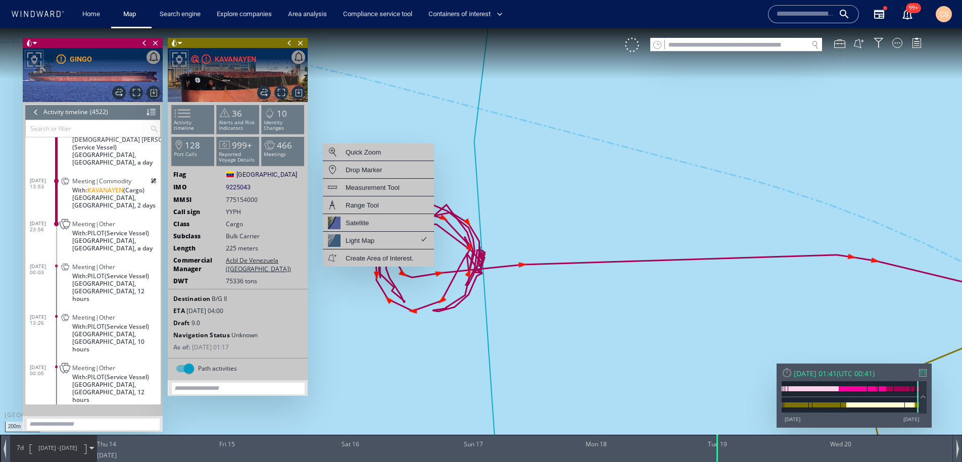
drag, startPoint x: 748, startPoint y: 315, endPoint x: 623, endPoint y: 275, distance: 130.9
click at [565, 286] on canvas "Map" at bounding box center [481, 240] width 962 height 424
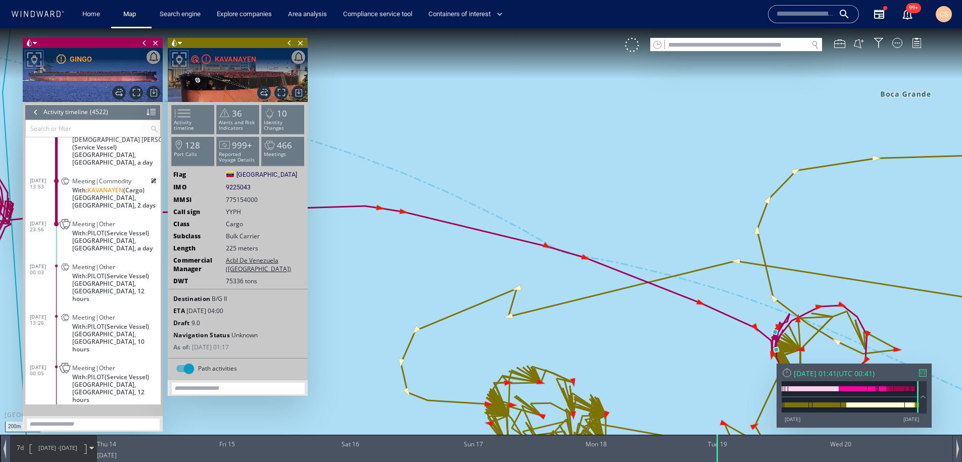
drag, startPoint x: 893, startPoint y: 286, endPoint x: 596, endPoint y: 265, distance: 297.3
click at [597, 265] on canvas "Map" at bounding box center [481, 240] width 962 height 424
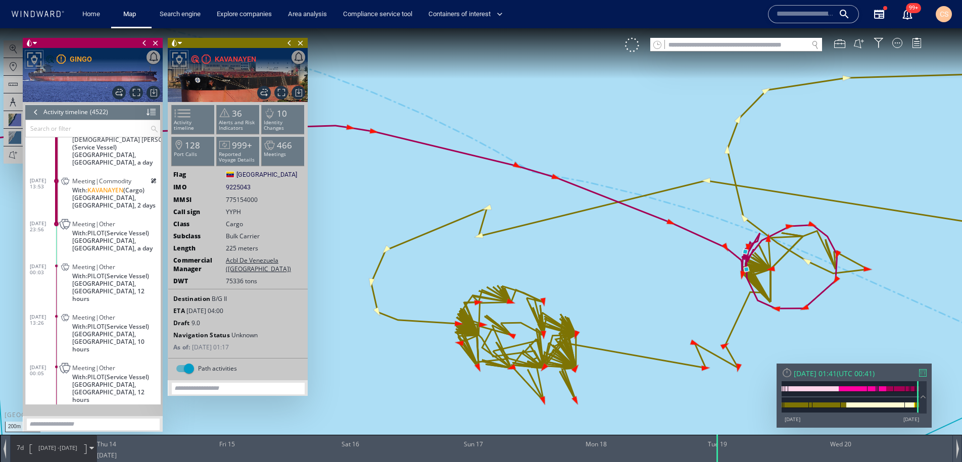
drag, startPoint x: 634, startPoint y: 327, endPoint x: 630, endPoint y: 261, distance: 65.8
click at [630, 261] on canvas "Map" at bounding box center [481, 240] width 962 height 424
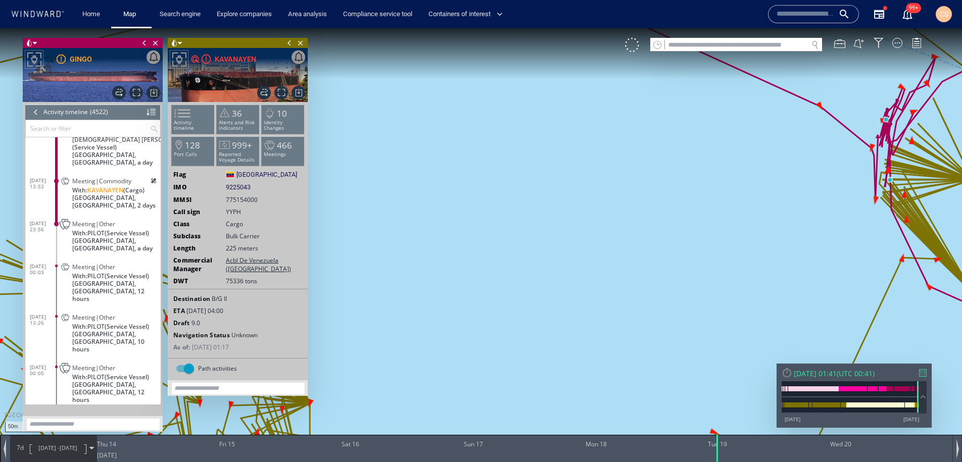
drag, startPoint x: 851, startPoint y: 268, endPoint x: 515, endPoint y: 285, distance: 336.5
click at [515, 285] on canvas "Map" at bounding box center [481, 240] width 962 height 424
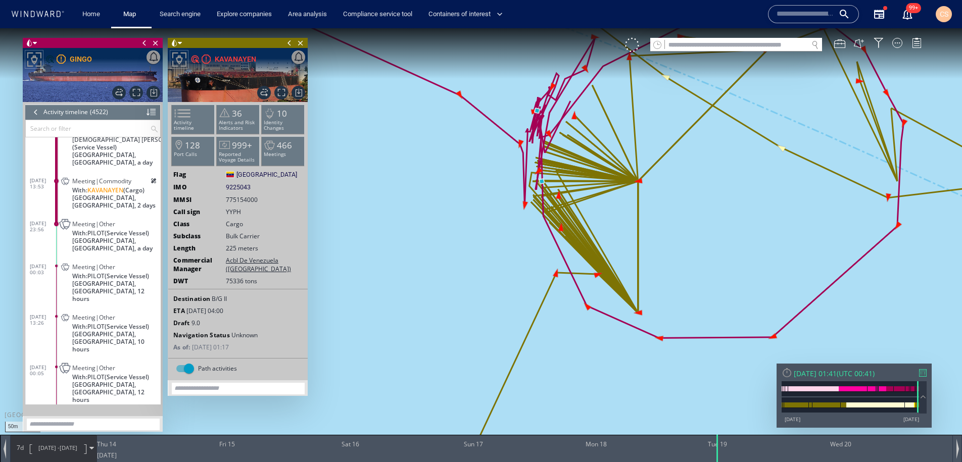
drag, startPoint x: 579, startPoint y: 276, endPoint x: 616, endPoint y: 348, distance: 80.9
click at [616, 348] on canvas "Map" at bounding box center [481, 240] width 962 height 424
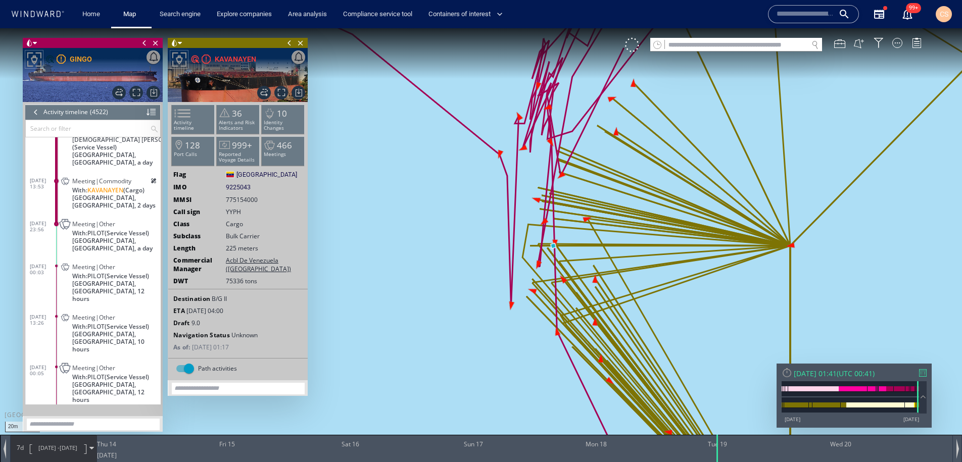
drag, startPoint x: 568, startPoint y: 216, endPoint x: 614, endPoint y: 310, distance: 105.1
click at [613, 308] on canvas "Map" at bounding box center [481, 240] width 962 height 424
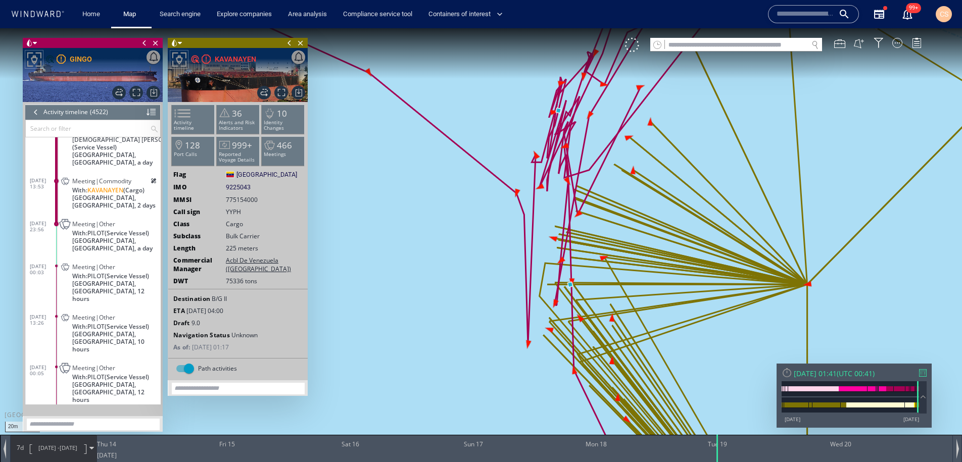
click at [813, 12] on input "text" at bounding box center [806, 14] width 58 height 15
paste input "*******"
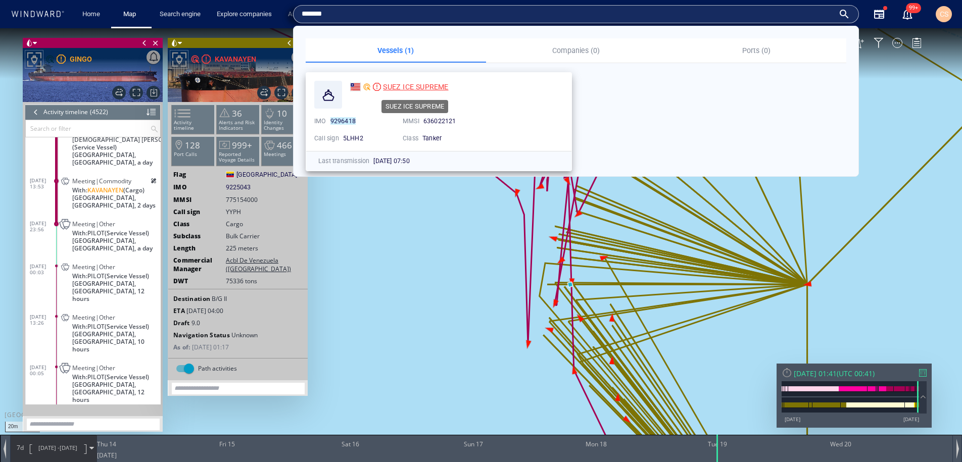
type input "*******"
click at [407, 85] on span "SUEZ ICE SUPREME" at bounding box center [415, 87] width 65 height 8
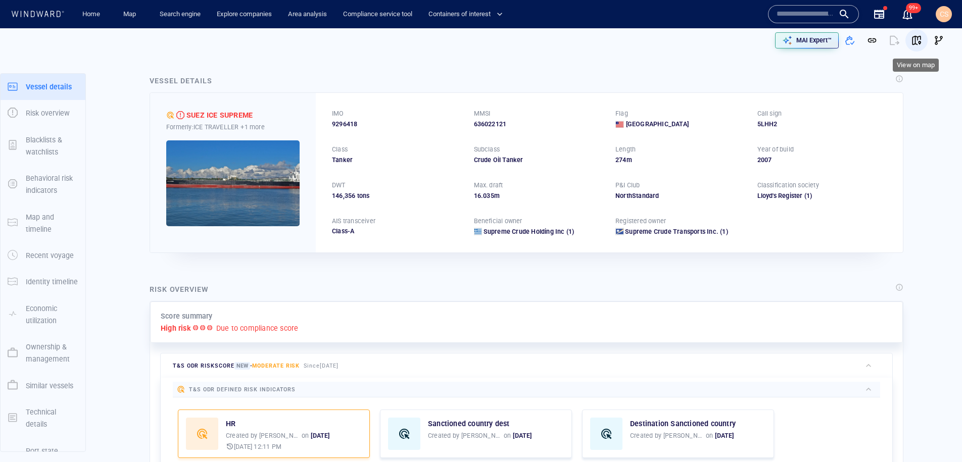
click at [918, 40] on span "button" at bounding box center [916, 40] width 10 height 10
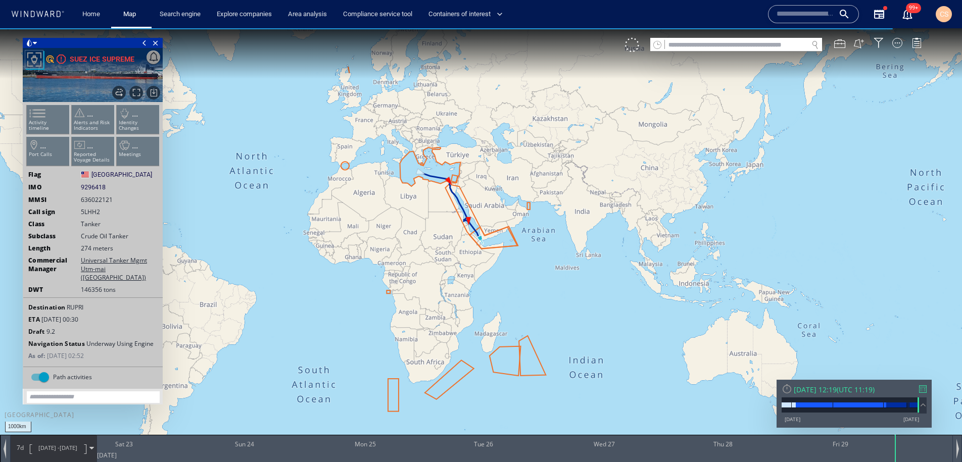
click at [53, 124] on ul "Activity timeline ... Alerts and Risk Indicators ... Identity Changes ... Port …" at bounding box center [92, 137] width 135 height 71
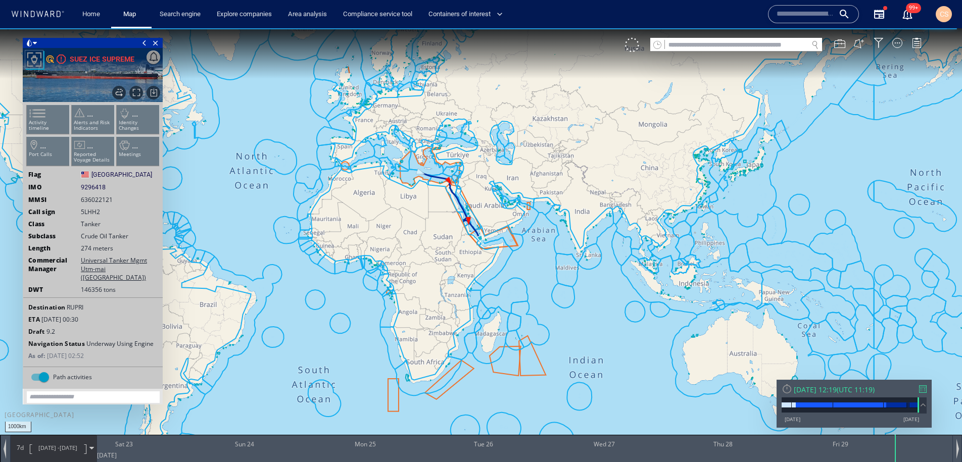
drag, startPoint x: 44, startPoint y: 121, endPoint x: 64, endPoint y: 127, distance: 21.1
click at [44, 121] on ul "Activity timeline ... Alerts and Risk Indicators ... Identity Changes ... Port …" at bounding box center [92, 137] width 135 height 71
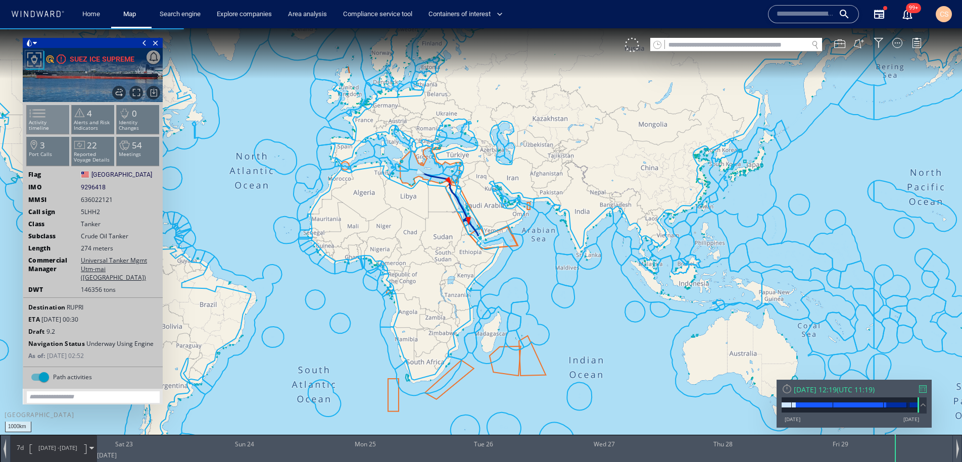
click at [39, 121] on span at bounding box center [31, 113] width 15 height 15
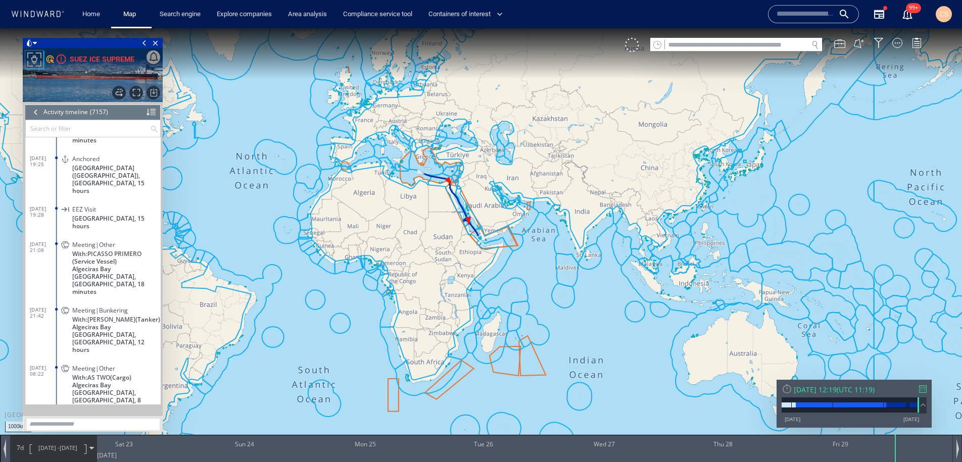
scroll to position [198081, 0]
click at [109, 306] on span "Meeting|Bunkering" at bounding box center [100, 310] width 56 height 8
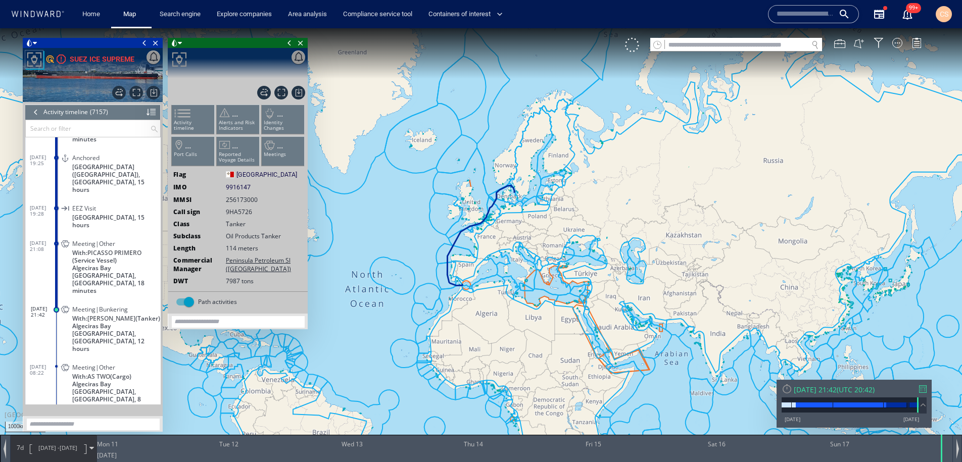
scroll to position [198159, 0]
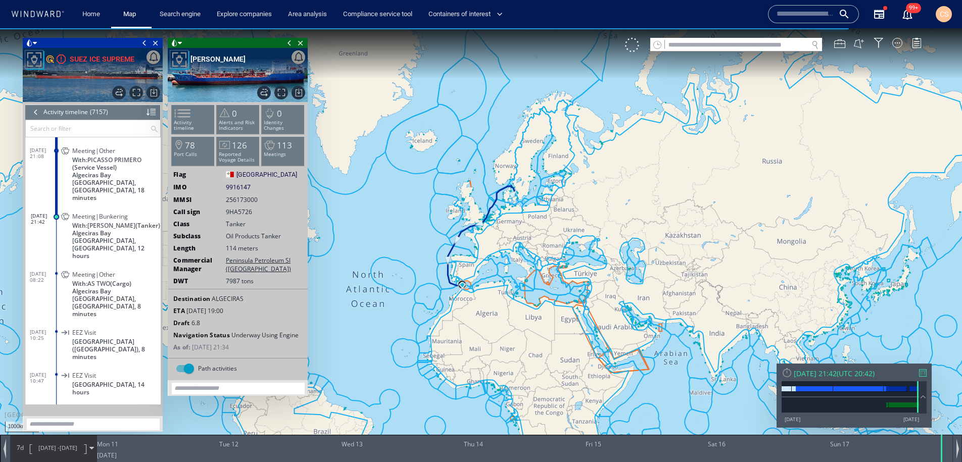
drag, startPoint x: 487, startPoint y: 257, endPoint x: 458, endPoint y: 257, distance: 28.8
click at [487, 252] on canvas "Map" at bounding box center [481, 240] width 962 height 424
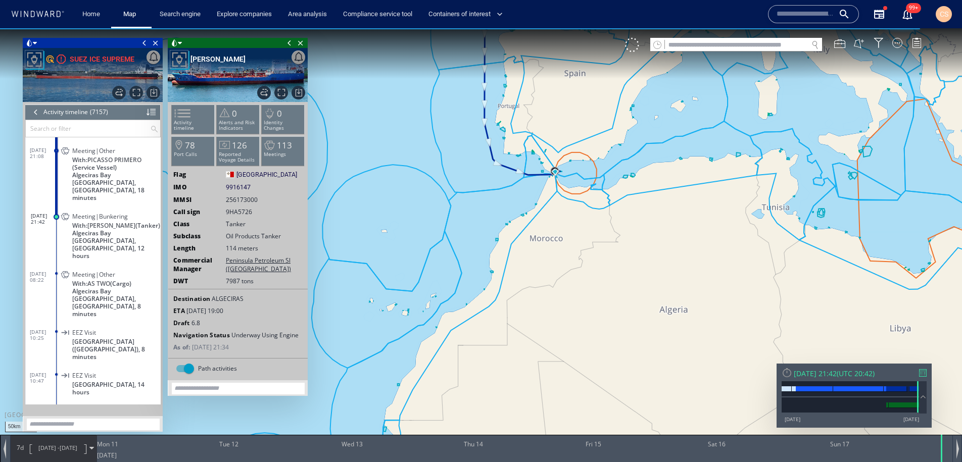
drag, startPoint x: 454, startPoint y: 336, endPoint x: 370, endPoint y: 367, distance: 89.4
click at [369, 397] on canvas "Map" at bounding box center [481, 240] width 962 height 424
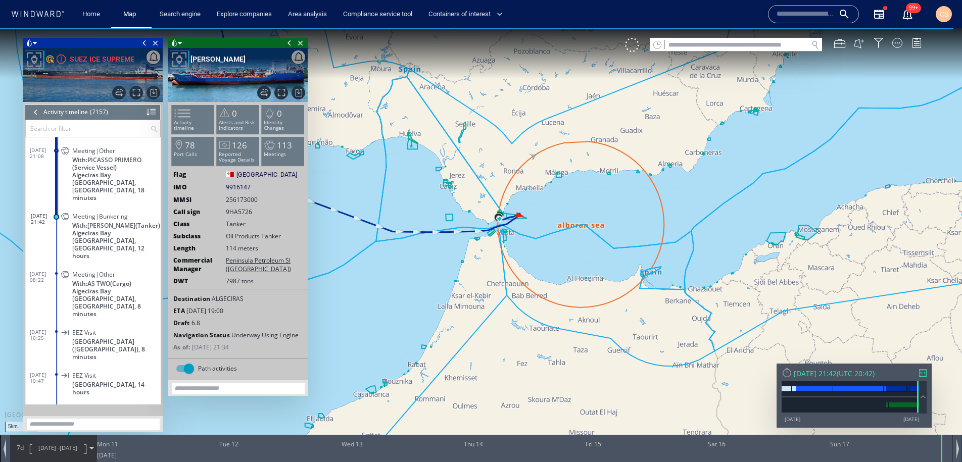
drag, startPoint x: 479, startPoint y: 243, endPoint x: 588, endPoint y: 444, distance: 228.3
click at [588, 28] on div "5km © Mapbox © OpenStreetMap Improve this map 0 0 Sun 10 August 2025 Mon 11 Tue…" at bounding box center [481, 28] width 962 height 0
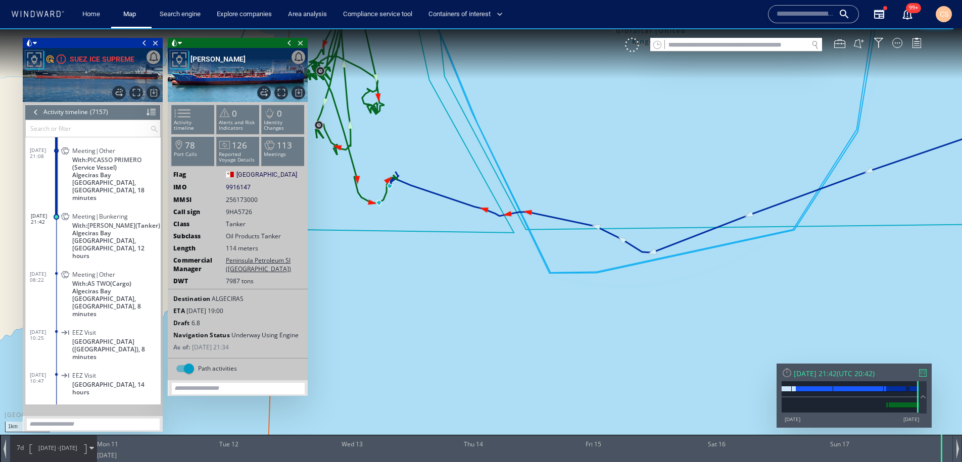
drag, startPoint x: 433, startPoint y: 252, endPoint x: 512, endPoint y: 417, distance: 183.1
click at [512, 417] on canvas "Map" at bounding box center [481, 240] width 962 height 424
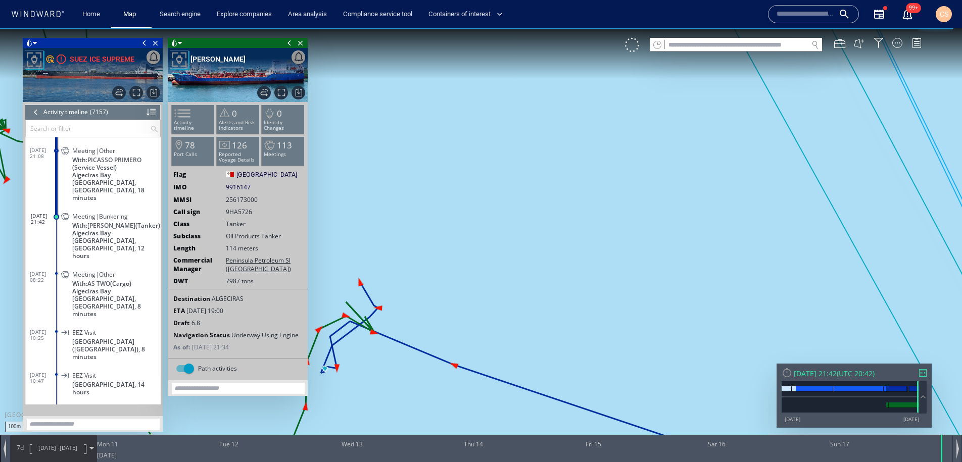
drag, startPoint x: 400, startPoint y: 383, endPoint x: 556, endPoint y: 314, distance: 170.6
click at [556, 314] on canvas "Map" at bounding box center [481, 240] width 962 height 424
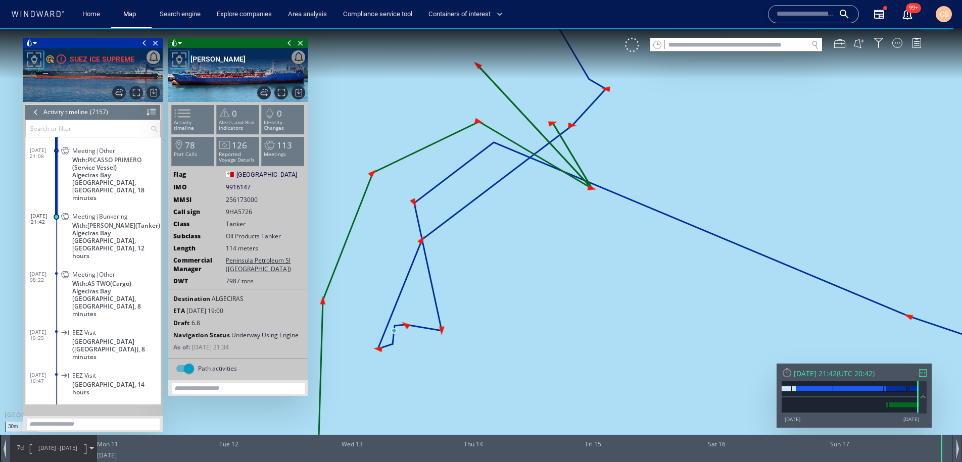
drag, startPoint x: 556, startPoint y: 321, endPoint x: 643, endPoint y: 368, distance: 98.8
click at [643, 368] on canvas "Map" at bounding box center [481, 240] width 962 height 424
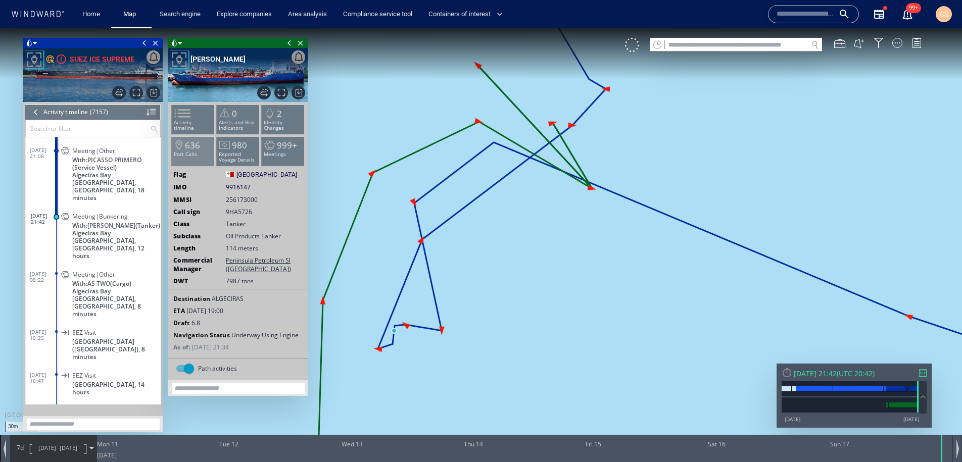
click at [198, 156] on p "Port Calls" at bounding box center [193, 155] width 43 height 6
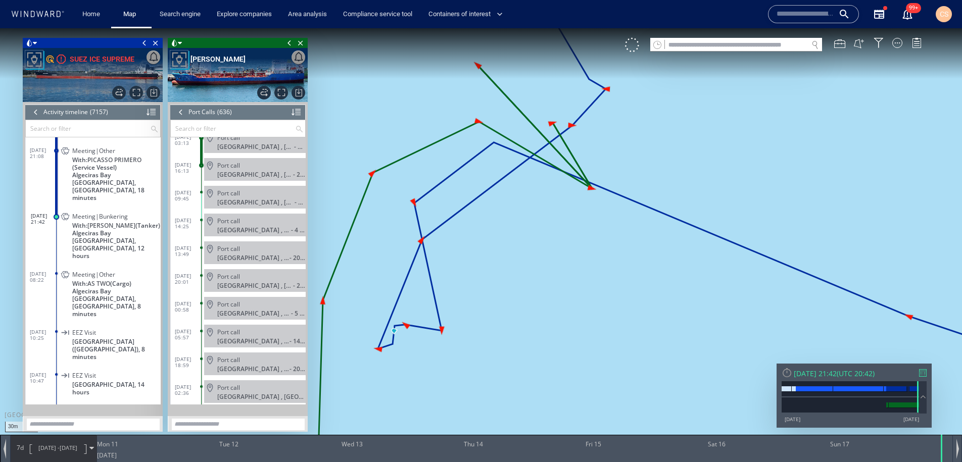
scroll to position [17416, 0]
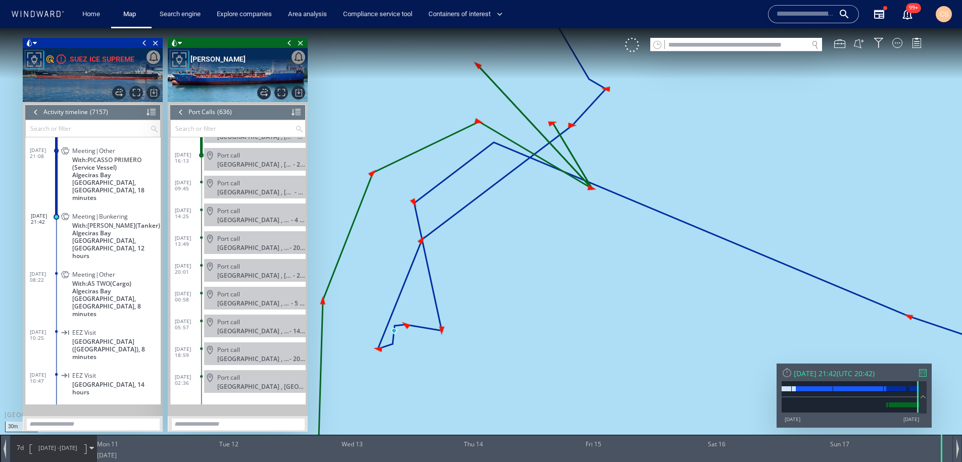
click at [39, 110] on div at bounding box center [35, 112] width 11 height 15
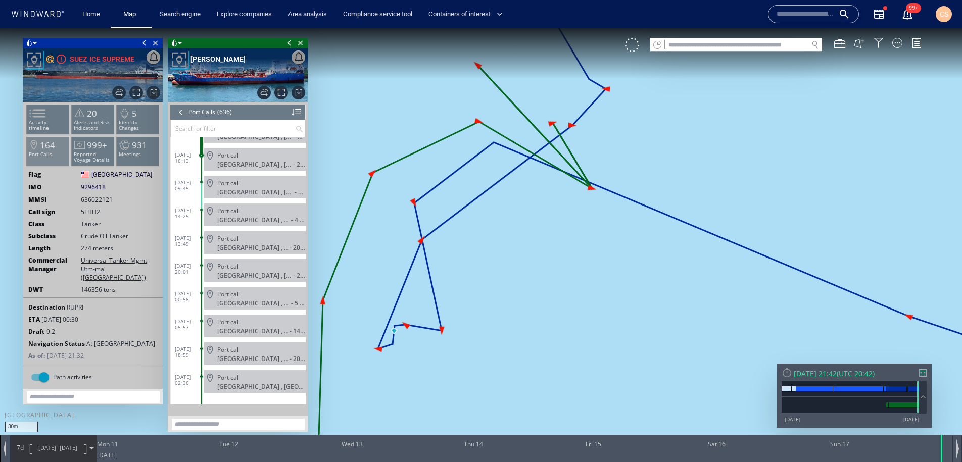
click at [48, 158] on li "164 Port Calls" at bounding box center [48, 150] width 43 height 29
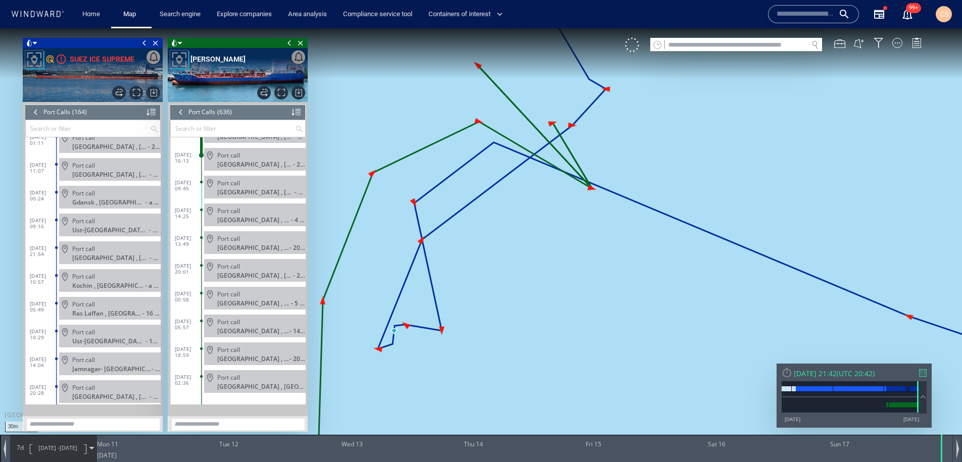
scroll to position [4300, 0]
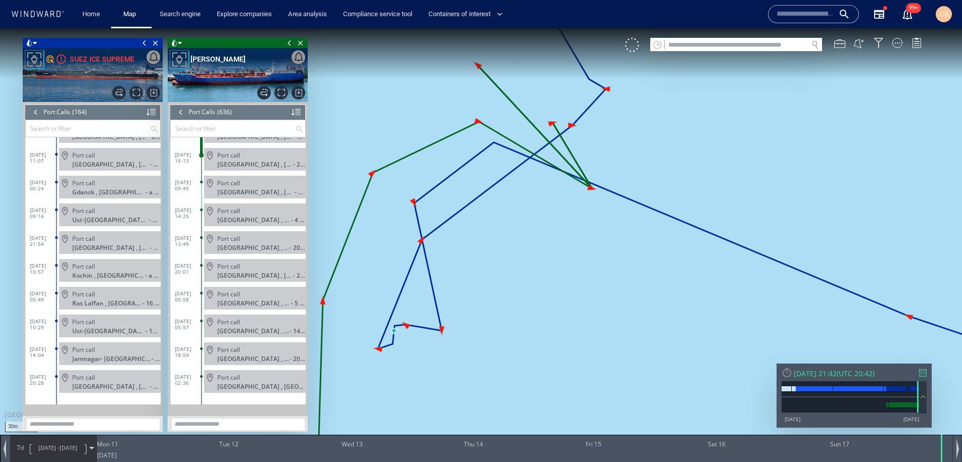
click at [798, 16] on input "text" at bounding box center [806, 14] width 58 height 15
paste input "*******"
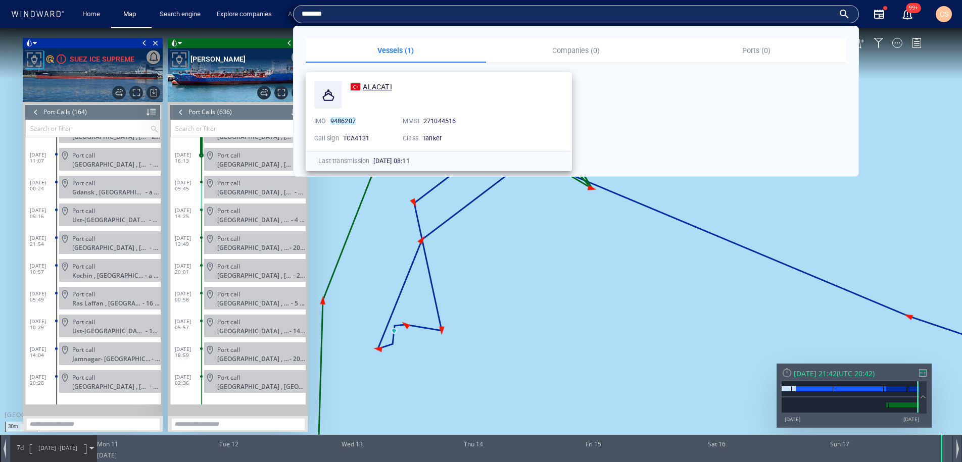
type input "*******"
click at [374, 87] on span "ALACATI" at bounding box center [377, 87] width 29 height 8
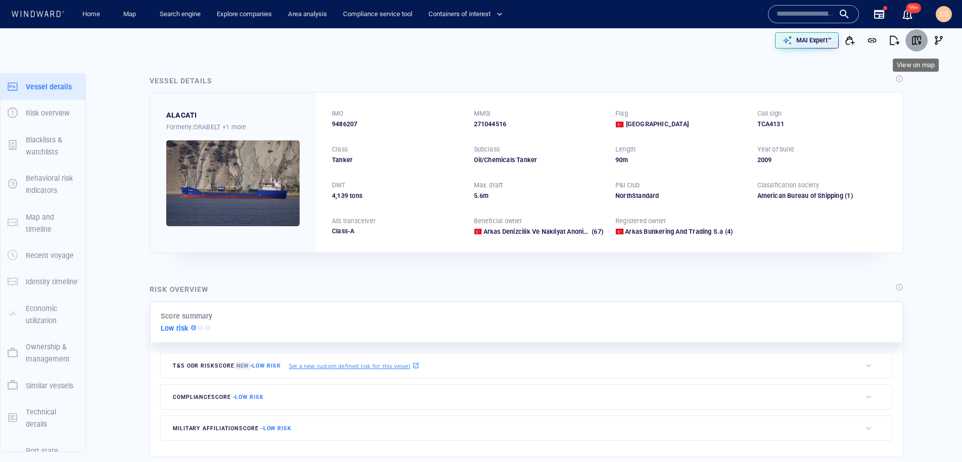
click at [917, 40] on span "button" at bounding box center [916, 40] width 10 height 10
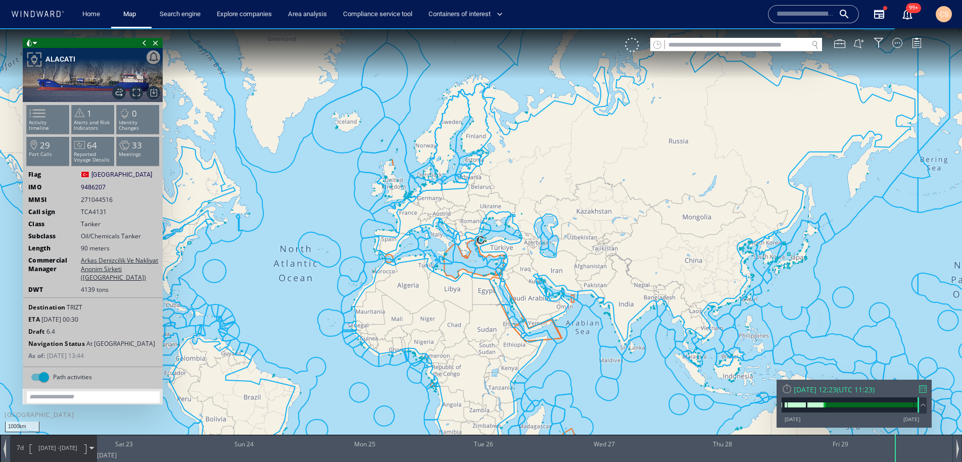
click at [39, 121] on span at bounding box center [31, 113] width 15 height 15
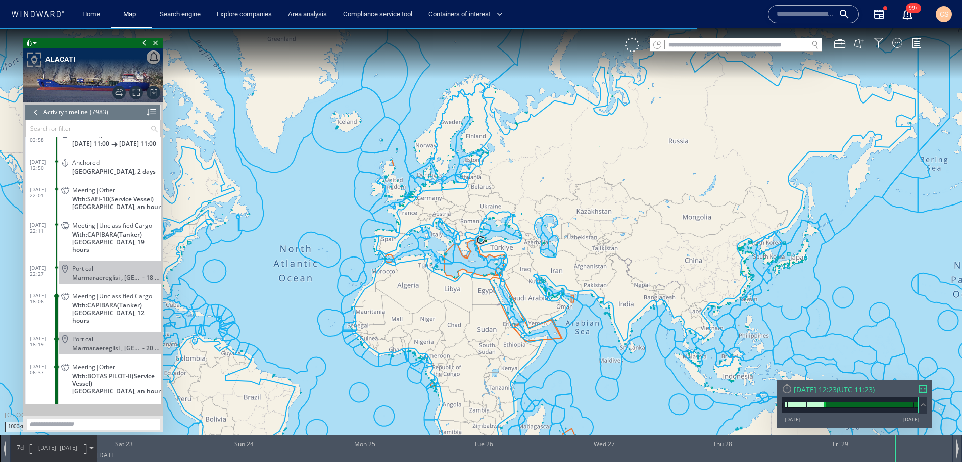
scroll to position [221264, 0]
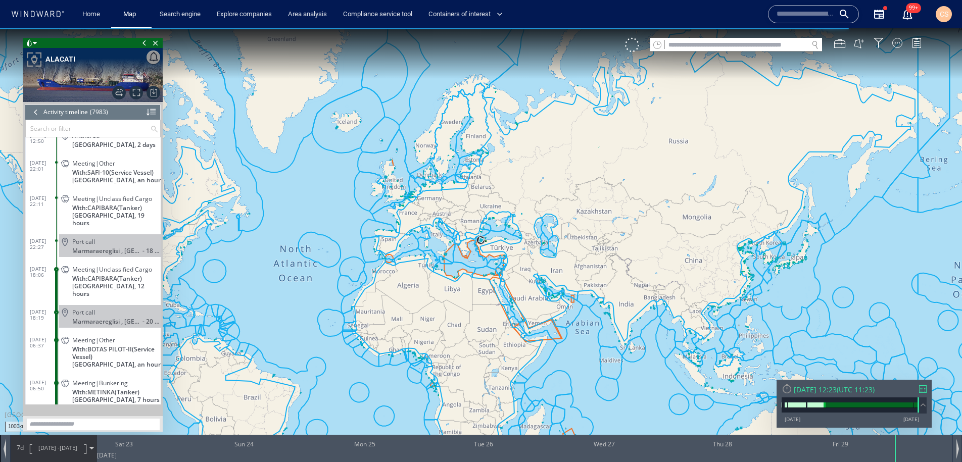
click at [118, 203] on span "Meeting|Unclassified Cargo" at bounding box center [112, 199] width 80 height 8
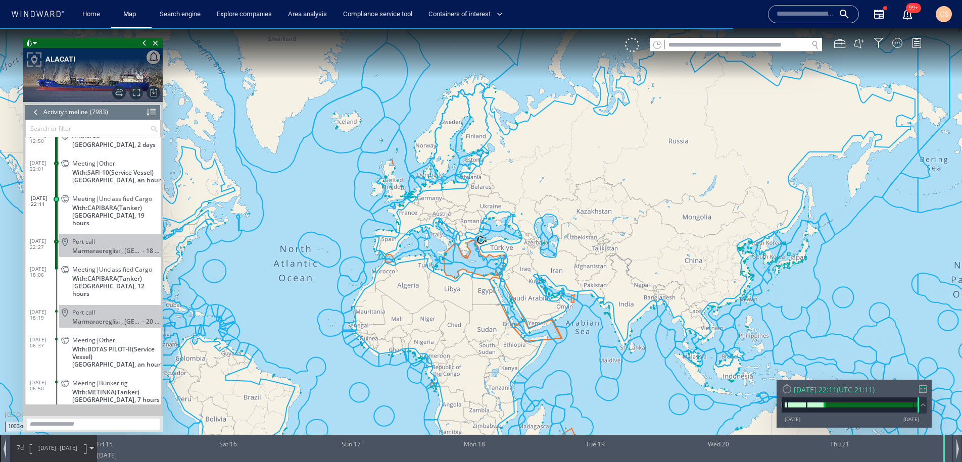
scroll to position [221264, 0]
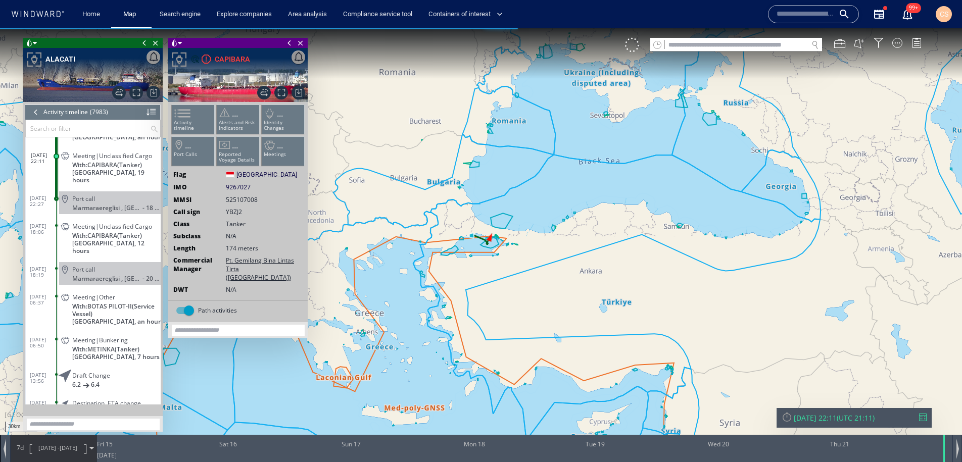
scroll to position [221305, 0]
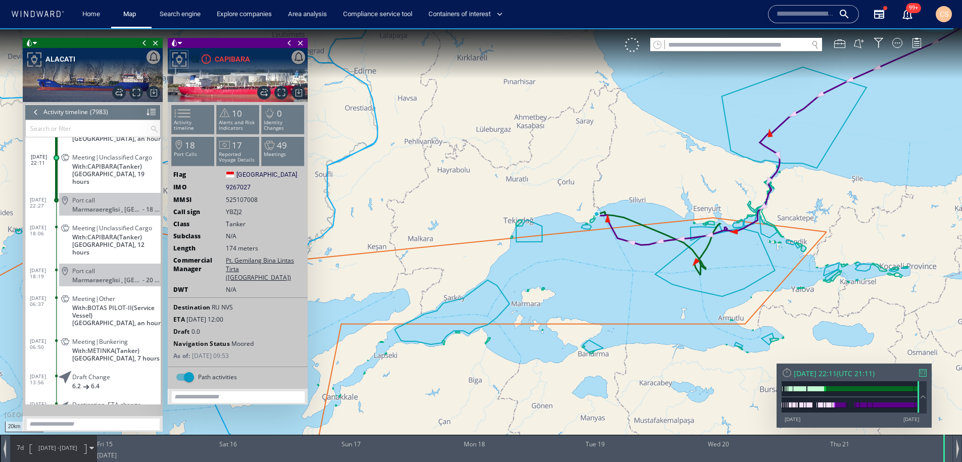
drag, startPoint x: 654, startPoint y: 266, endPoint x: 641, endPoint y: 198, distance: 68.9
click at [681, 215] on canvas "Map" at bounding box center [481, 240] width 962 height 424
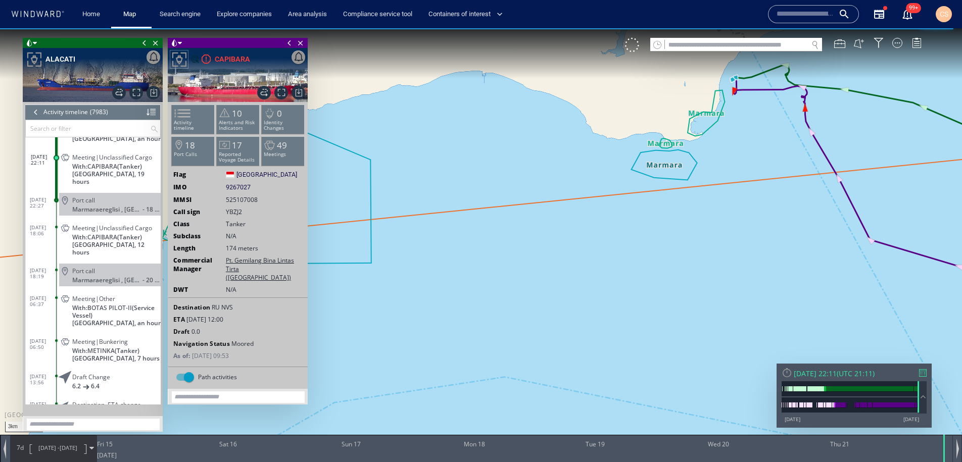
drag, startPoint x: 717, startPoint y: 201, endPoint x: 695, endPoint y: 251, distance: 54.5
click at [698, 259] on canvas "Map" at bounding box center [481, 240] width 962 height 424
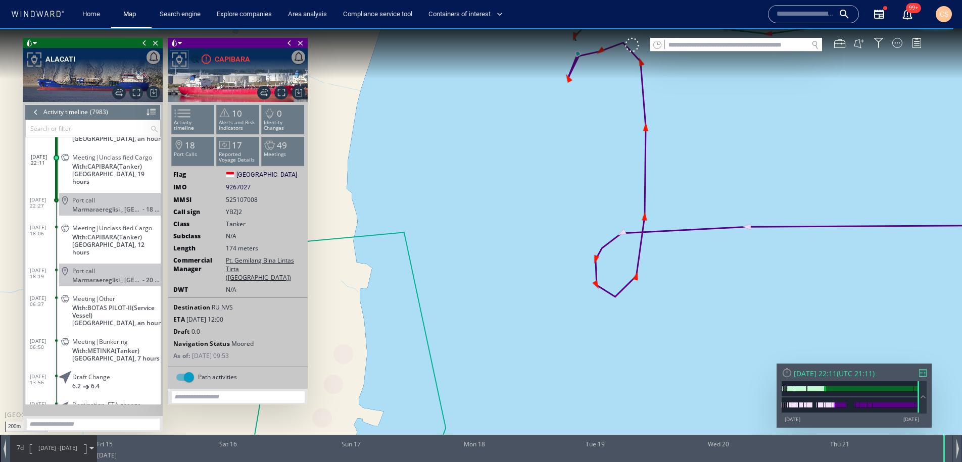
drag, startPoint x: 679, startPoint y: 207, endPoint x: 700, endPoint y: 443, distance: 236.9
click at [714, 28] on div "200m © Mapbox © OpenStreetMap Improve this map 0 0 [DATE] Fri 15 Sat 16 Sun 17 …" at bounding box center [481, 28] width 962 height 0
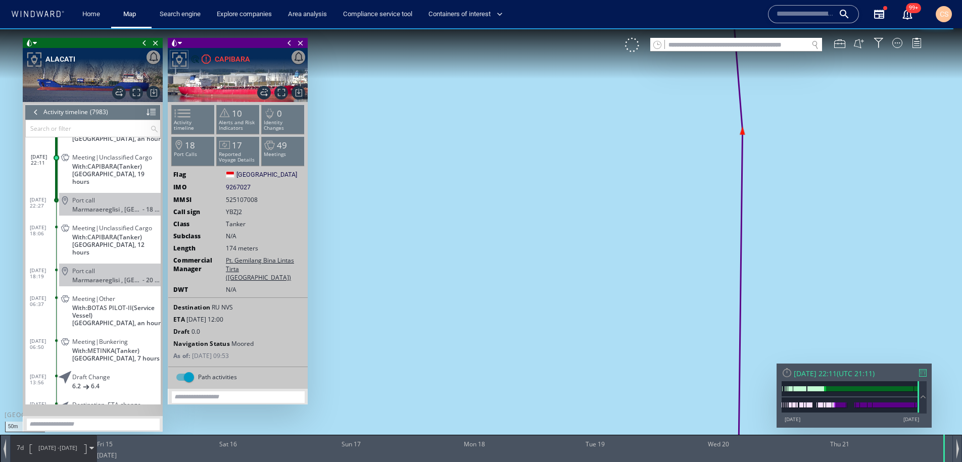
drag, startPoint x: 617, startPoint y: 408, endPoint x: 614, endPoint y: 383, distance: 25.4
click at [632, 462] on html "50m © Mapbox © OpenStreetMap Improve this map 0 0 [DATE] Fri 15 Sat 16 Sun 17 M…" at bounding box center [481, 245] width 962 height 434
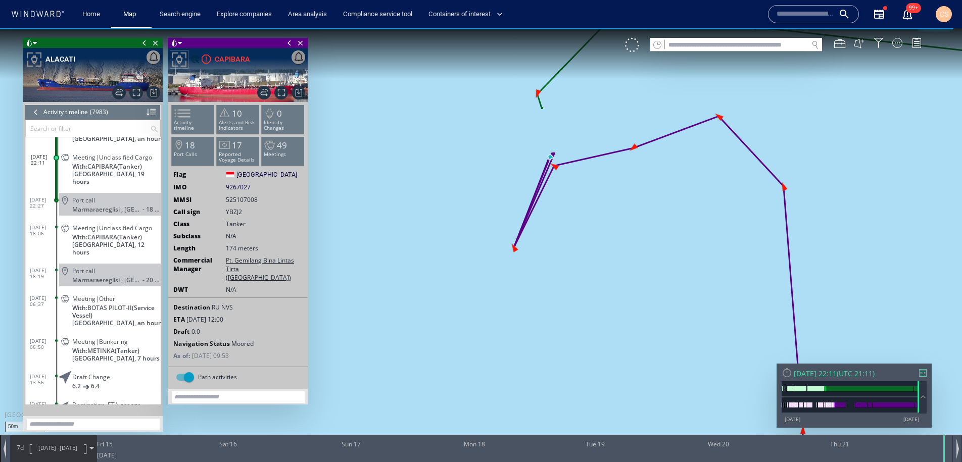
click at [593, 287] on canvas "Map" at bounding box center [481, 240] width 962 height 424
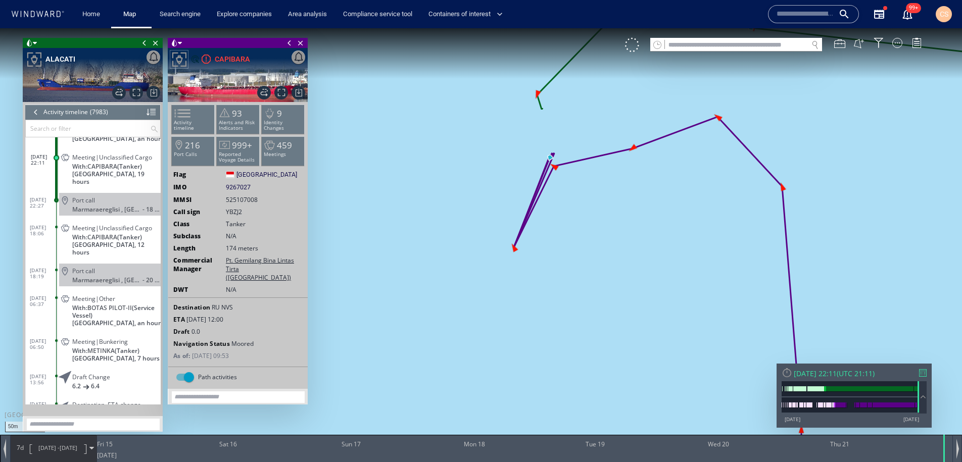
drag, startPoint x: 111, startPoint y: 236, endPoint x: 135, endPoint y: 240, distance: 24.5
click at [111, 232] on span "Meeting|Unclassified Cargo" at bounding box center [112, 228] width 80 height 8
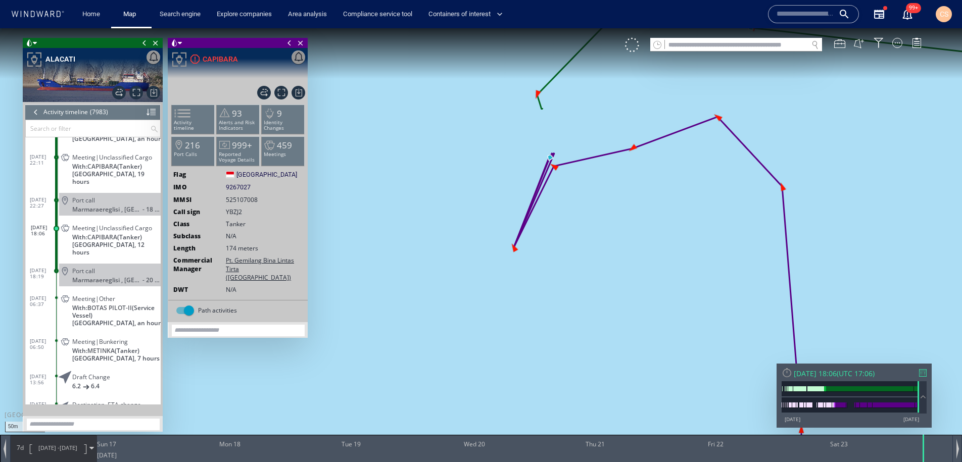
scroll to position [221362, 0]
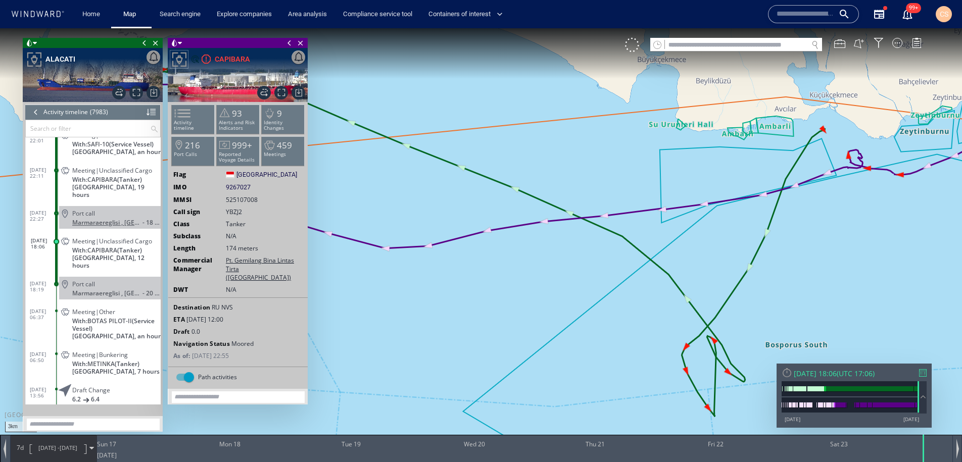
scroll to position [221287, 0]
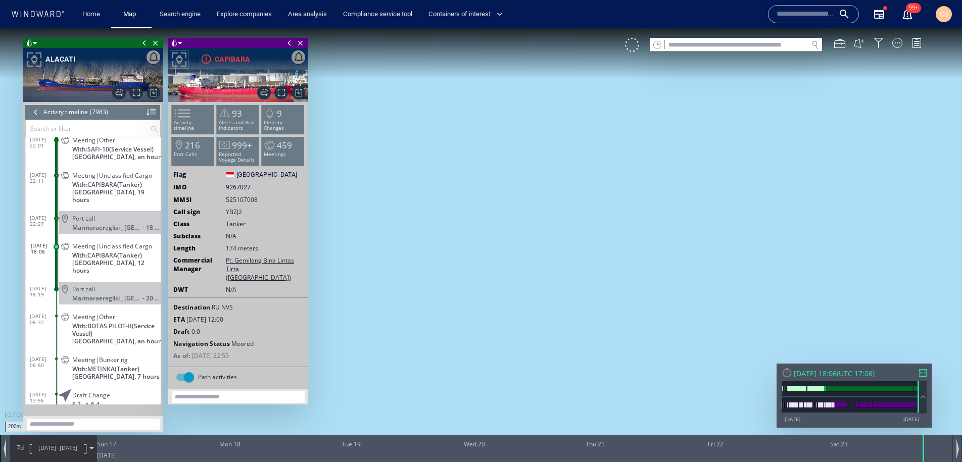
drag, startPoint x: 617, startPoint y: 253, endPoint x: 669, endPoint y: 470, distance: 222.9
click at [669, 462] on html "200m © Mapbox © OpenStreetMap Improve this map 0 0 [DATE] Sun 17 Mon 18 Tue 19 …" at bounding box center [481, 245] width 962 height 434
drag, startPoint x: 620, startPoint y: 321, endPoint x: 630, endPoint y: 385, distance: 64.9
click at [630, 385] on canvas "Map" at bounding box center [481, 240] width 962 height 424
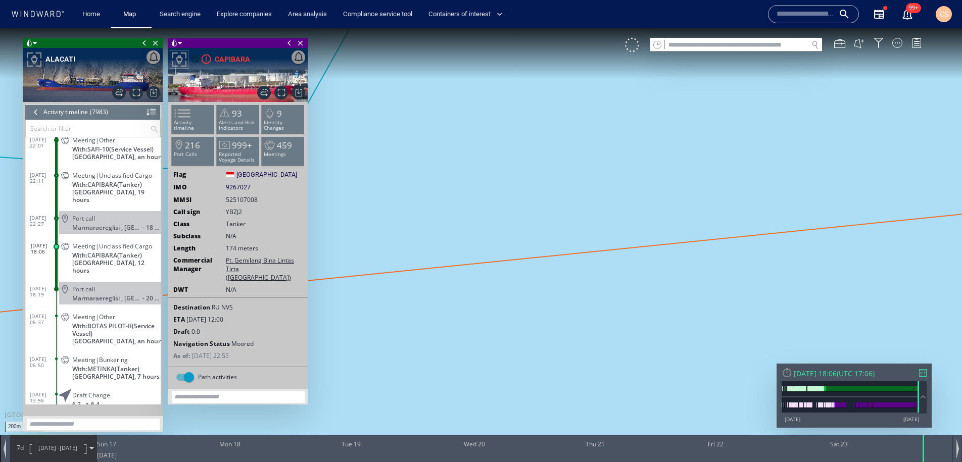
drag, startPoint x: 617, startPoint y: 380, endPoint x: 631, endPoint y: 419, distance: 41.7
click at [631, 419] on canvas "Map" at bounding box center [481, 240] width 962 height 424
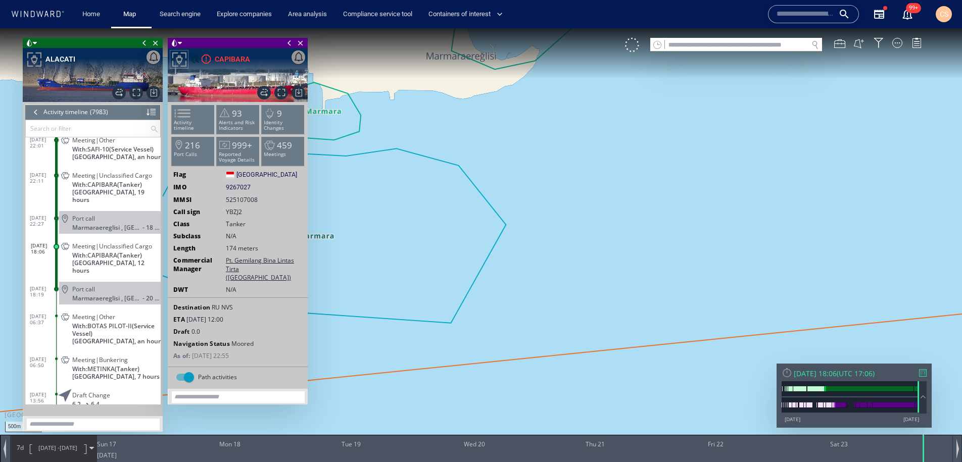
drag, startPoint x: 520, startPoint y: 246, endPoint x: 796, endPoint y: 250, distance: 276.4
click at [797, 250] on canvas "Map" at bounding box center [481, 240] width 962 height 424
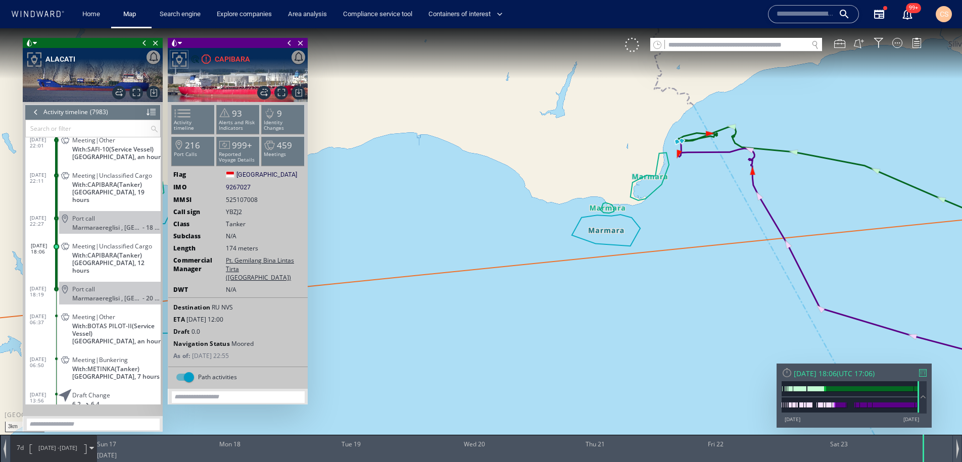
drag, startPoint x: 663, startPoint y: 247, endPoint x: 658, endPoint y: 257, distance: 11.5
click at [658, 257] on canvas "Map" at bounding box center [481, 240] width 962 height 424
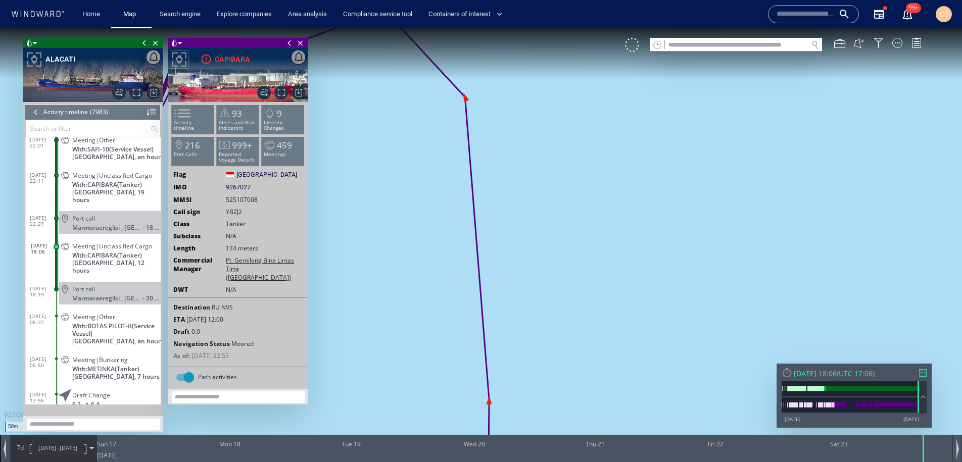
drag, startPoint x: 720, startPoint y: 259, endPoint x: 804, endPoint y: 288, distance: 89.3
click at [810, 290] on canvas "Map" at bounding box center [481, 240] width 962 height 424
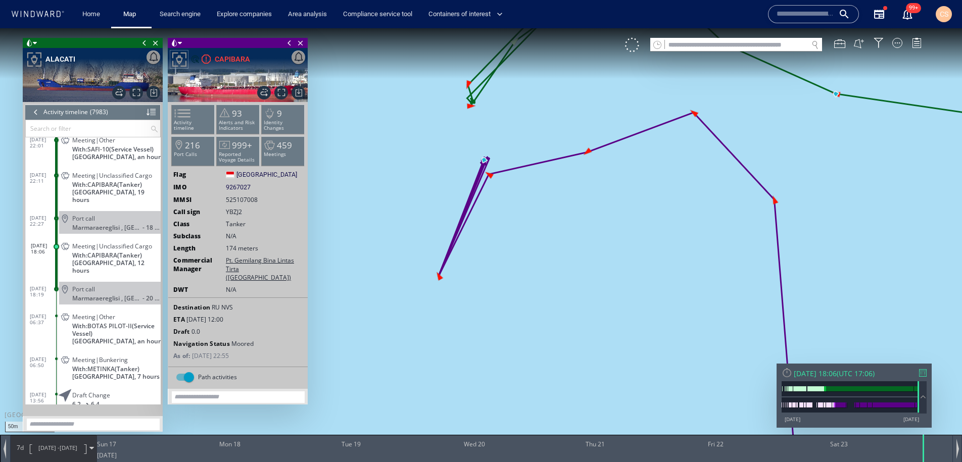
drag, startPoint x: 425, startPoint y: 182, endPoint x: 544, endPoint y: 229, distance: 128.2
click at [544, 229] on canvas "Map" at bounding box center [481, 240] width 962 height 424
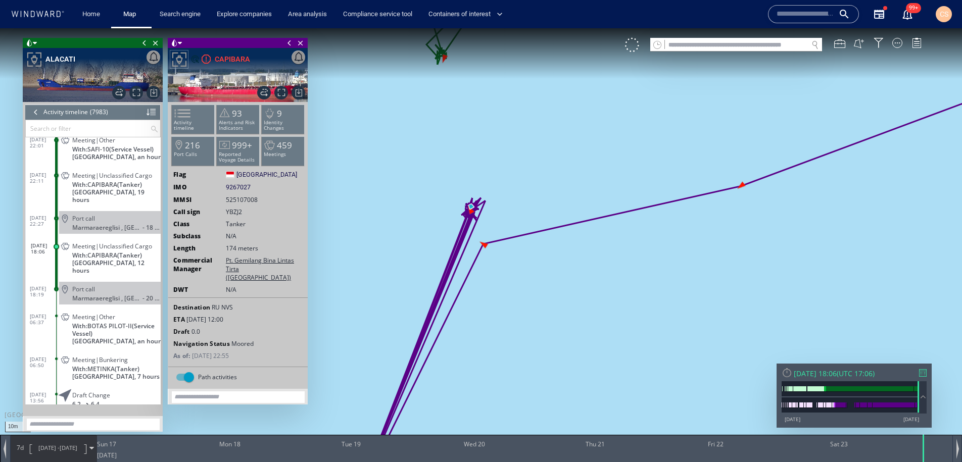
drag, startPoint x: 490, startPoint y: 161, endPoint x: 532, endPoint y: 287, distance: 133.1
click at [538, 298] on canvas "Map" at bounding box center [481, 240] width 962 height 424
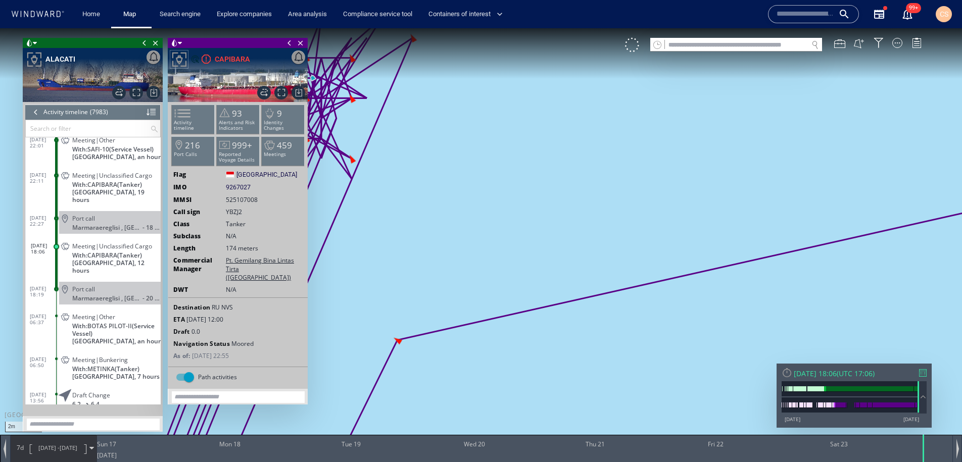
click at [606, 259] on canvas "Map" at bounding box center [481, 240] width 962 height 424
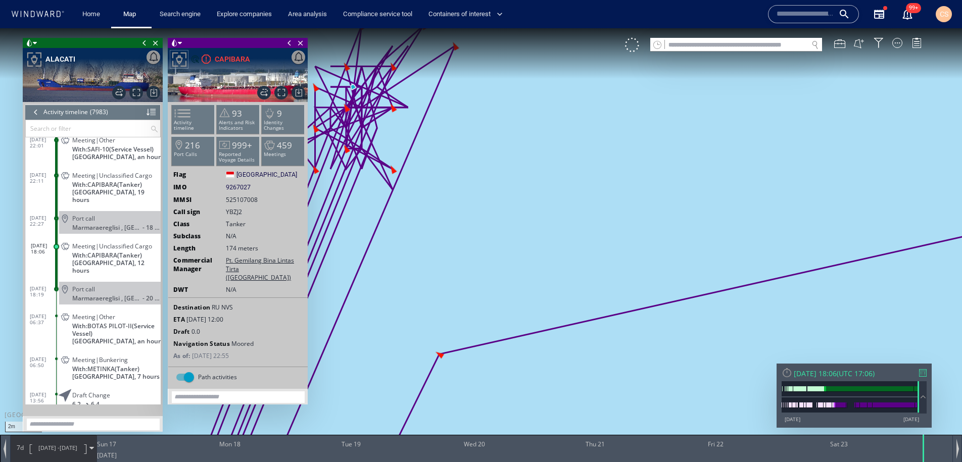
drag, startPoint x: 556, startPoint y: 230, endPoint x: 635, endPoint y: 253, distance: 82.4
click at [633, 252] on canvas "Map" at bounding box center [481, 240] width 962 height 424
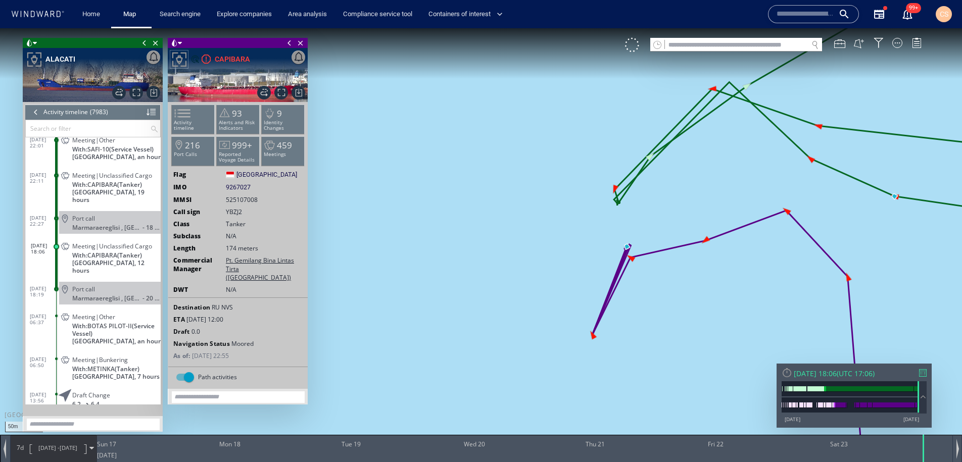
drag, startPoint x: 665, startPoint y: 283, endPoint x: 459, endPoint y: 159, distance: 241.1
click at [459, 159] on canvas "Map" at bounding box center [481, 240] width 962 height 424
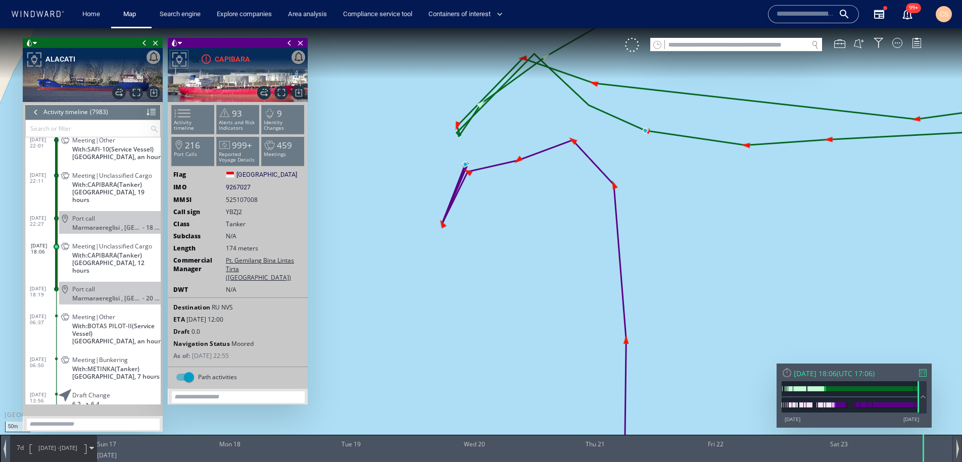
click at [958, 451] on div at bounding box center [957, 449] width 3 height 20
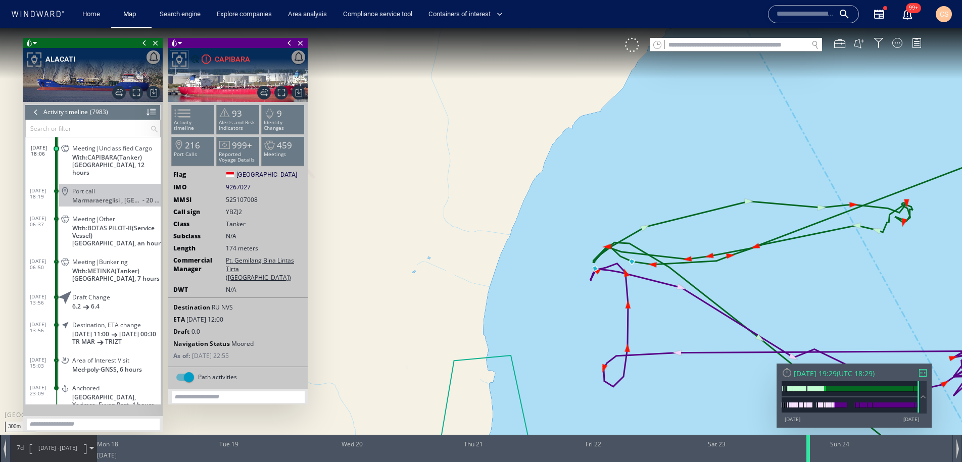
scroll to position [221418, 0]
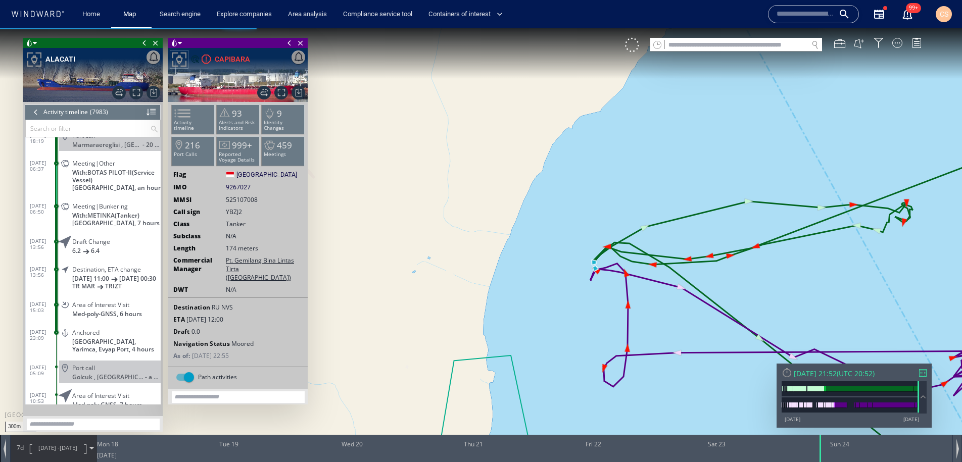
drag, startPoint x: 808, startPoint y: 458, endPoint x: 736, endPoint y: 418, distance: 82.8
click at [821, 459] on div at bounding box center [821, 448] width 10 height 27
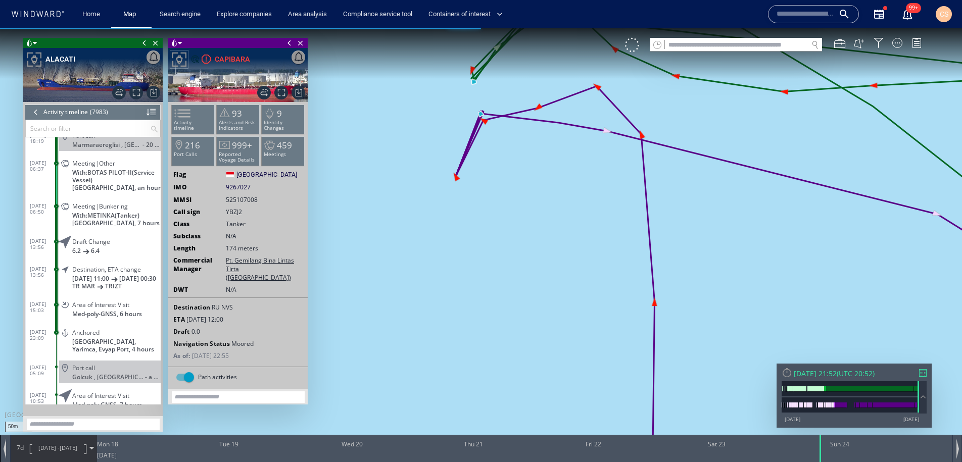
drag, startPoint x: 575, startPoint y: 271, endPoint x: 577, endPoint y: 430, distance: 159.2
click at [577, 430] on canvas "Map" at bounding box center [481, 240] width 962 height 424
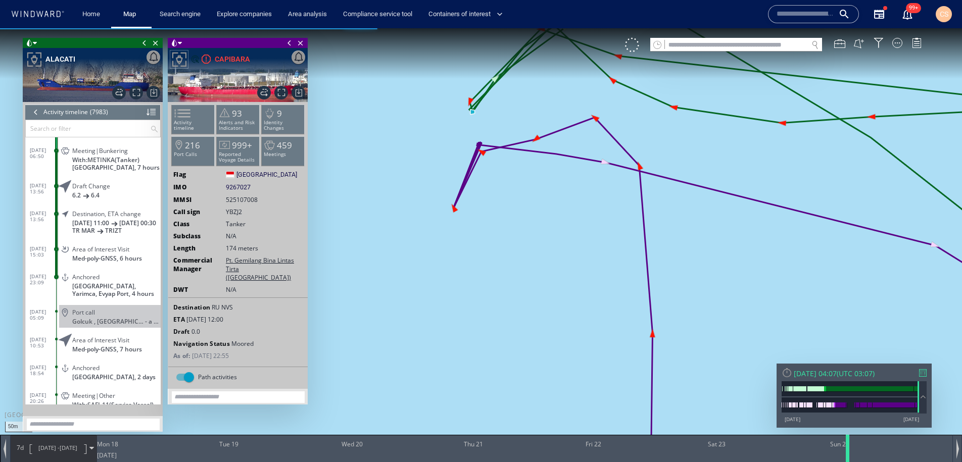
scroll to position [221418, 0]
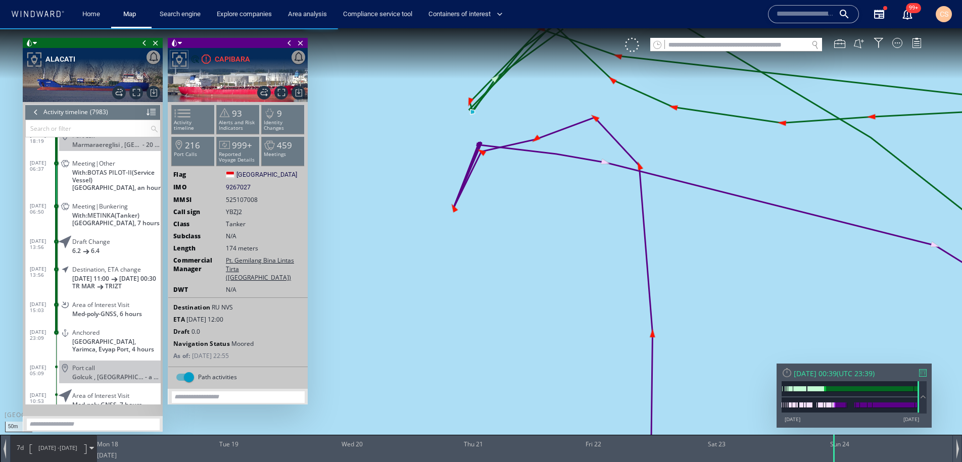
drag, startPoint x: 824, startPoint y: 449, endPoint x: 777, endPoint y: 405, distance: 64.3
click at [838, 451] on div at bounding box center [835, 448] width 10 height 27
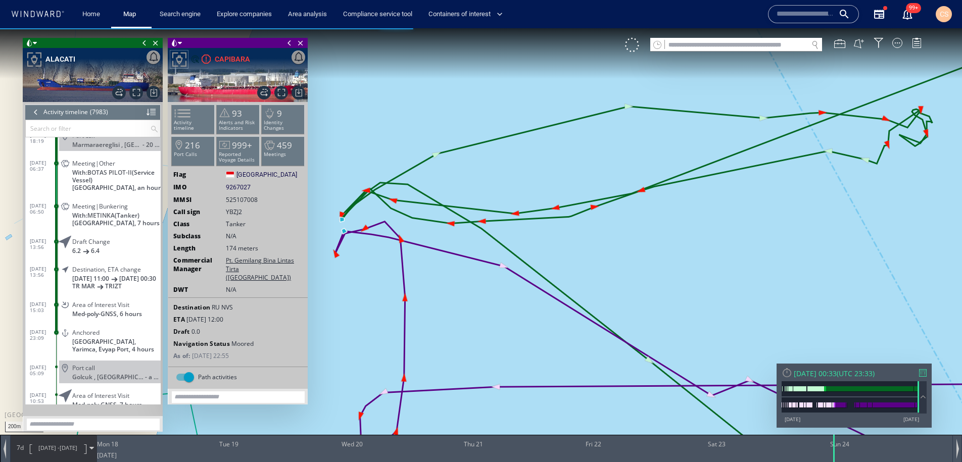
drag, startPoint x: 765, startPoint y: 287, endPoint x: 499, endPoint y: 292, distance: 266.3
click at [472, 287] on canvas "Map" at bounding box center [481, 240] width 962 height 424
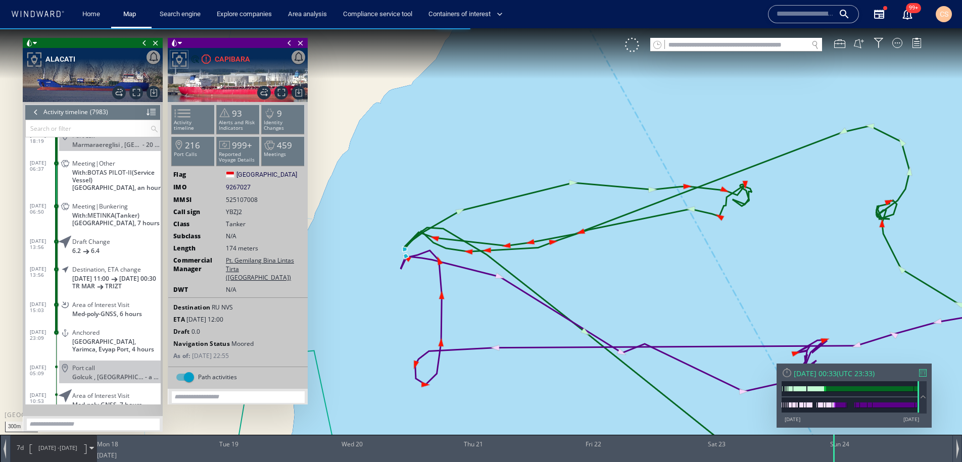
drag, startPoint x: 541, startPoint y: 287, endPoint x: 525, endPoint y: 199, distance: 90.4
click at [510, 180] on canvas "Map" at bounding box center [481, 240] width 962 height 424
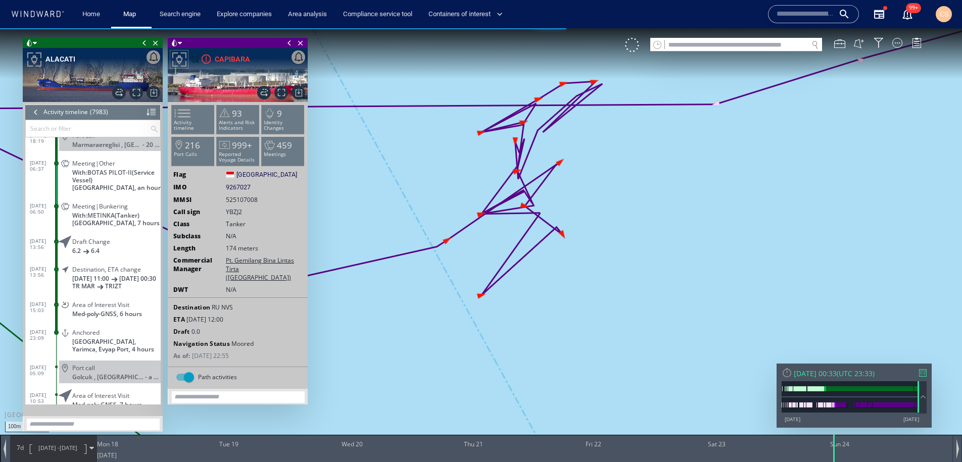
drag, startPoint x: 585, startPoint y: 210, endPoint x: 646, endPoint y: 356, distance: 157.8
click at [646, 356] on canvas "Map" at bounding box center [481, 240] width 962 height 424
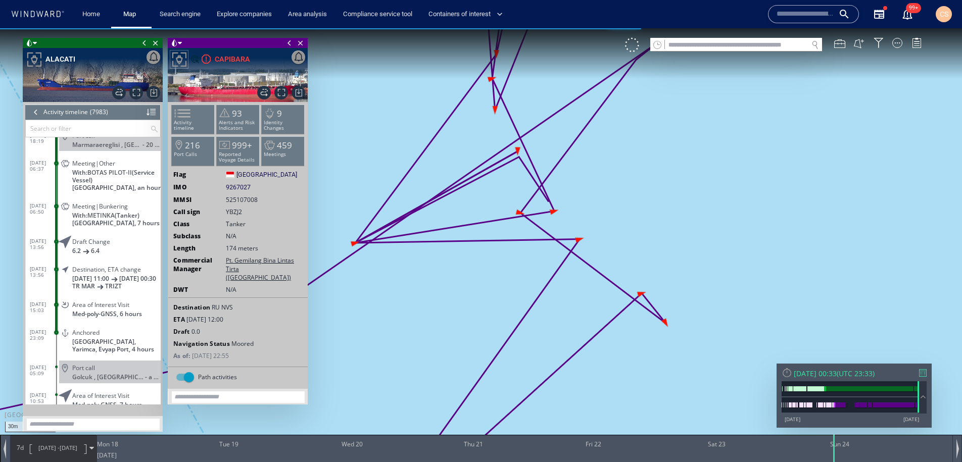
drag, startPoint x: 550, startPoint y: 258, endPoint x: 722, endPoint y: 432, distance: 245.4
click at [722, 433] on canvas "Map" at bounding box center [481, 240] width 962 height 424
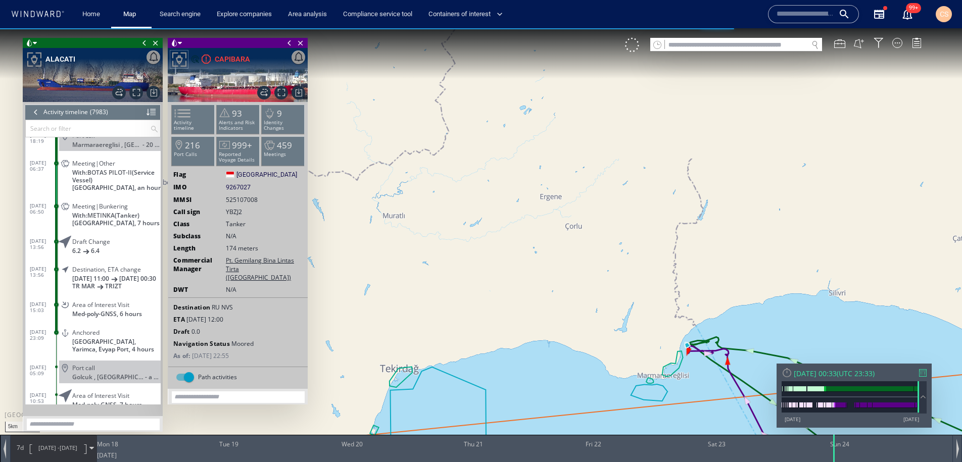
drag, startPoint x: 743, startPoint y: 369, endPoint x: 608, endPoint y: 225, distance: 197.7
click at [608, 225] on canvas "Map" at bounding box center [481, 240] width 962 height 424
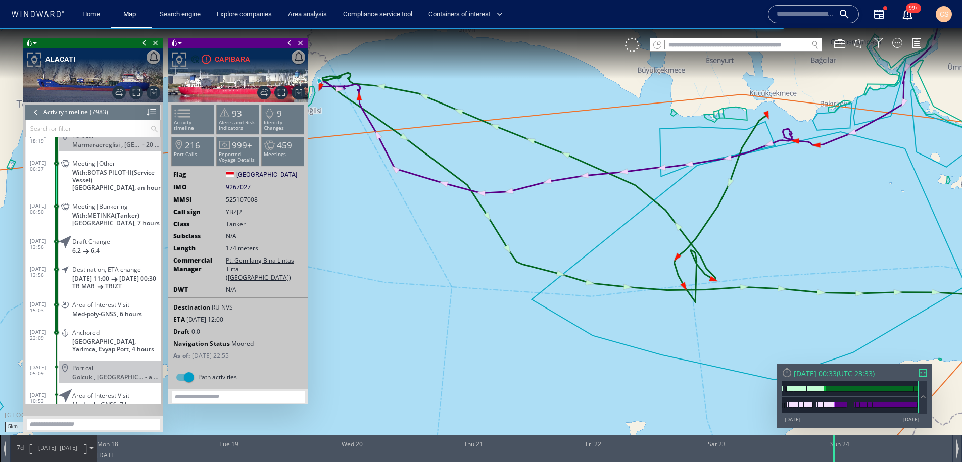
drag, startPoint x: 676, startPoint y: 282, endPoint x: 449, endPoint y: 170, distance: 253.1
click at [449, 170] on canvas "Map" at bounding box center [481, 240] width 962 height 424
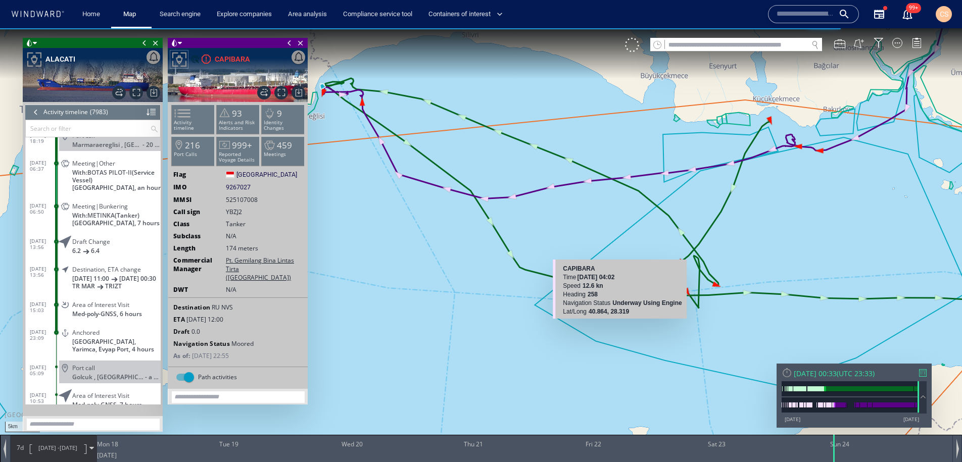
drag, startPoint x: 510, startPoint y: 189, endPoint x: 619, endPoint y: 317, distance: 168.8
click at [619, 317] on div "5km © Mapbox © OpenStreetMap Improve this map CAPIBARA Time 20 August 2025 04:0…" at bounding box center [481, 240] width 962 height 424
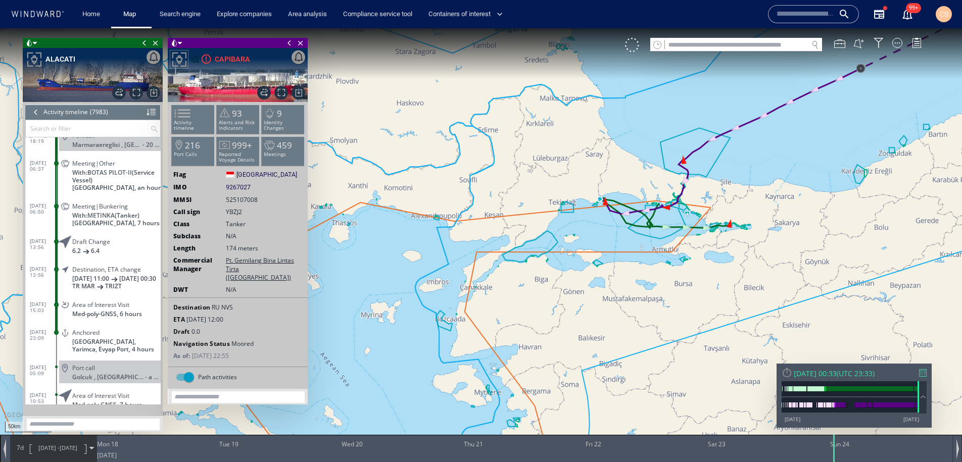
drag, startPoint x: 412, startPoint y: 282, endPoint x: 526, endPoint y: 268, distance: 115.1
click at [526, 268] on canvas "Map" at bounding box center [481, 240] width 962 height 424
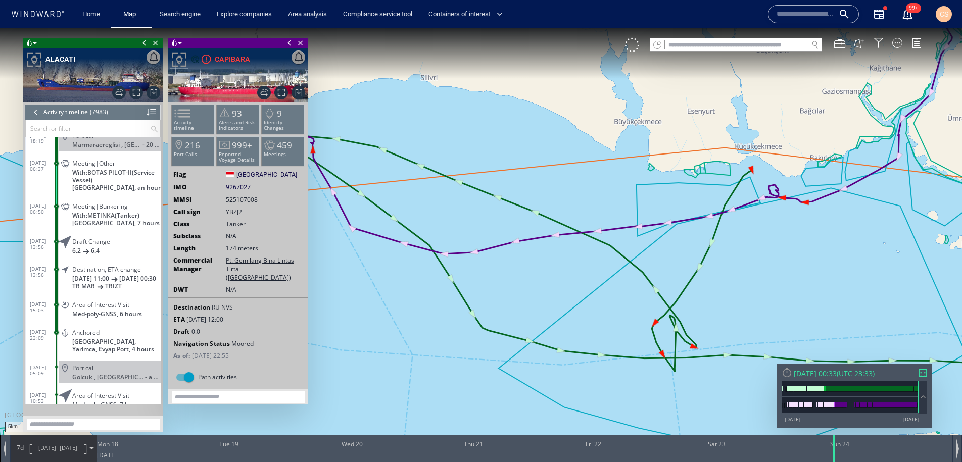
drag, startPoint x: 395, startPoint y: 185, endPoint x: 573, endPoint y: 378, distance: 262.8
click at [573, 377] on canvas "Map" at bounding box center [481, 240] width 962 height 424
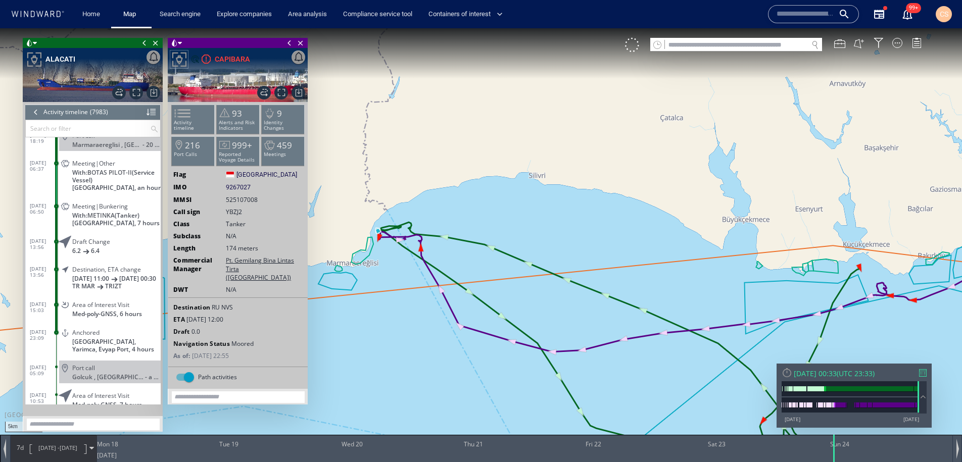
drag, startPoint x: 415, startPoint y: 309, endPoint x: 544, endPoint y: 369, distance: 142.6
click at [544, 370] on canvas "Map" at bounding box center [481, 240] width 962 height 424
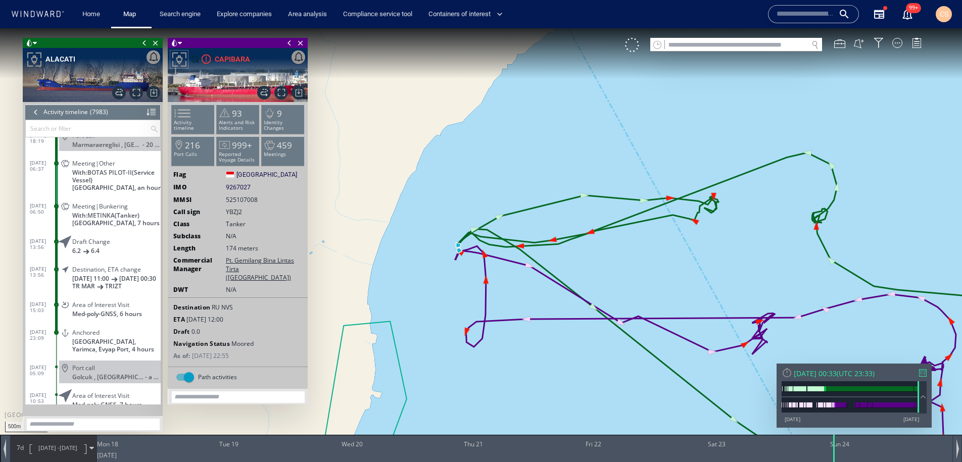
drag, startPoint x: 628, startPoint y: 351, endPoint x: 529, endPoint y: 224, distance: 159.9
click at [529, 224] on canvas "Map" at bounding box center [481, 240] width 962 height 424
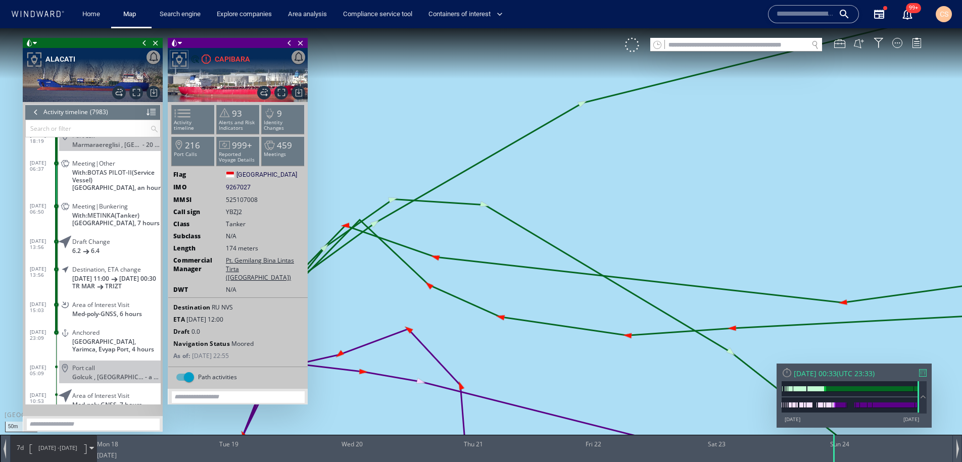
drag, startPoint x: 463, startPoint y: 300, endPoint x: 648, endPoint y: 226, distance: 199.4
click at [672, 202] on canvas "Map" at bounding box center [481, 240] width 962 height 424
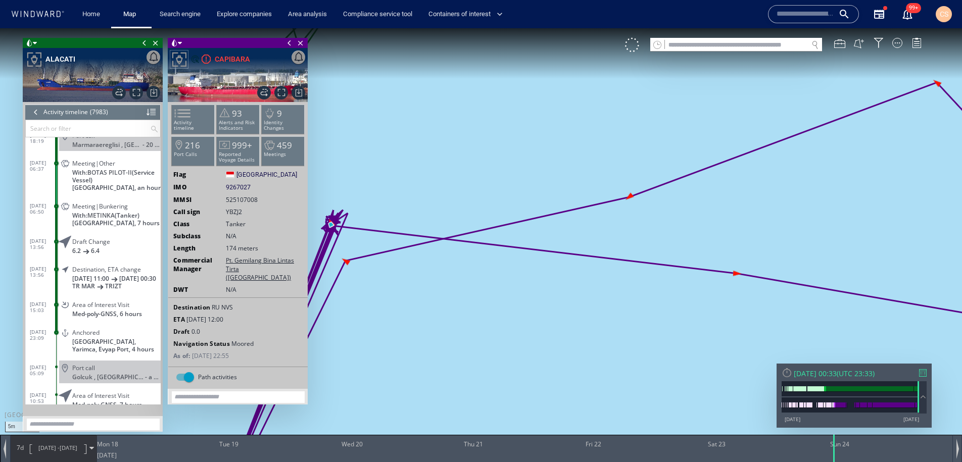
drag, startPoint x: 526, startPoint y: 294, endPoint x: 841, endPoint y: 259, distance: 316.7
click at [841, 259] on canvas "Map" at bounding box center [481, 240] width 962 height 424
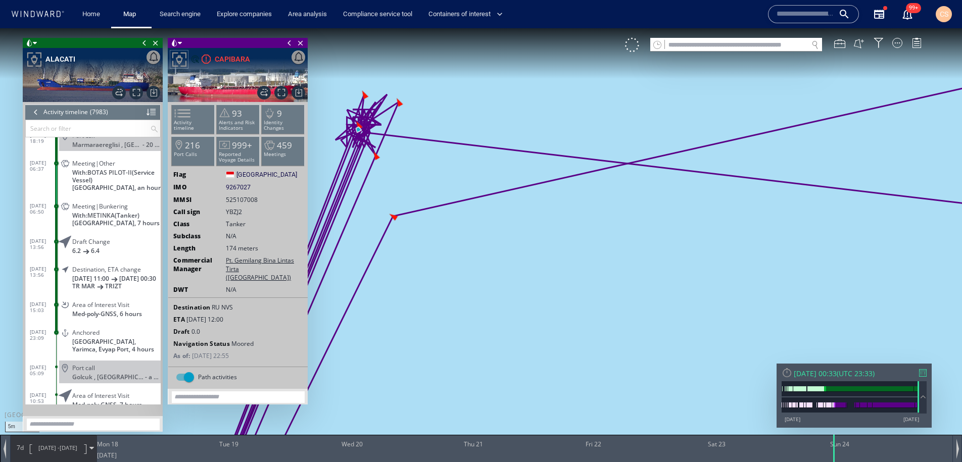
drag, startPoint x: 564, startPoint y: 278, endPoint x: 671, endPoint y: 321, distance: 115.6
click at [678, 323] on canvas "Map" at bounding box center [481, 240] width 962 height 424
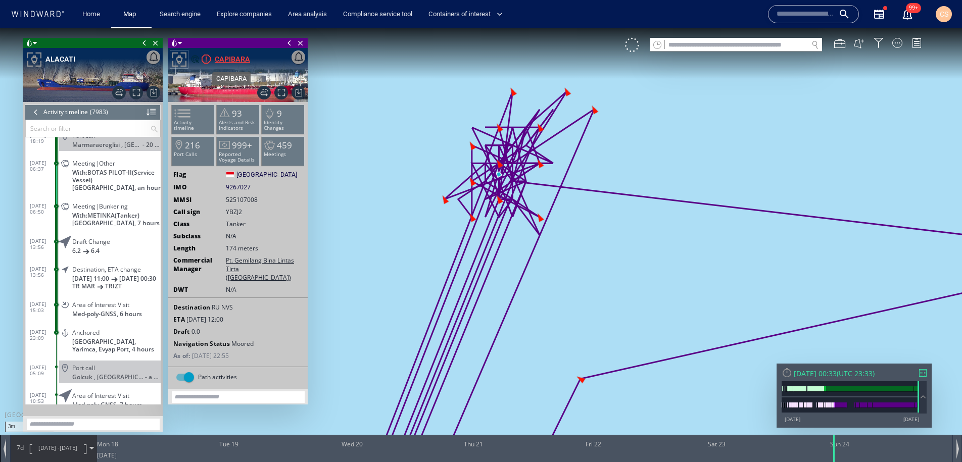
click at [230, 62] on div "CAPIBARA" at bounding box center [232, 59] width 35 height 12
click at [191, 158] on li "216 Port Calls" at bounding box center [193, 150] width 43 height 29
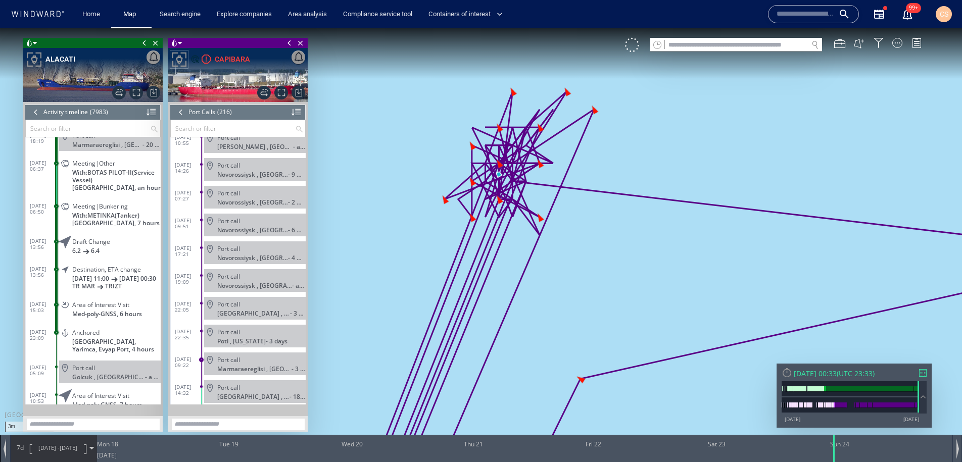
scroll to position [5745, 0]
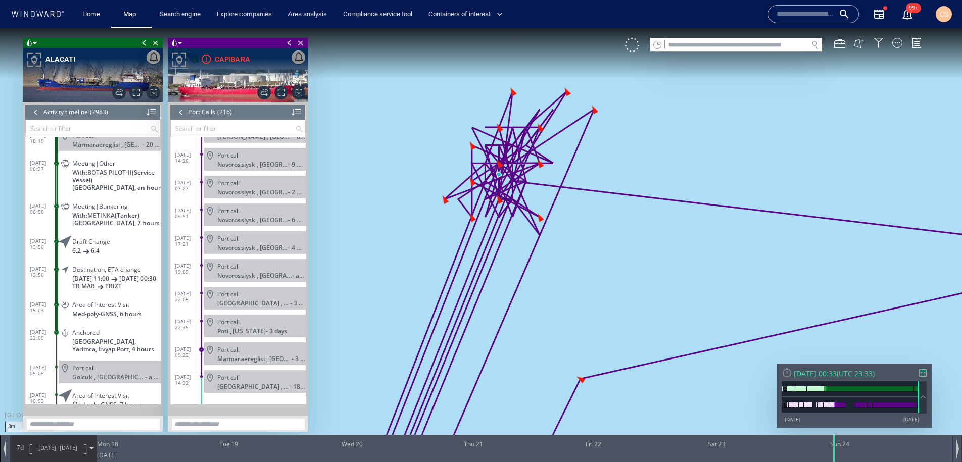
click at [36, 114] on div at bounding box center [35, 112] width 11 height 15
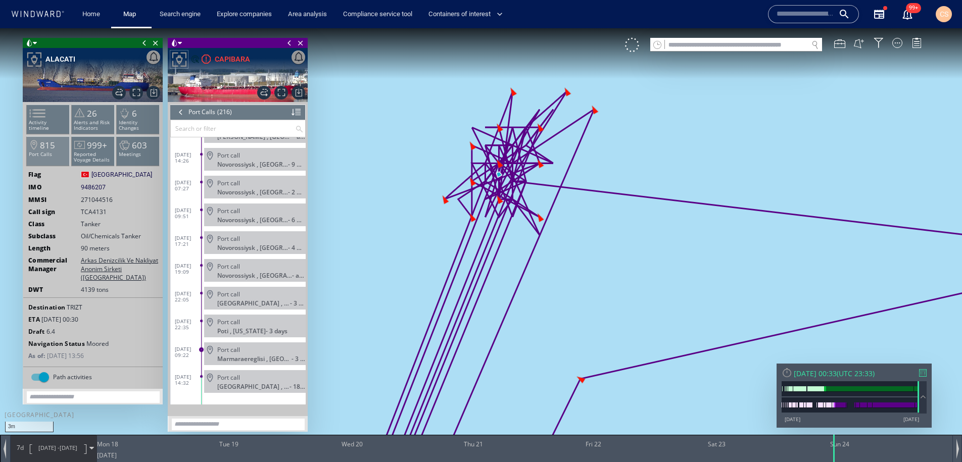
click at [44, 147] on span "815" at bounding box center [47, 145] width 15 height 12
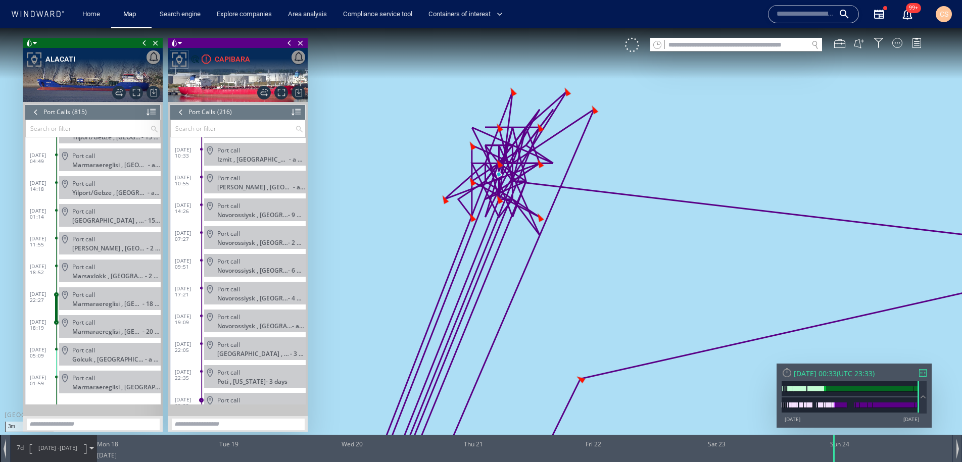
scroll to position [5745, 0]
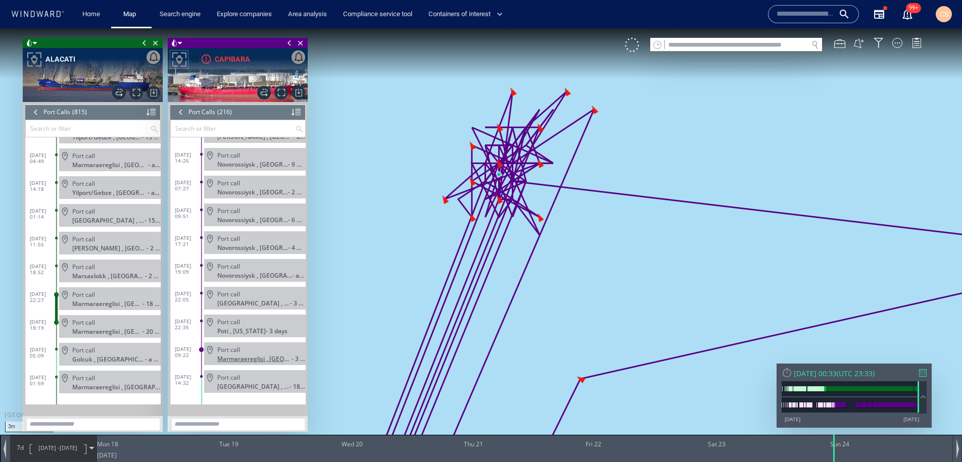
click at [249, 357] on span "Marmaraereglisi , Türkiye" at bounding box center [254, 359] width 74 height 8
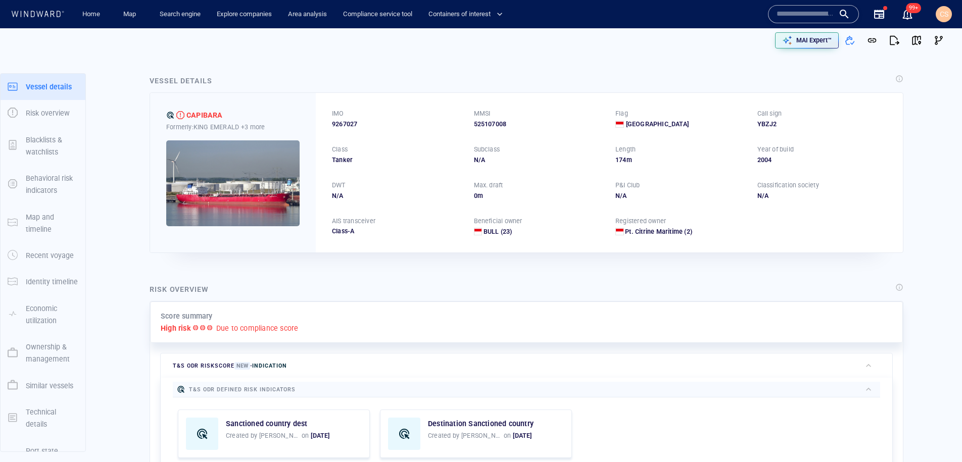
click at [789, 19] on input "text" at bounding box center [806, 14] width 58 height 15
paste input "*******"
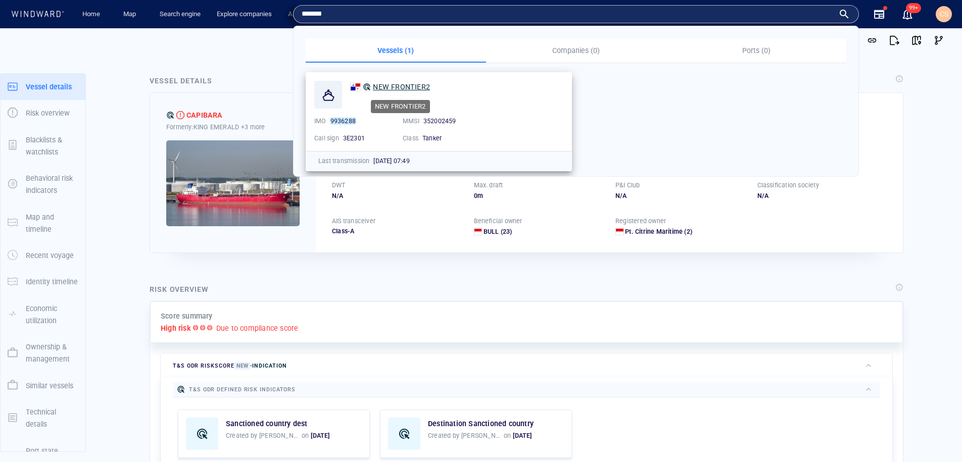
type input "*******"
click at [394, 88] on span "NEW FRONTIER2" at bounding box center [401, 87] width 57 height 8
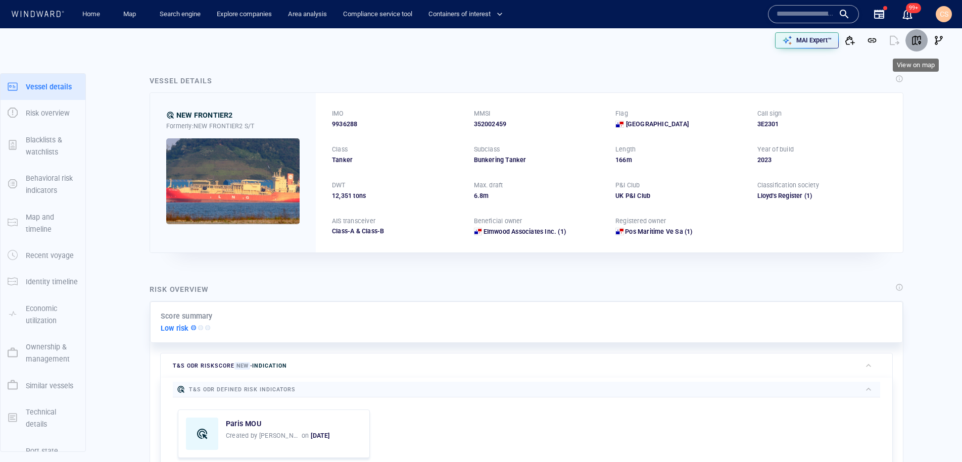
click at [919, 40] on span "button" at bounding box center [916, 40] width 10 height 10
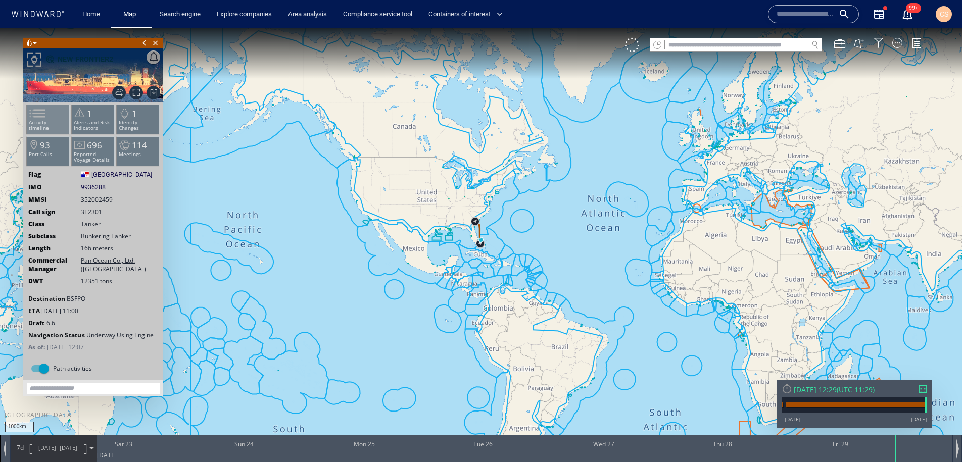
click at [52, 117] on li "Activity timeline" at bounding box center [48, 119] width 43 height 29
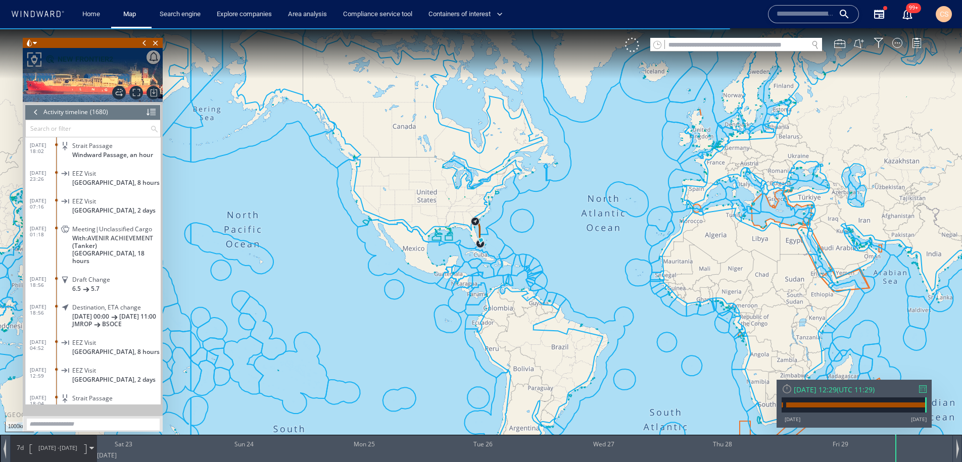
scroll to position [45992, 0]
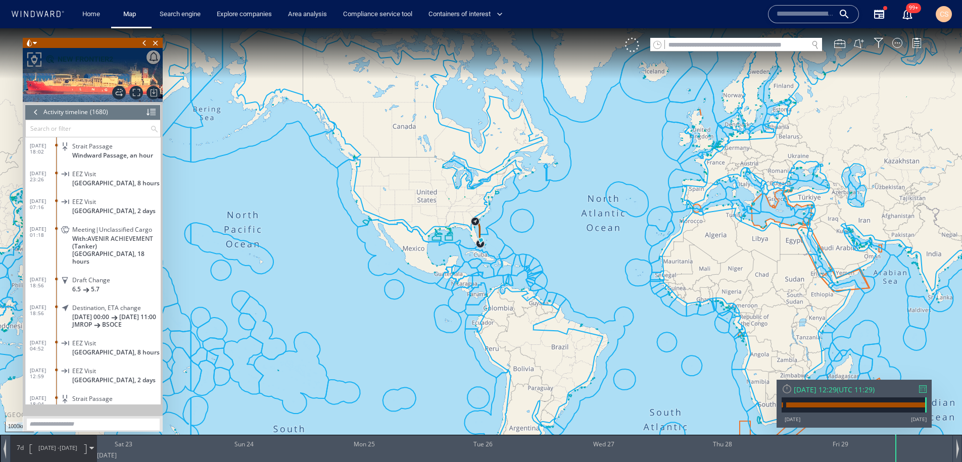
click at [113, 229] on span "Meeting|Unclassified Cargo" at bounding box center [112, 230] width 80 height 8
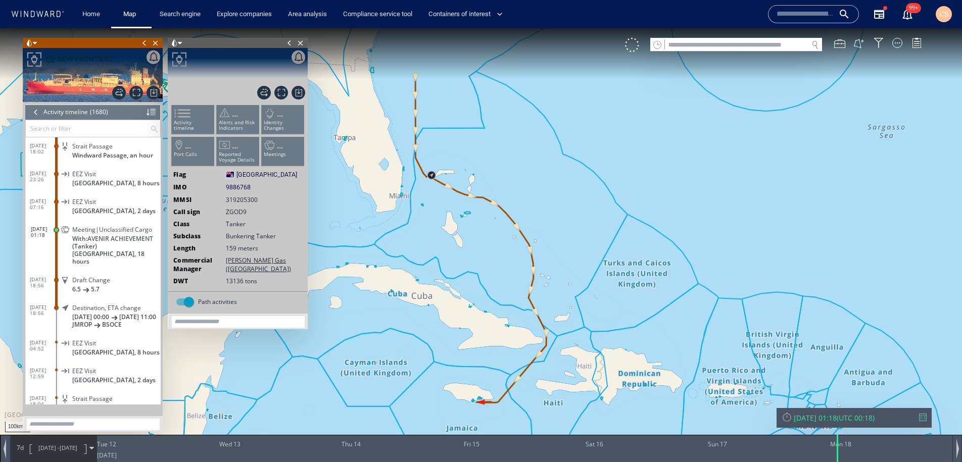
scroll to position [46073, 0]
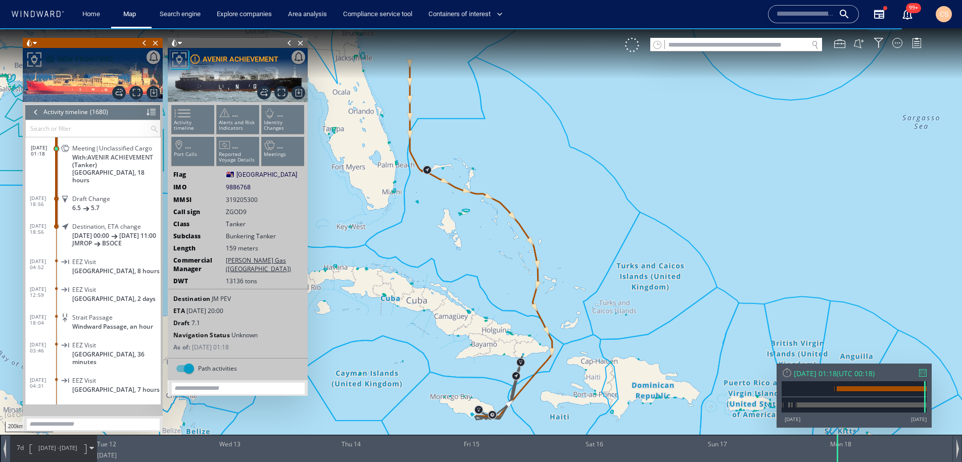
drag, startPoint x: 436, startPoint y: 320, endPoint x: 469, endPoint y: 84, distance: 238.4
click at [437, 53] on canvas "Map" at bounding box center [481, 240] width 962 height 424
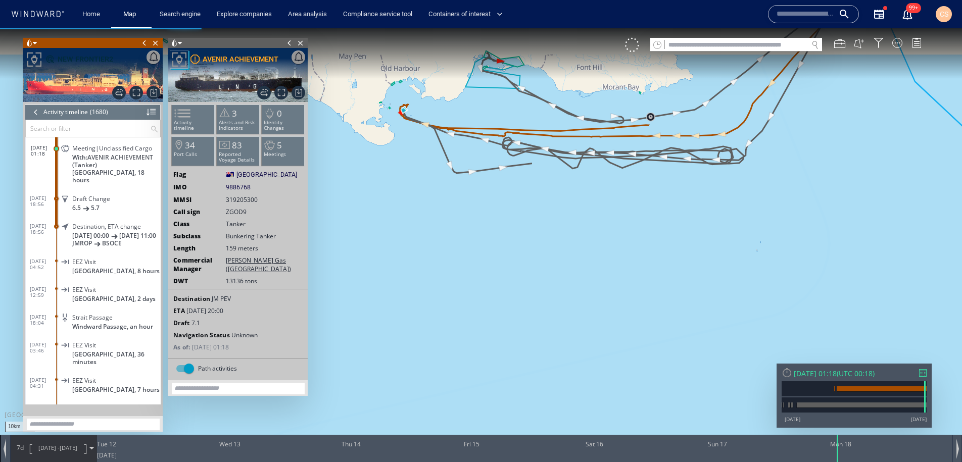
drag, startPoint x: 442, startPoint y: 114, endPoint x: 498, endPoint y: 339, distance: 231.6
click at [498, 339] on canvas "Map" at bounding box center [481, 240] width 962 height 424
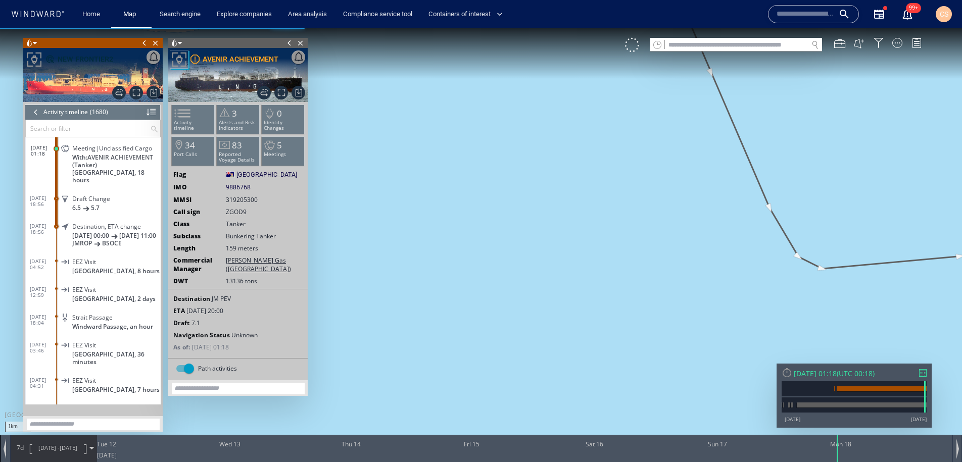
drag, startPoint x: 434, startPoint y: 143, endPoint x: 482, endPoint y: 304, distance: 167.7
click at [482, 304] on canvas "Map" at bounding box center [481, 240] width 962 height 424
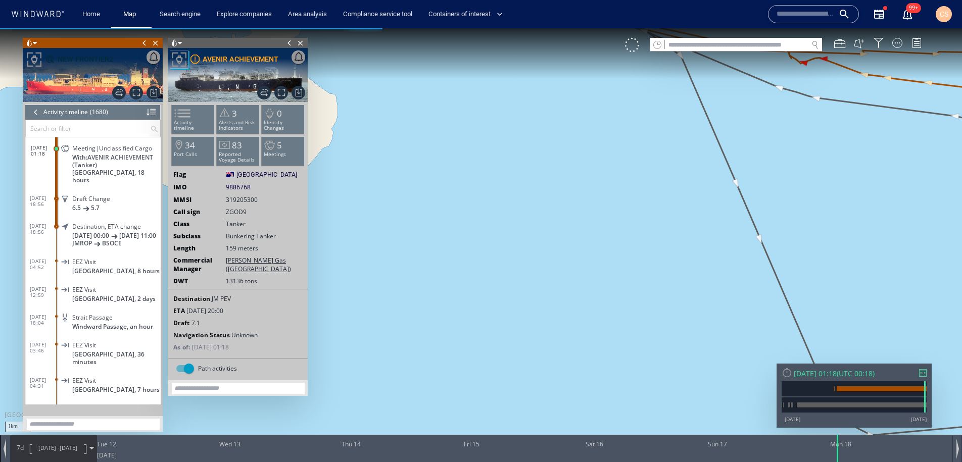
drag, startPoint x: 448, startPoint y: 117, endPoint x: 496, endPoint y: 321, distance: 210.1
click at [496, 321] on canvas "Map" at bounding box center [481, 240] width 962 height 424
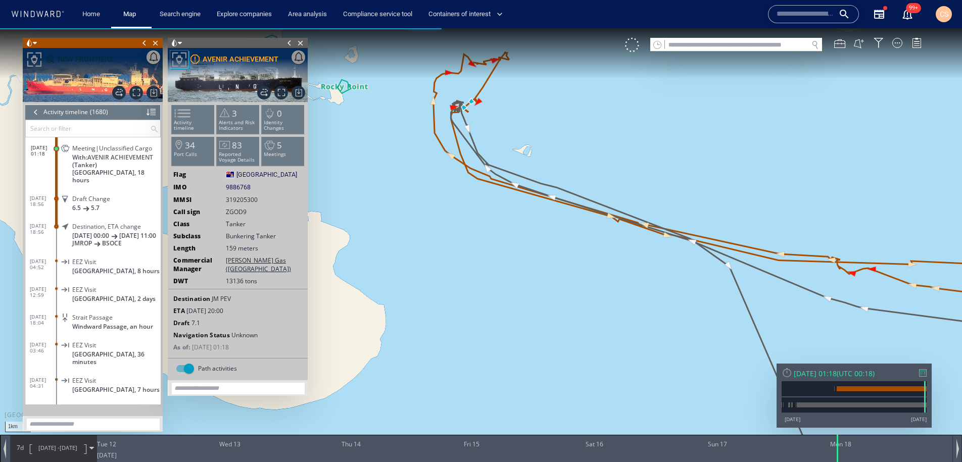
click at [471, 240] on div "1km © Mapbox © OpenStreetMap Improve this map" at bounding box center [481, 240] width 962 height 424
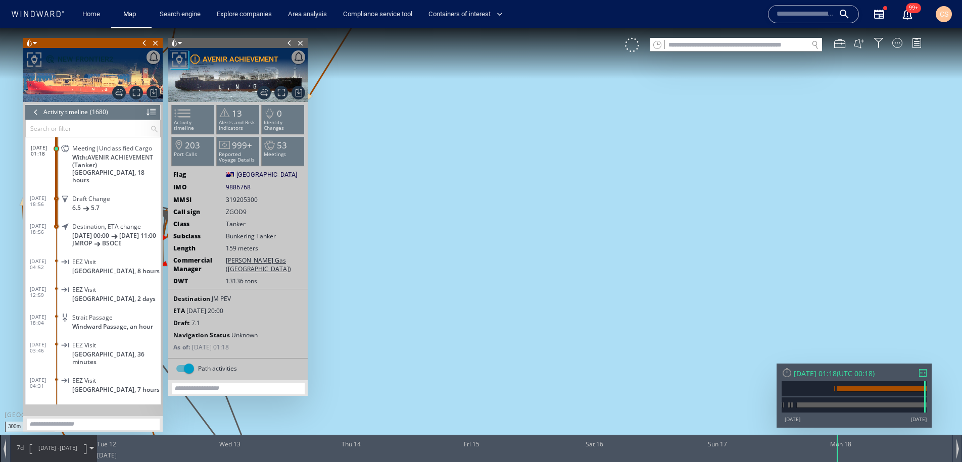
drag, startPoint x: 694, startPoint y: 209, endPoint x: 829, endPoint y: 193, distance: 135.3
click at [829, 193] on canvas "Map" at bounding box center [481, 240] width 962 height 424
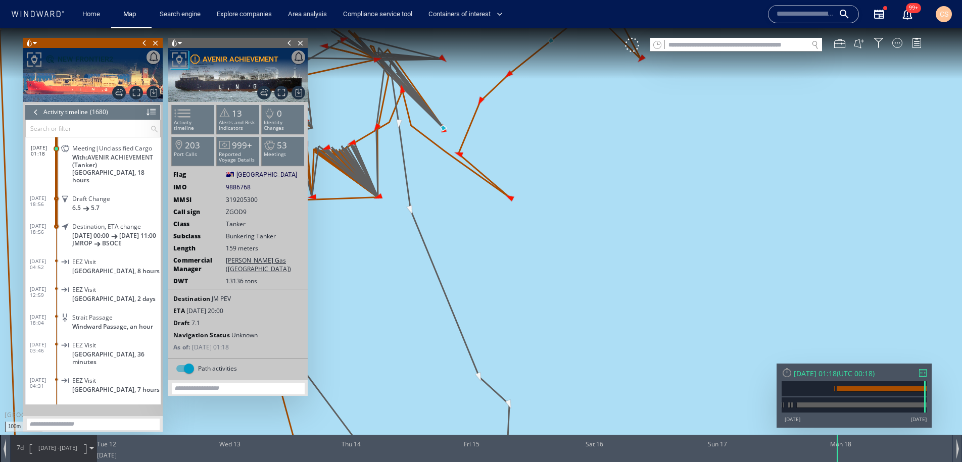
drag, startPoint x: 628, startPoint y: 288, endPoint x: 644, endPoint y: 299, distance: 18.9
click at [644, 299] on canvas "Map" at bounding box center [481, 240] width 962 height 424
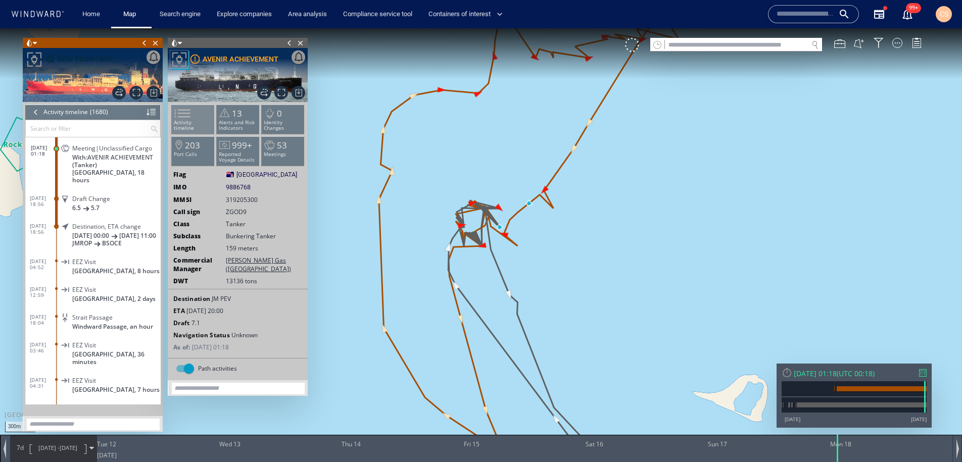
click at [184, 119] on span at bounding box center [176, 113] width 15 height 15
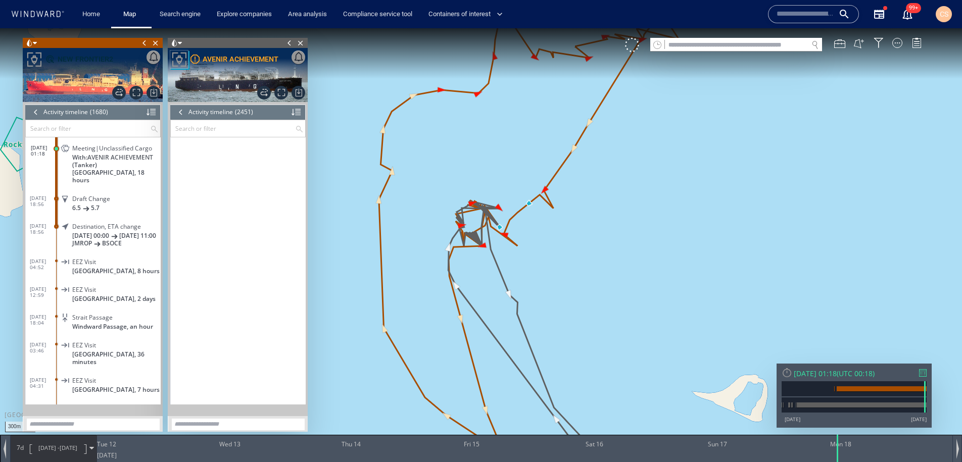
scroll to position [67415, 0]
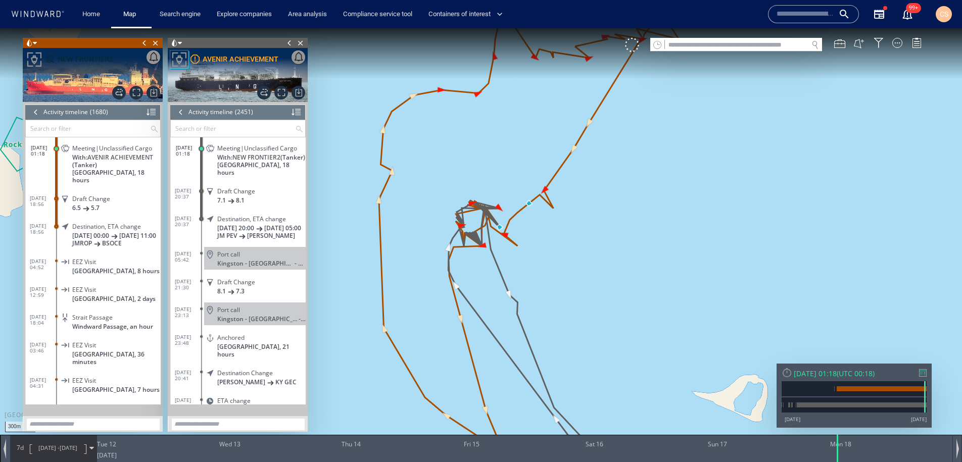
click at [179, 113] on div at bounding box center [180, 112] width 11 height 15
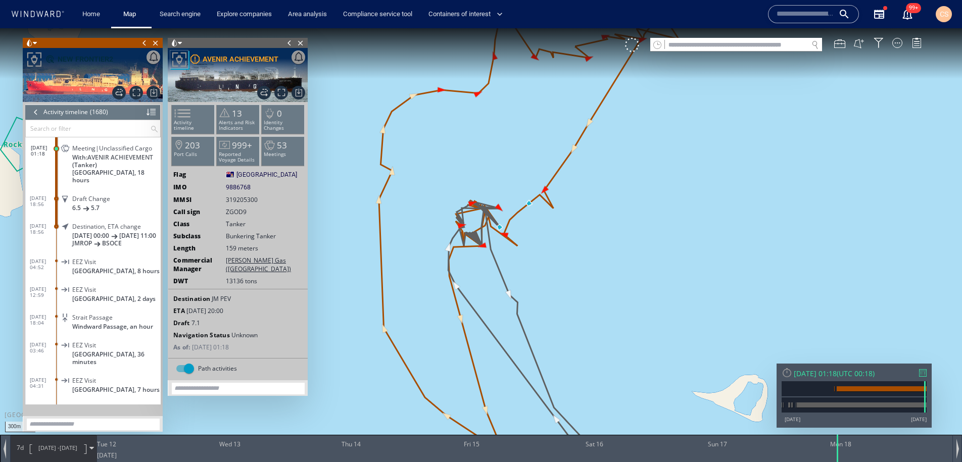
drag, startPoint x: 193, startPoint y: 146, endPoint x: 68, endPoint y: 144, distance: 124.8
click at [192, 146] on span "203" at bounding box center [192, 145] width 15 height 12
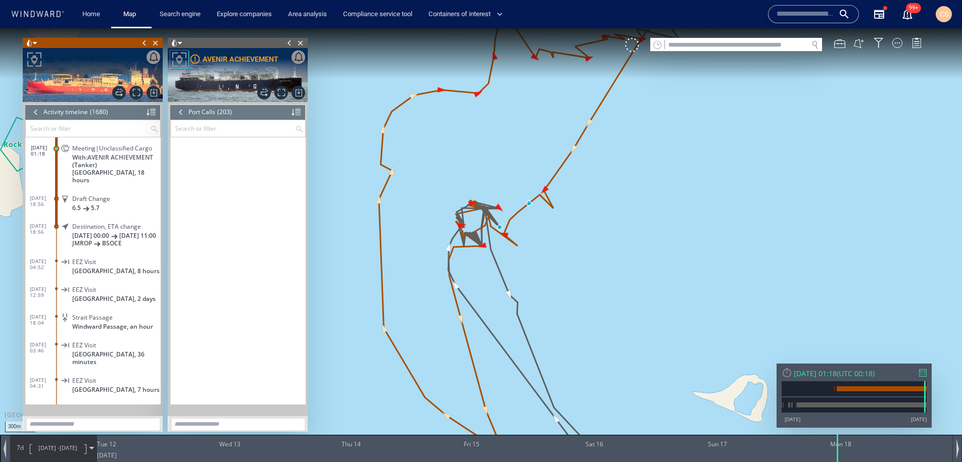
scroll to position [5374, 0]
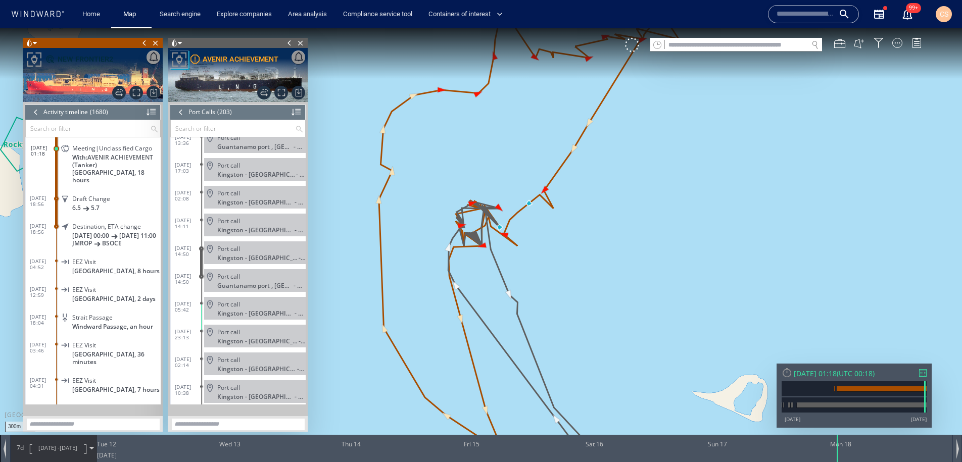
click at [34, 114] on div at bounding box center [35, 112] width 11 height 15
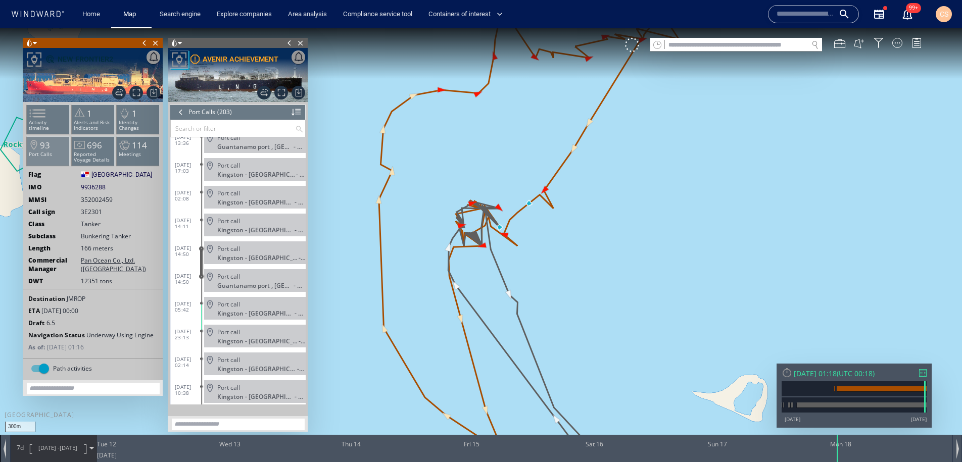
click at [45, 155] on p "Port Calls" at bounding box center [48, 155] width 43 height 6
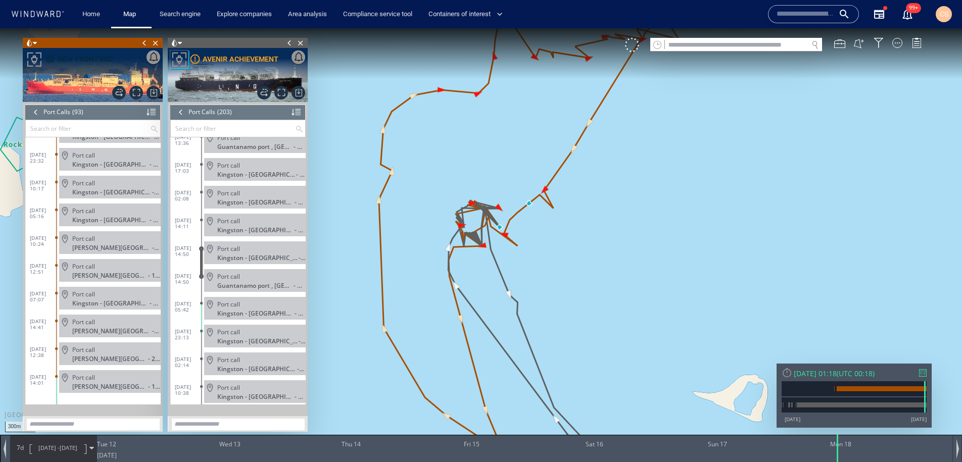
scroll to position [5384, 0]
